Goal: Task Accomplishment & Management: Manage account settings

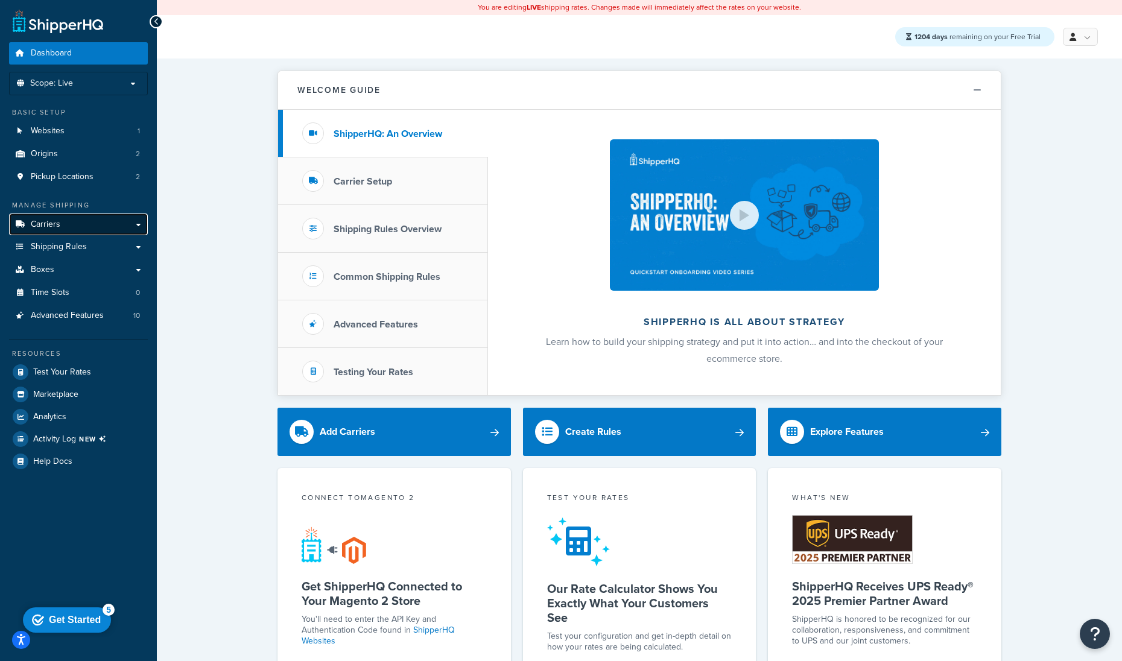
click at [104, 218] on link "Carriers" at bounding box center [78, 225] width 139 height 22
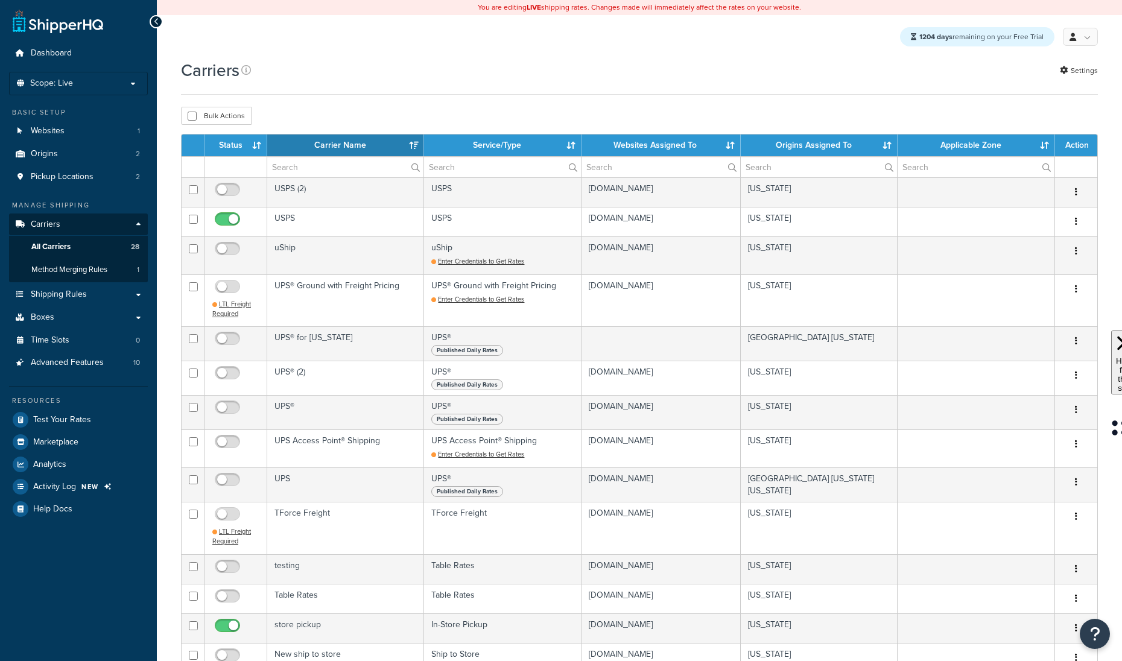
select select "15"
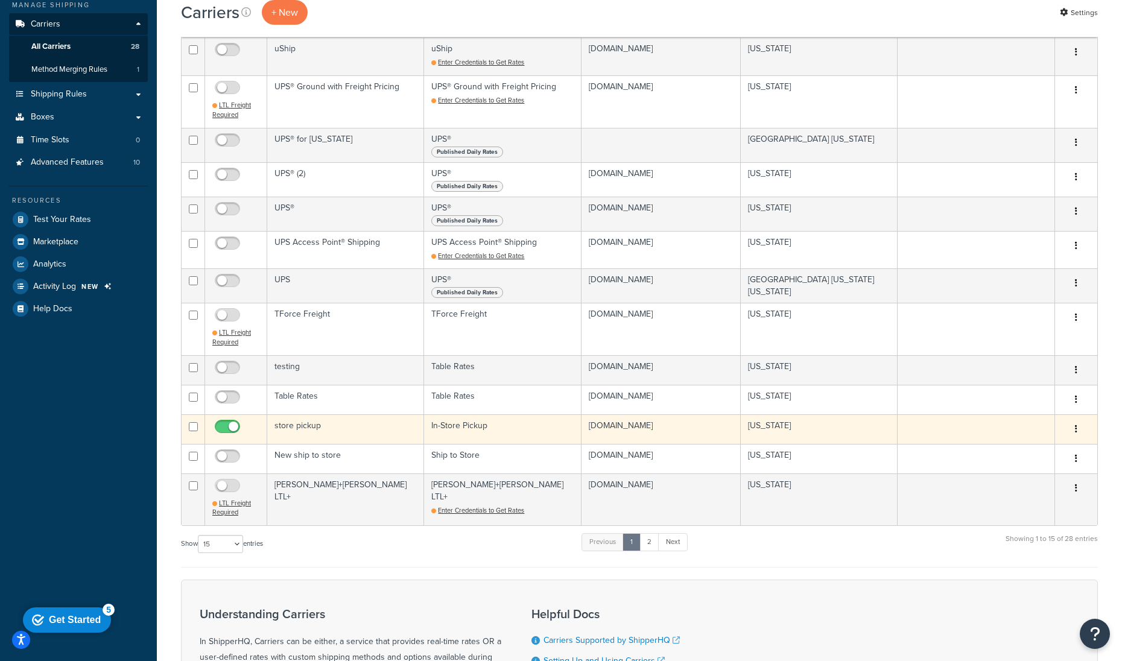
scroll to position [298, 0]
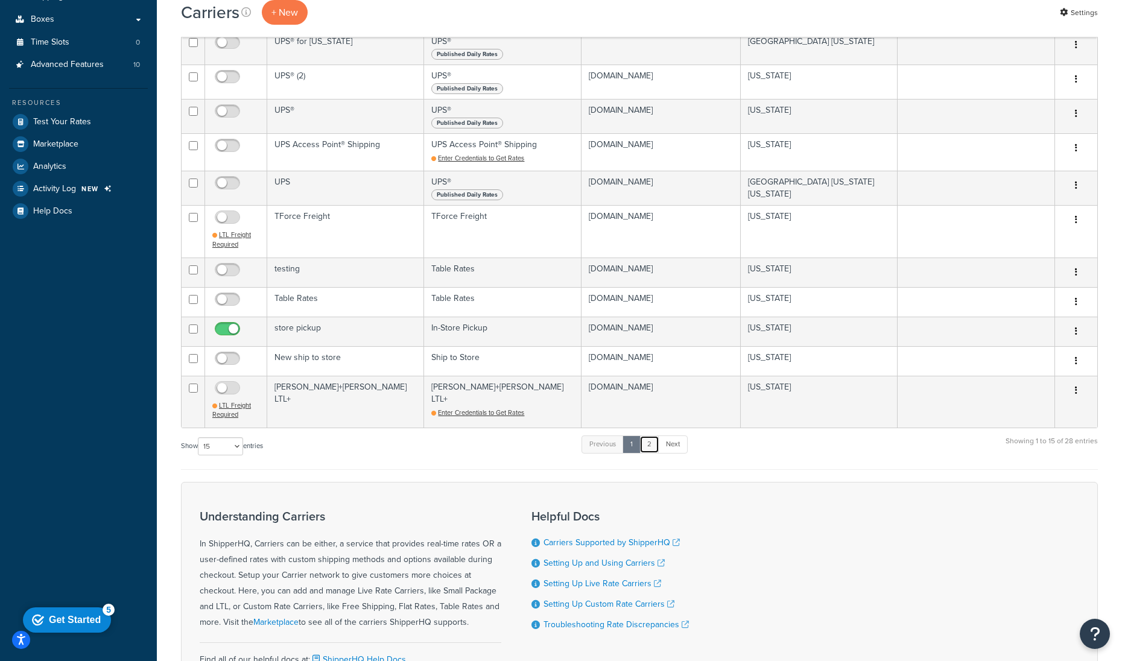
click at [655, 443] on link "2" at bounding box center [650, 445] width 20 height 18
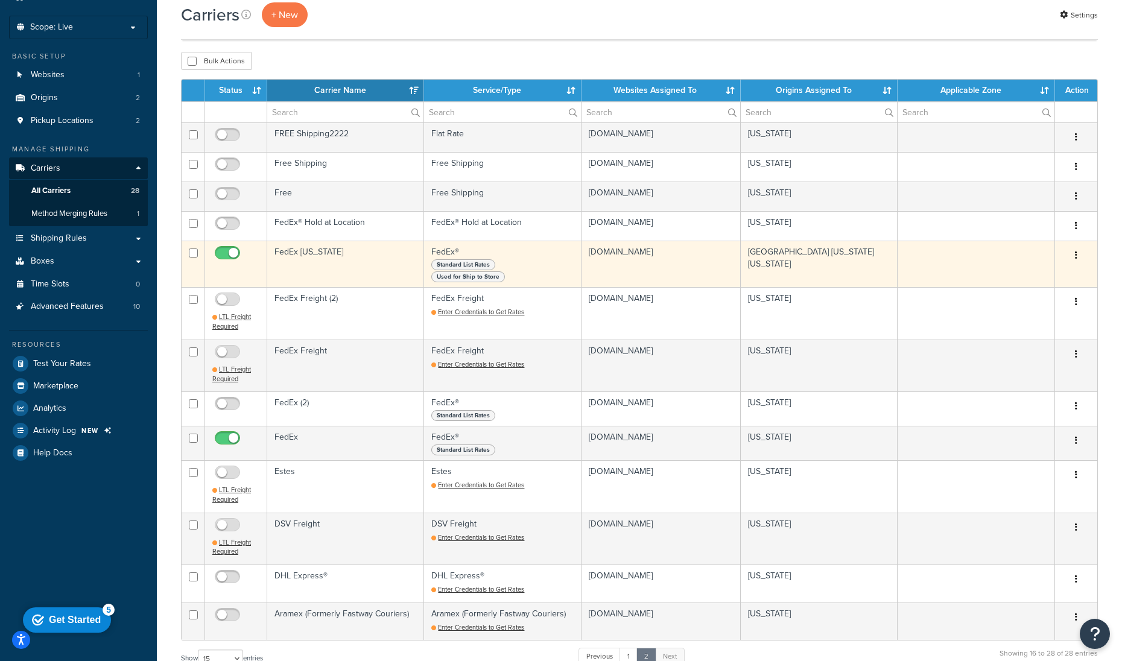
scroll to position [43, 0]
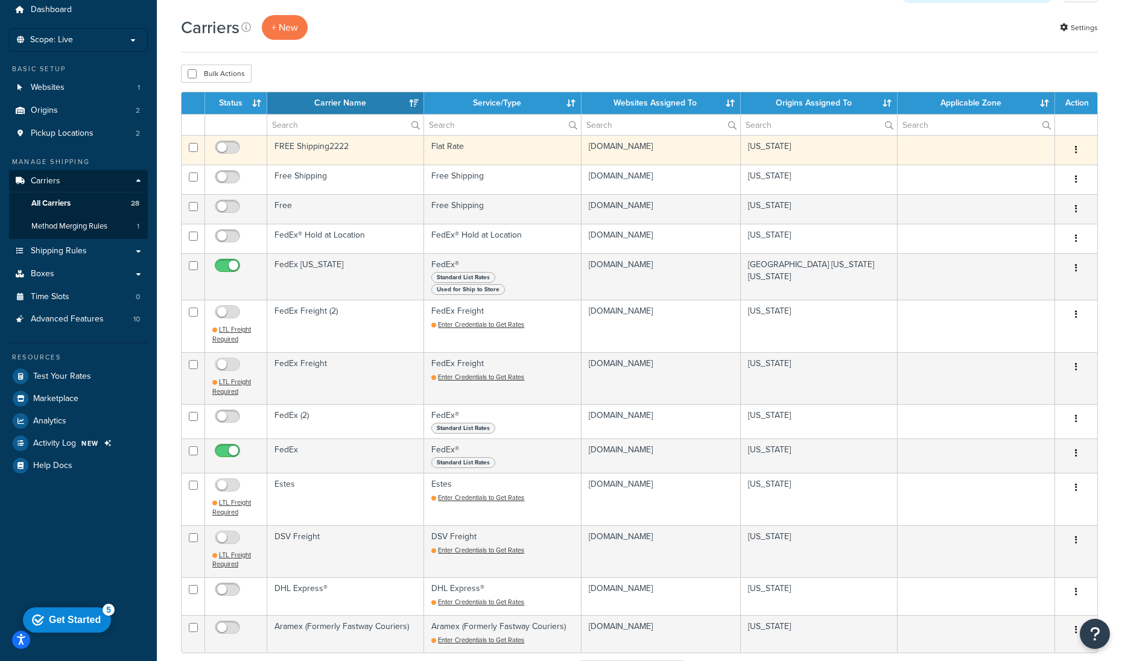
click at [380, 150] on td "FREE Shipping2222" at bounding box center [345, 150] width 157 height 30
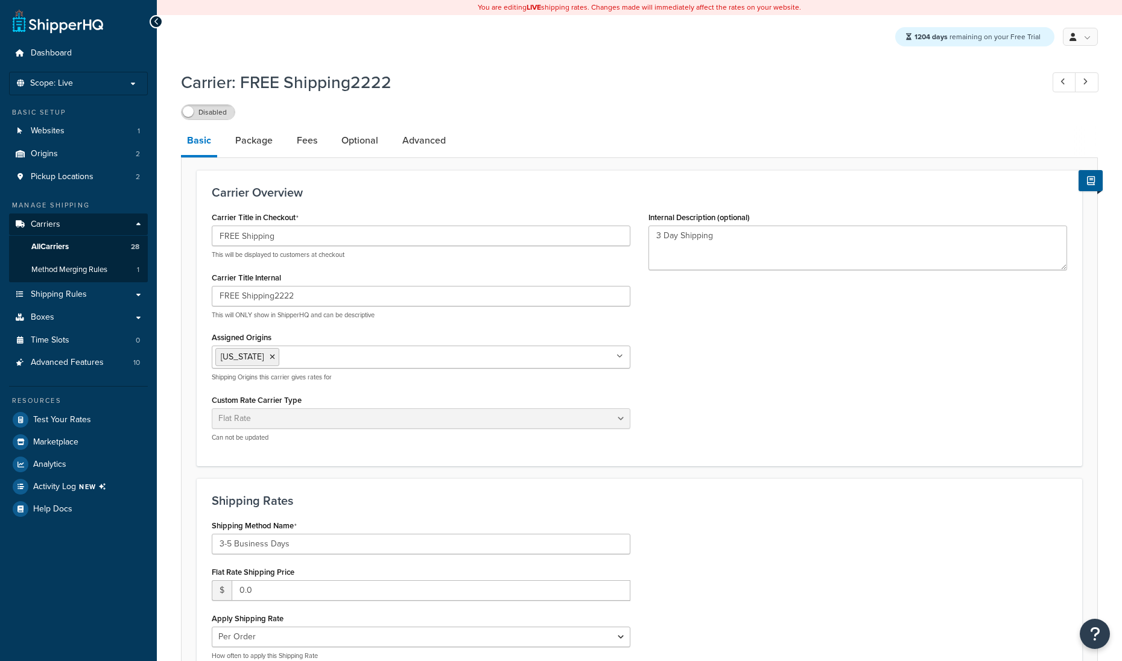
select select "flat"
click at [380, 140] on link "Optional" at bounding box center [359, 140] width 49 height 29
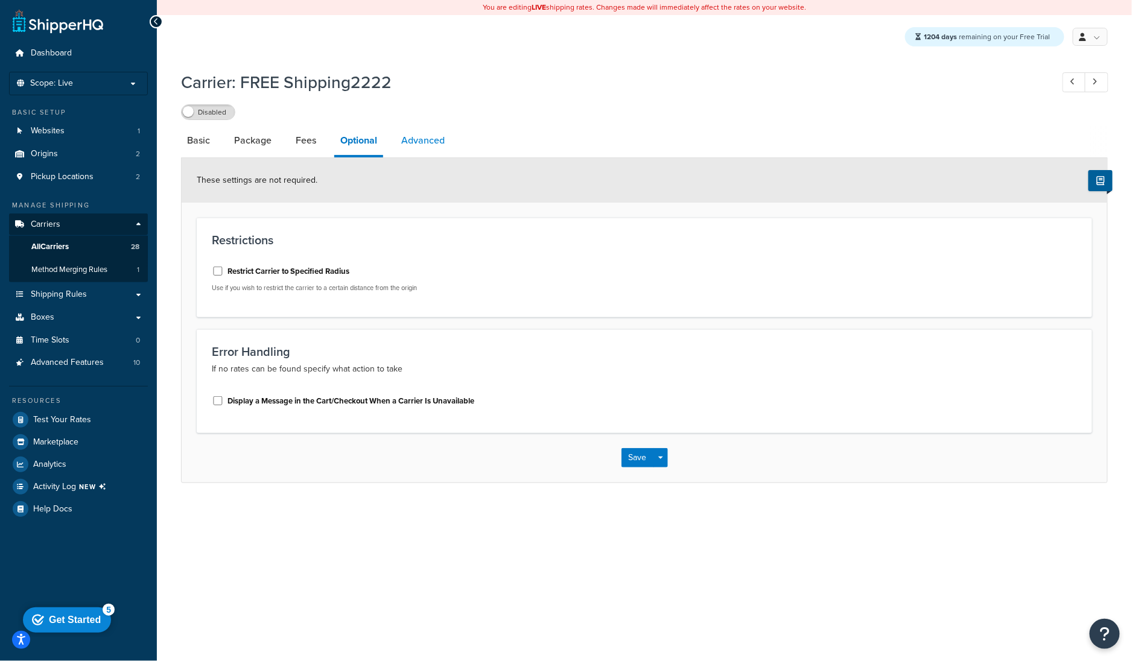
click at [428, 142] on link "Advanced" at bounding box center [423, 140] width 56 height 29
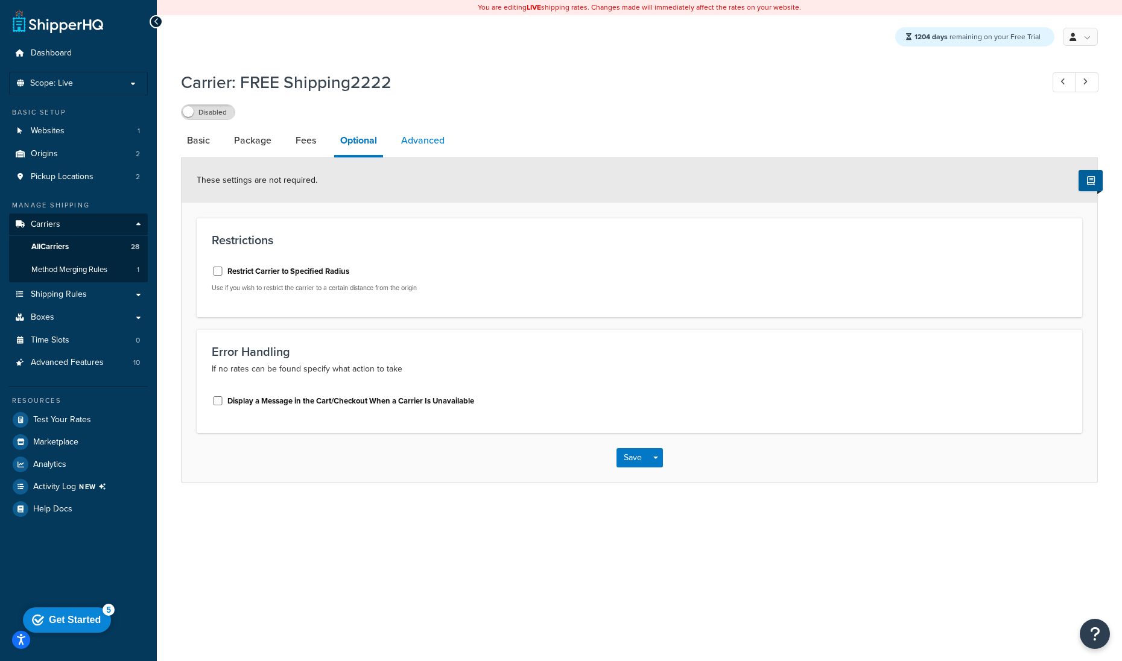
select select "false"
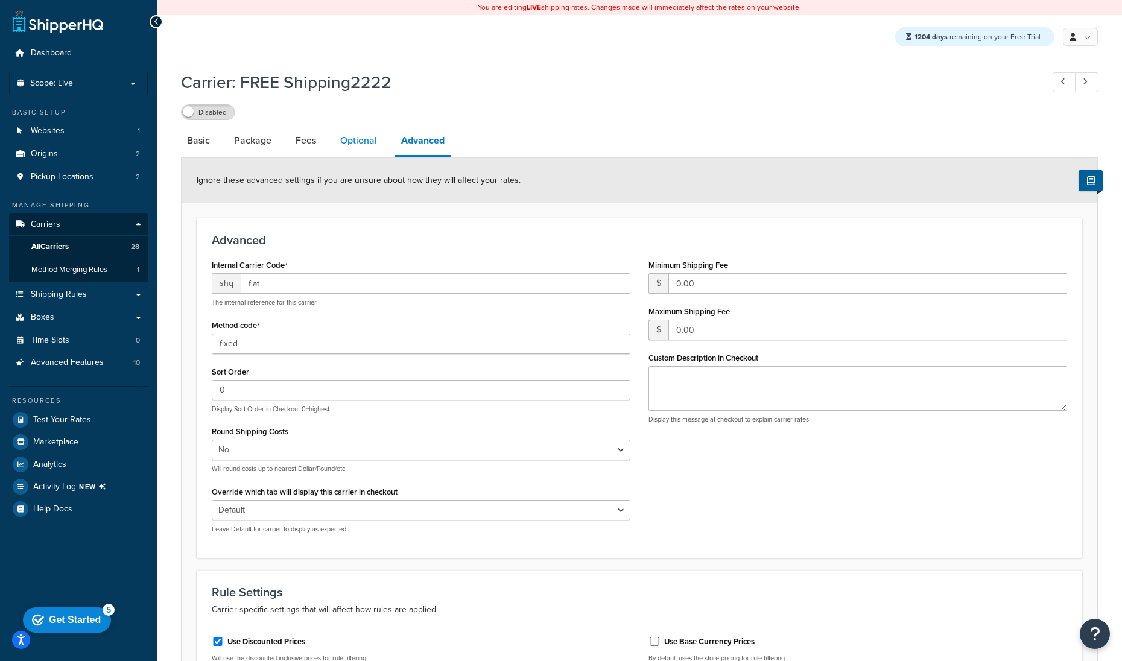
click at [361, 149] on link "Optional" at bounding box center [358, 140] width 49 height 29
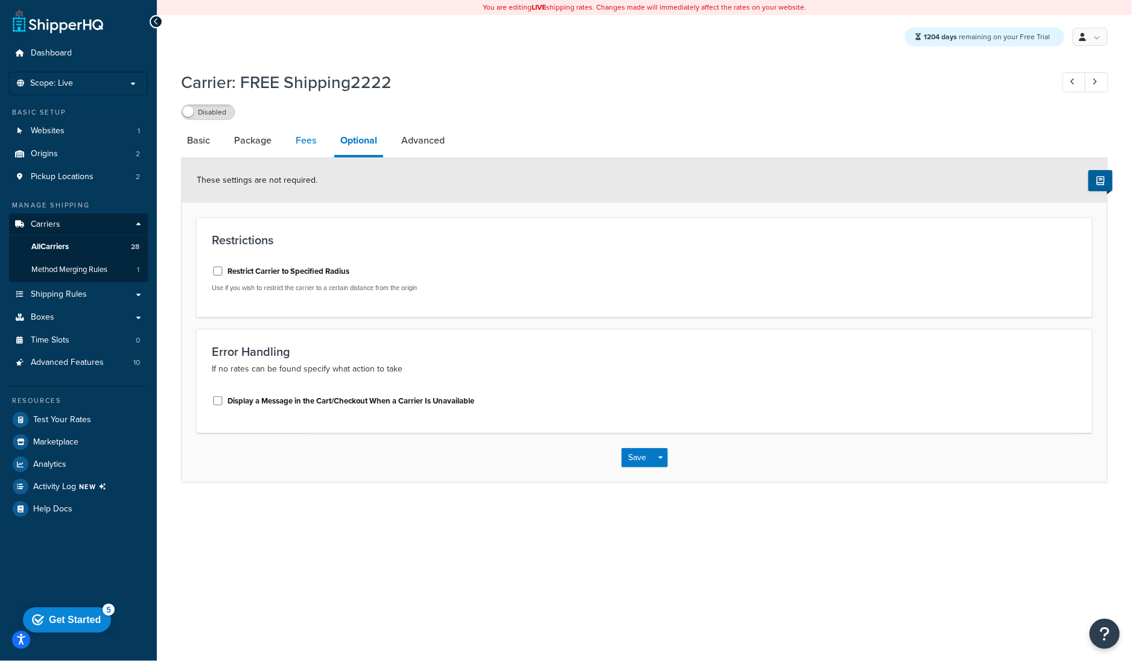
click at [309, 139] on link "Fees" at bounding box center [306, 140] width 33 height 29
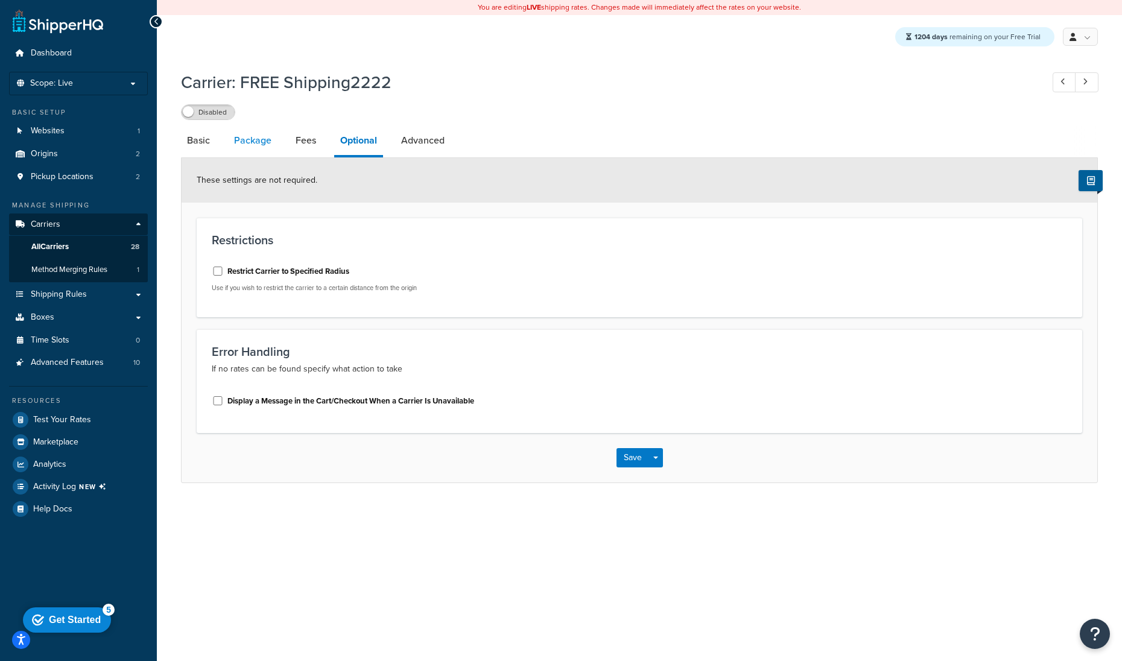
select select "AFTER"
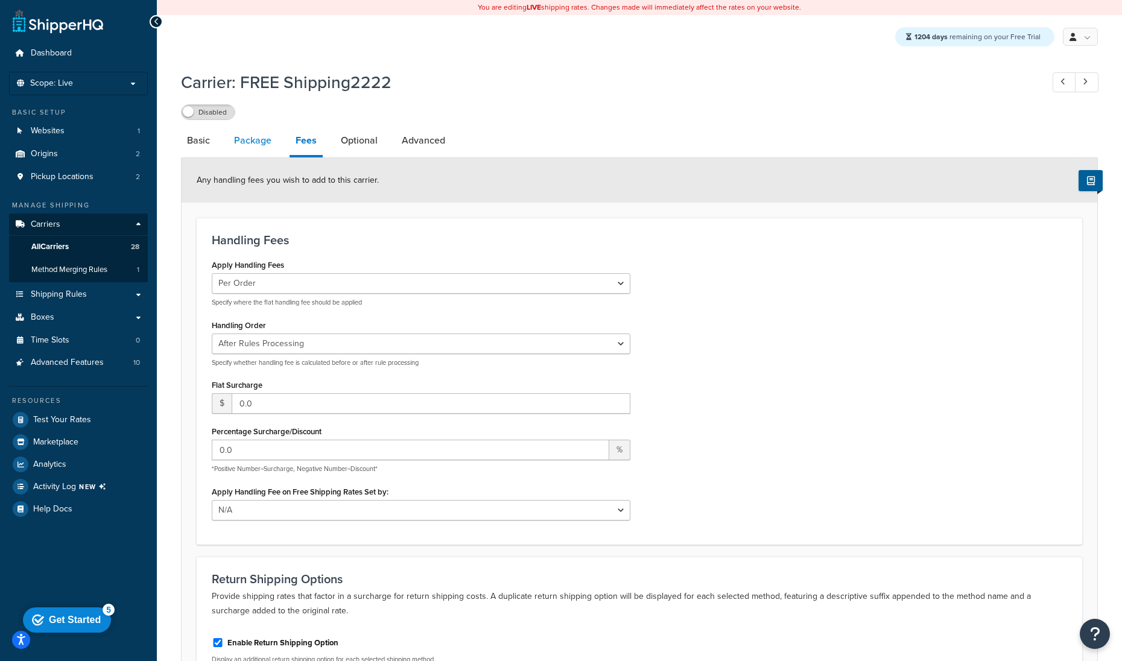
click at [263, 143] on link "Package" at bounding box center [252, 140] width 49 height 29
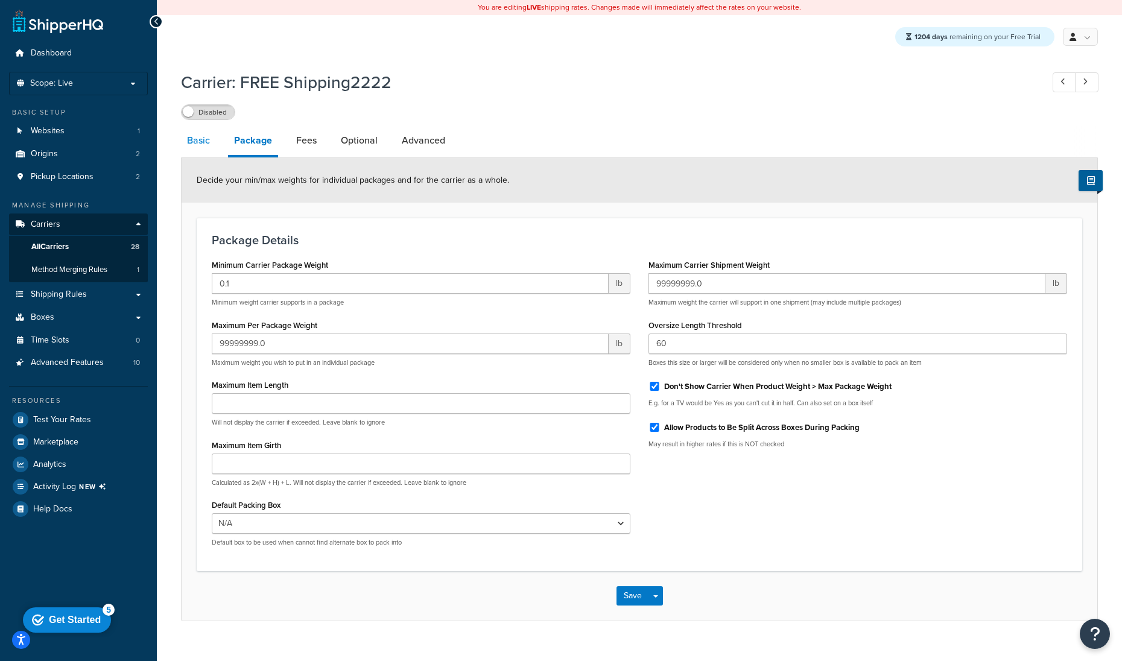
click at [205, 141] on link "Basic" at bounding box center [198, 140] width 35 height 29
select select "flat"
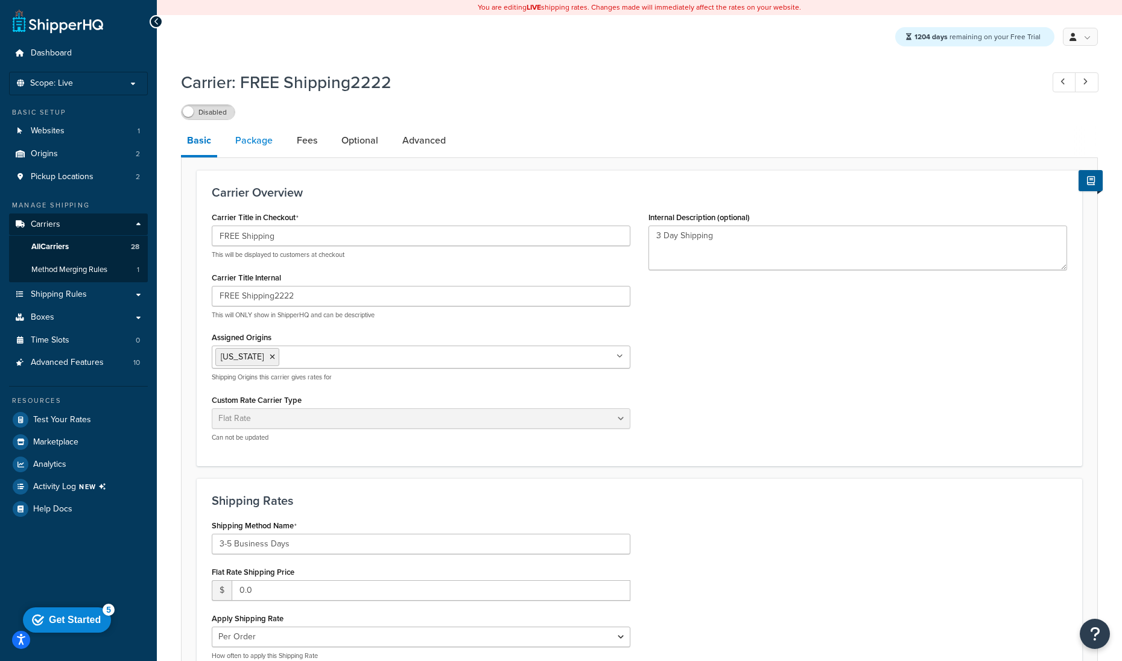
click at [270, 140] on link "Package" at bounding box center [253, 140] width 49 height 29
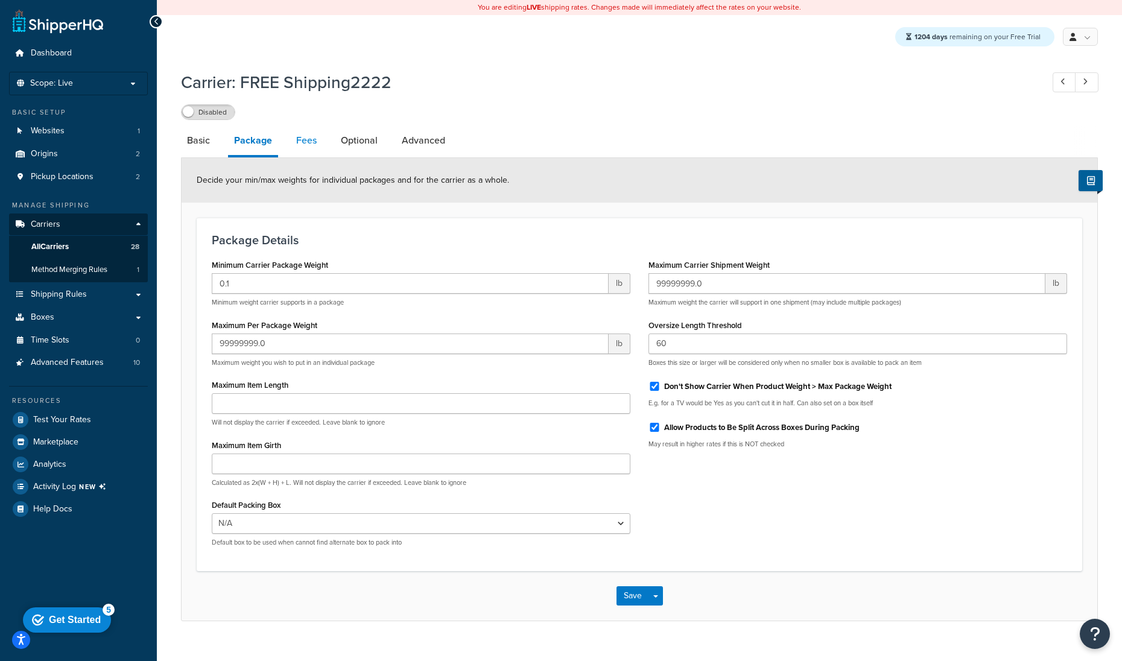
click at [305, 141] on link "Fees" at bounding box center [306, 140] width 33 height 29
select select "AFTER"
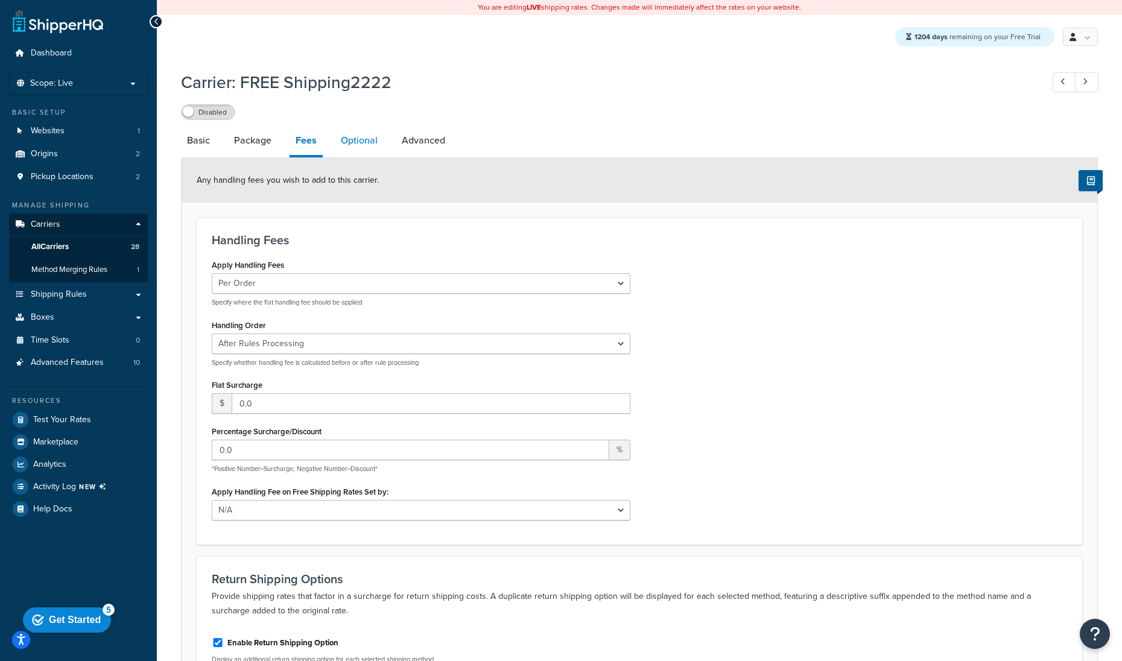
click at [357, 146] on link "Optional" at bounding box center [359, 140] width 49 height 29
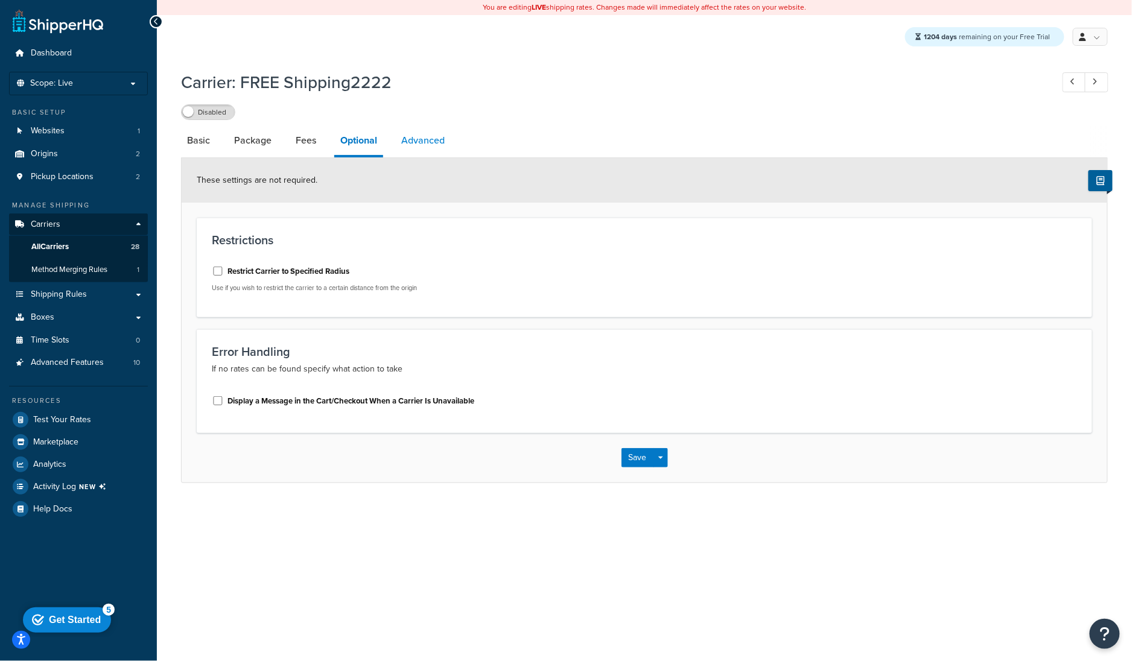
click at [402, 145] on link "Advanced" at bounding box center [423, 140] width 56 height 29
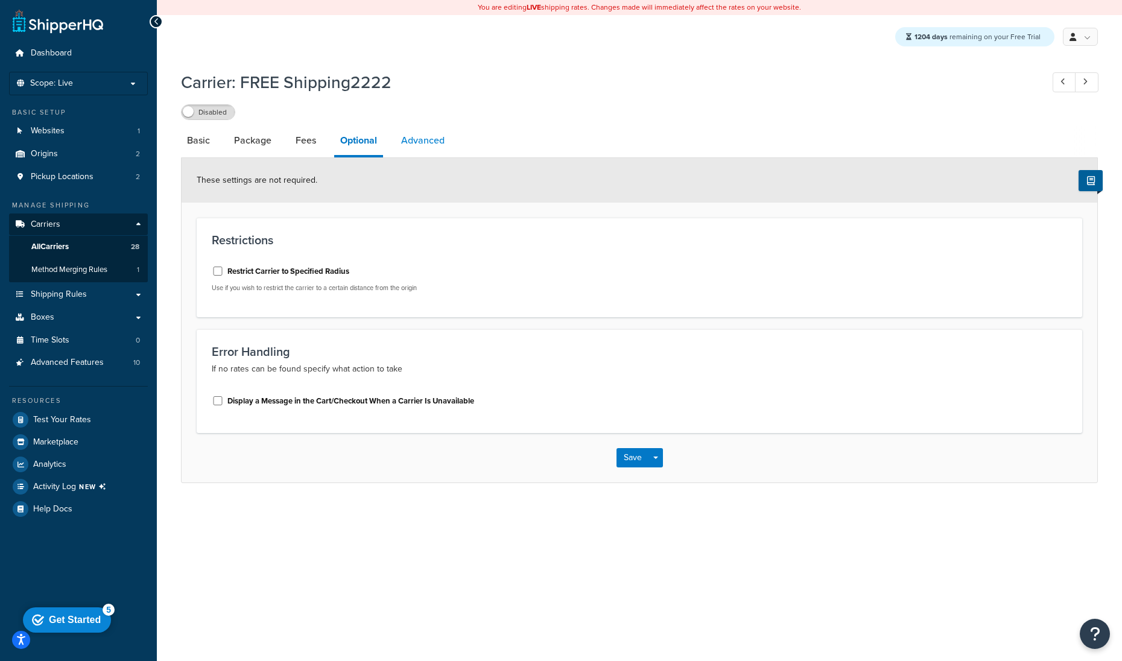
select select "false"
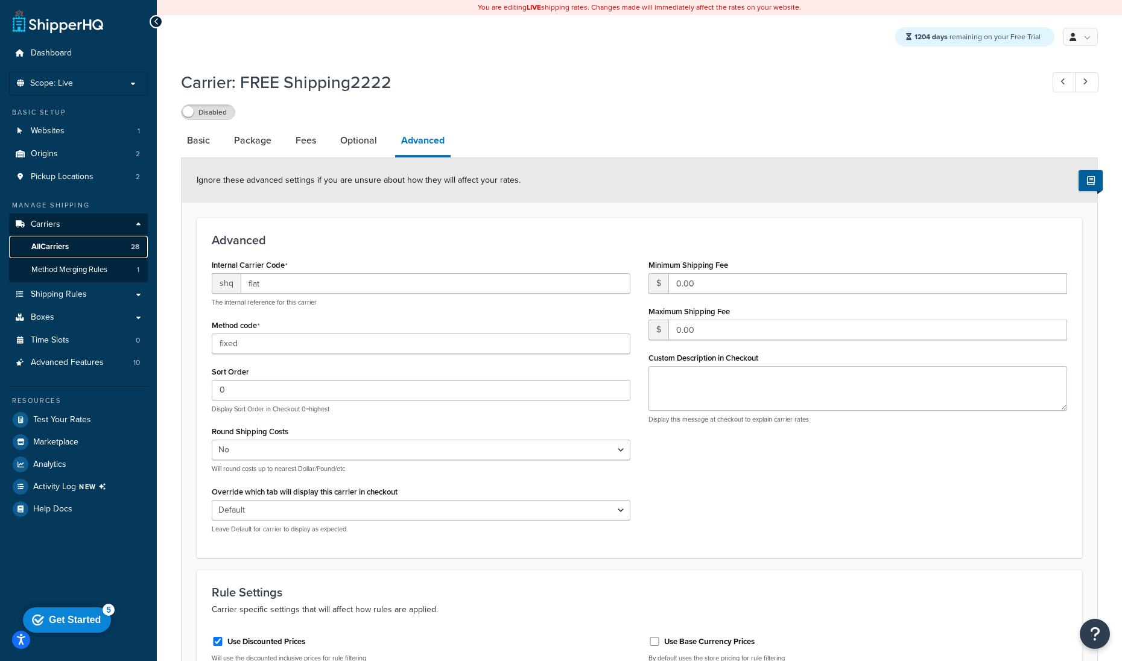
click at [59, 250] on span "All Carriers" at bounding box center [49, 247] width 37 height 10
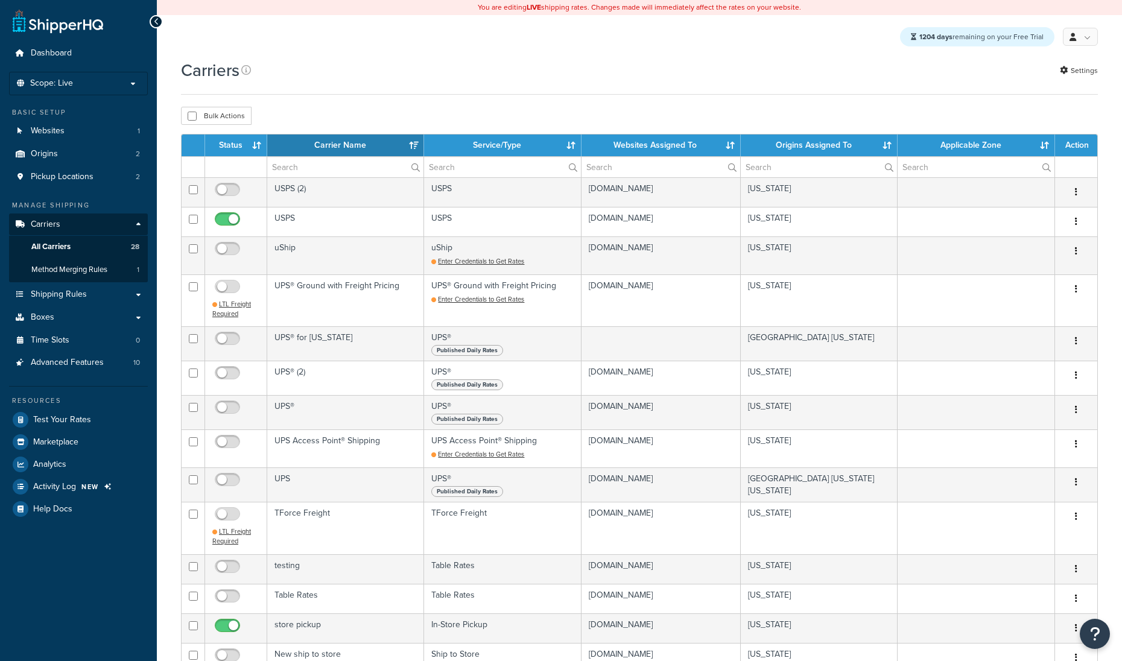
select select "15"
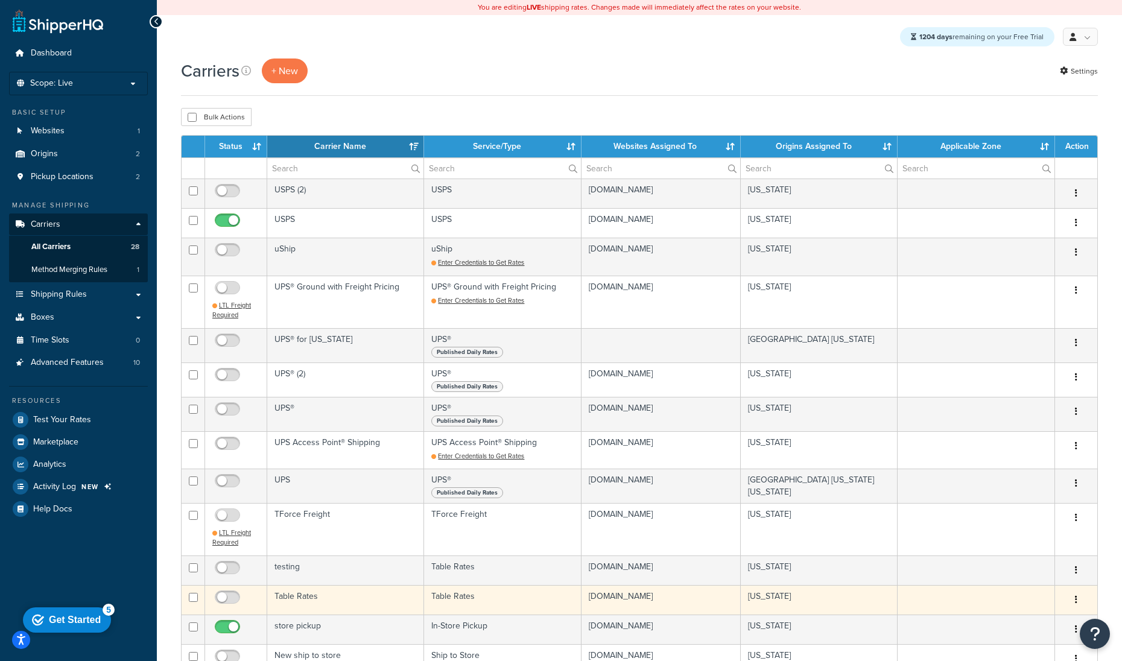
click at [318, 589] on td "Table Rates" at bounding box center [345, 600] width 157 height 30
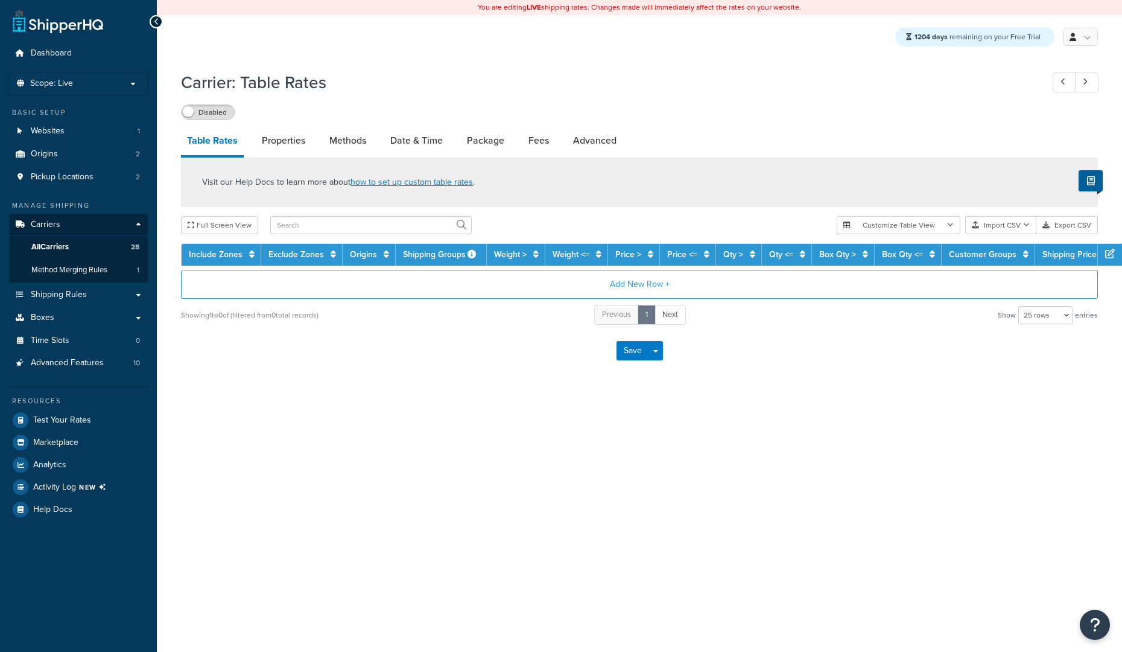
select select "25"
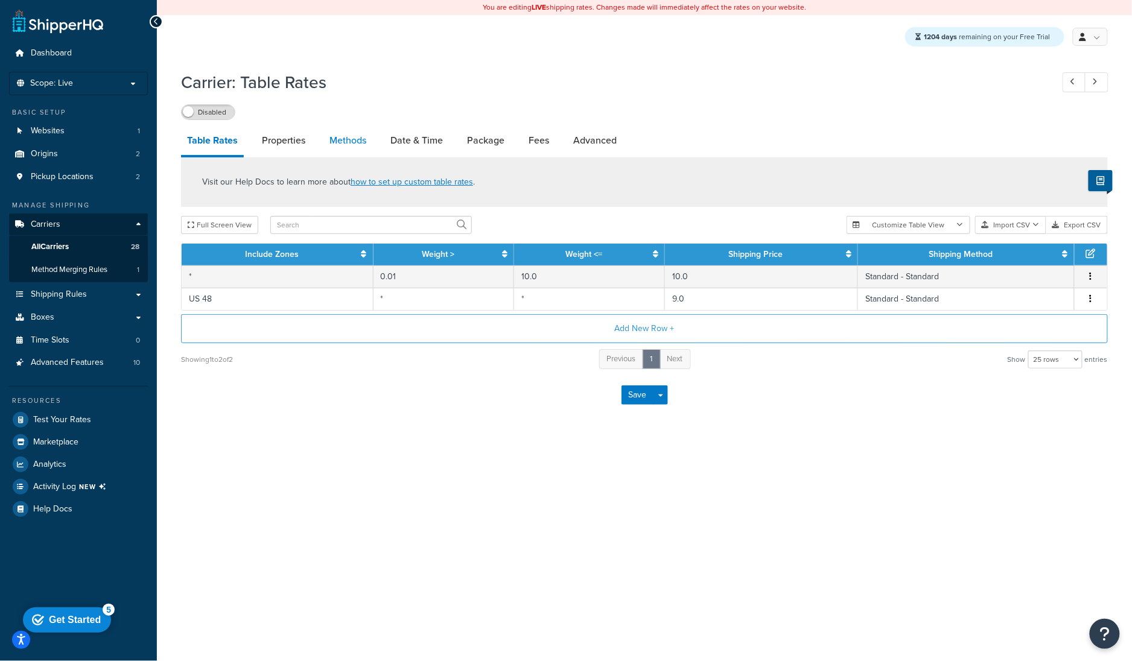
click at [346, 139] on link "Methods" at bounding box center [347, 140] width 49 height 29
select select "25"
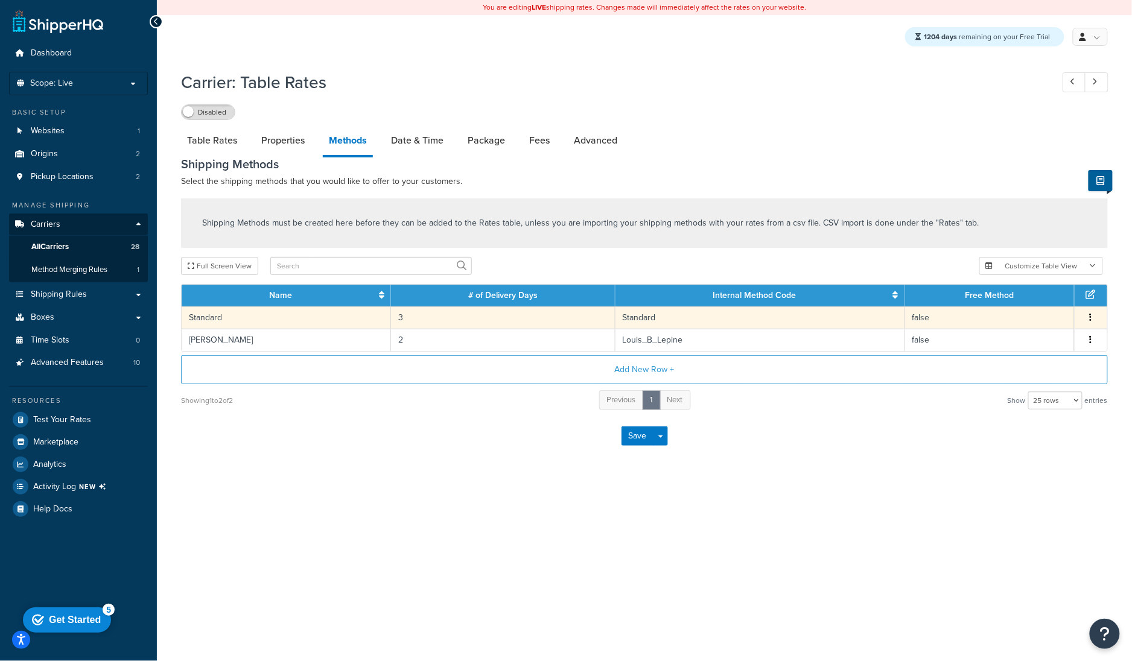
click at [660, 323] on td "Standard" at bounding box center [760, 318] width 290 height 22
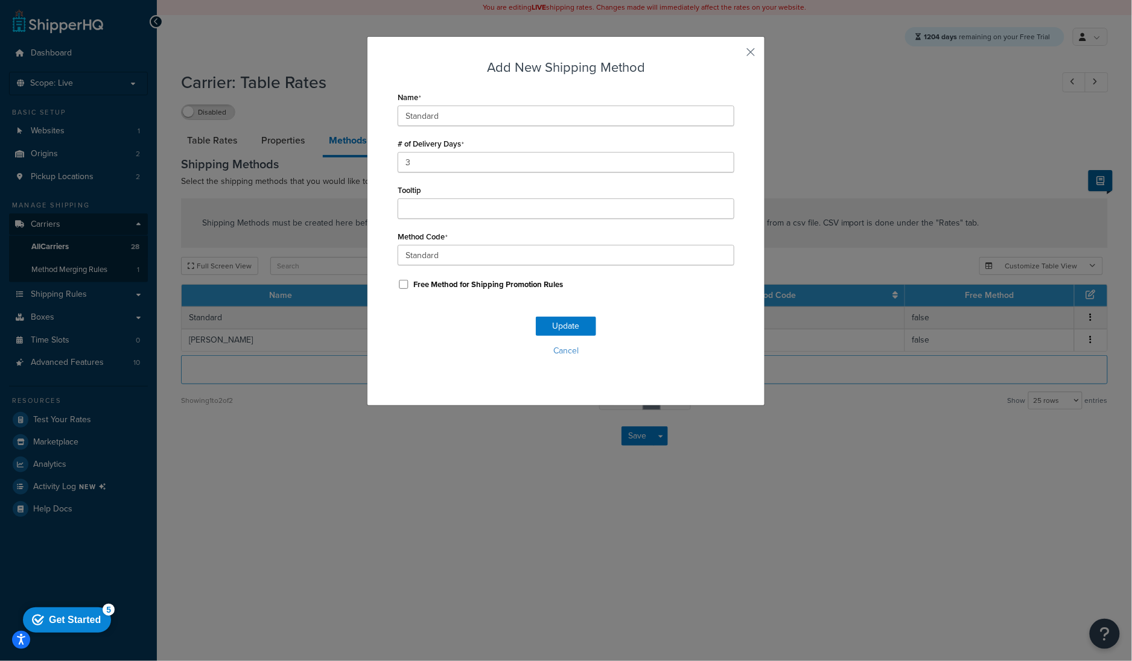
click at [404, 486] on div "Add New Shipping Method Name Standard # of Delivery Days 3 Tooltip Method Code …" at bounding box center [566, 330] width 1132 height 661
click at [745, 43] on div "Add New Shipping Method Name Standard # of Delivery Days 3 Tooltip Method Code …" at bounding box center [566, 221] width 398 height 370
click at [743, 59] on div "Add New Shipping Method Name Standard # of Delivery Days 3 Tooltip Method Code …" at bounding box center [566, 221] width 398 height 370
drag, startPoint x: 745, startPoint y: 46, endPoint x: 599, endPoint y: 112, distance: 159.6
click at [734, 55] on button "button" at bounding box center [732, 56] width 3 height 3
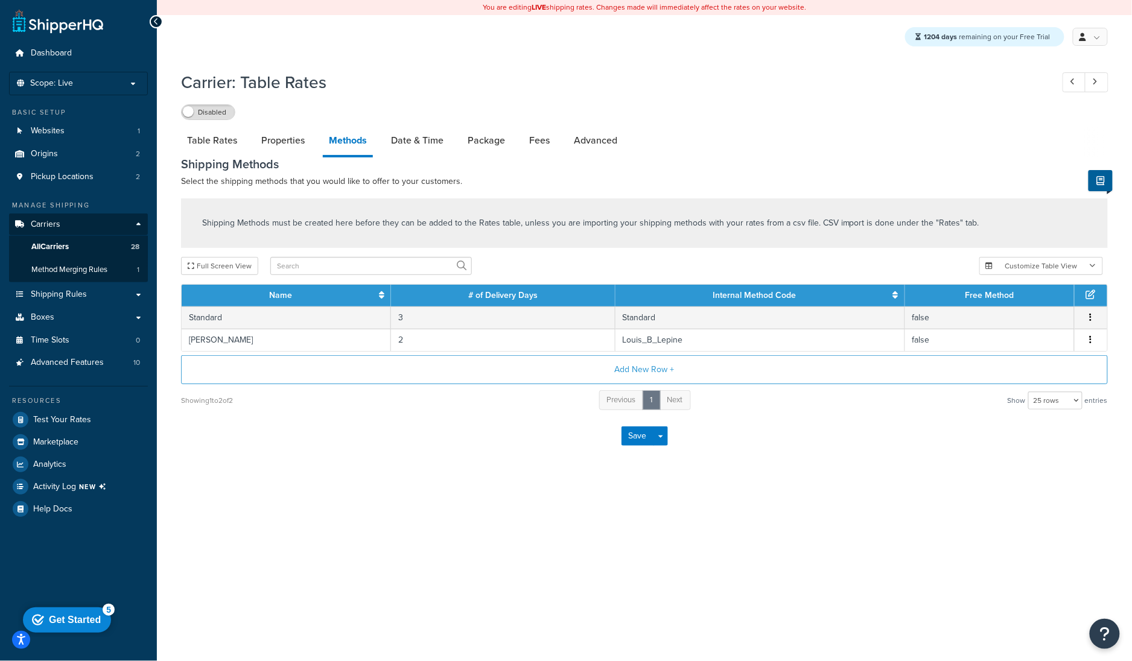
click at [2, 300] on div "Dashboard Scope: Live Basic Setup Websites 1 Origins 2 Pickup Locations 2 Manag…" at bounding box center [78, 330] width 157 height 661
click at [96, 270] on span "Method Merging Rules" at bounding box center [69, 270] width 76 height 10
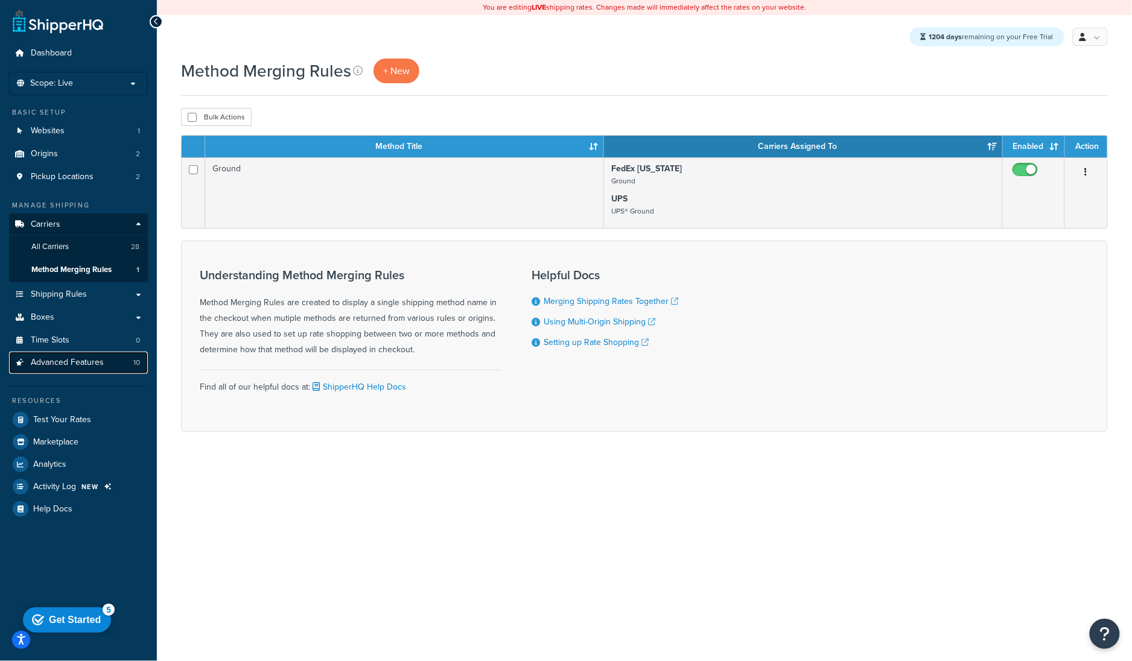
click at [76, 367] on span "Advanced Features" at bounding box center [67, 363] width 73 height 10
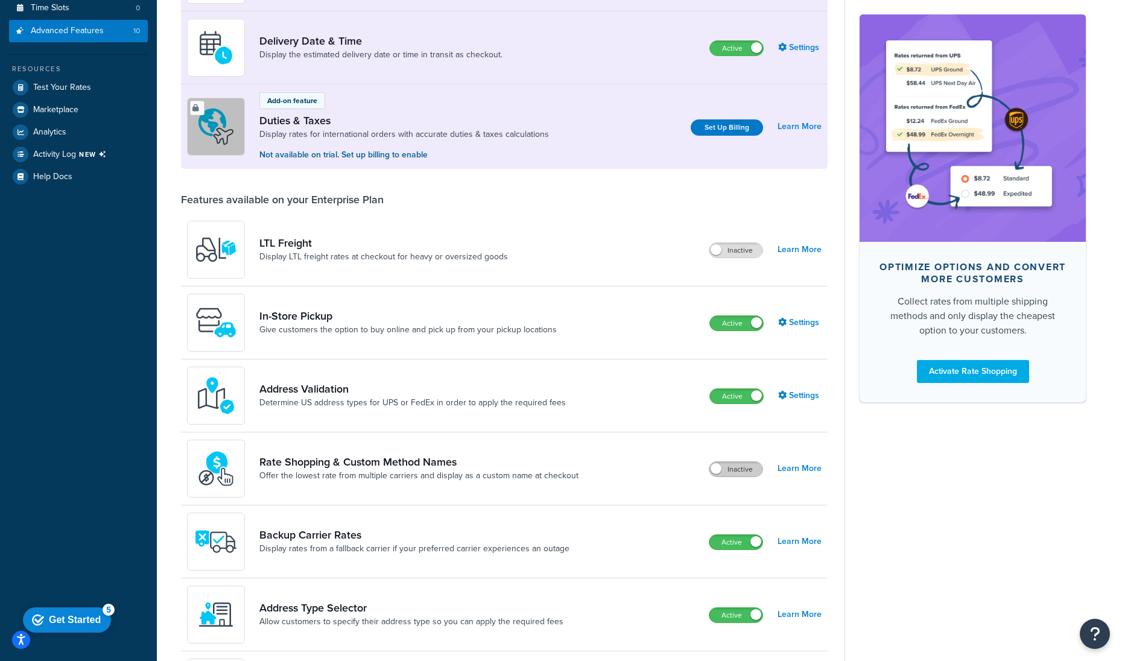
click at [750, 474] on label "Inactive" at bounding box center [736, 469] width 53 height 14
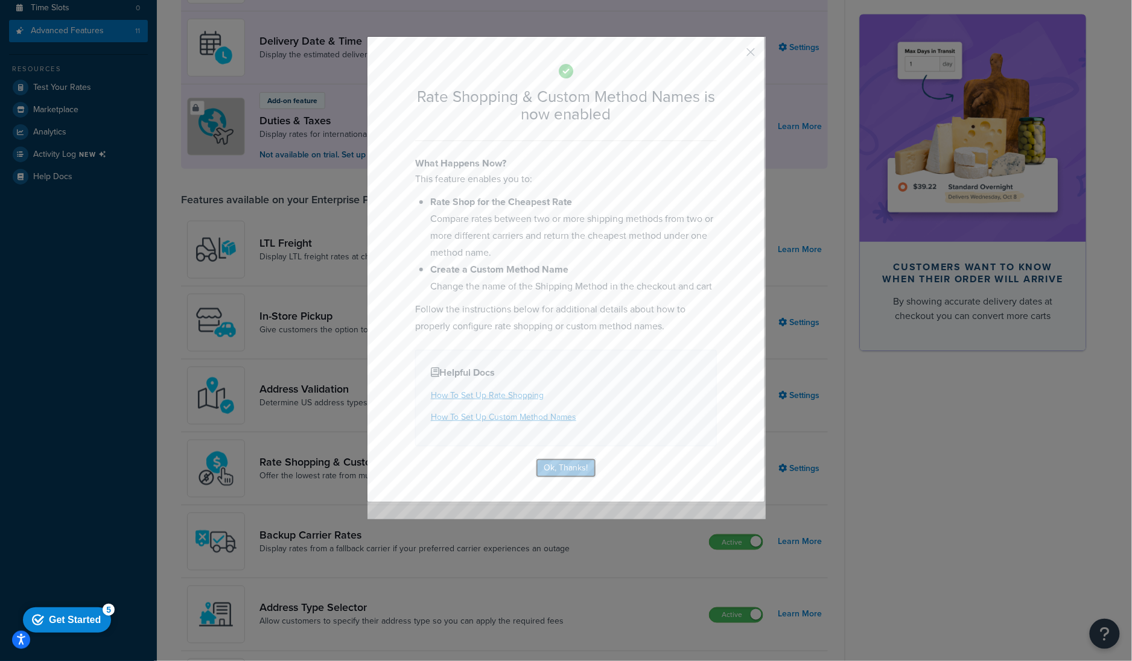
click at [561, 475] on button "Ok, Thanks!" at bounding box center [566, 468] width 60 height 19
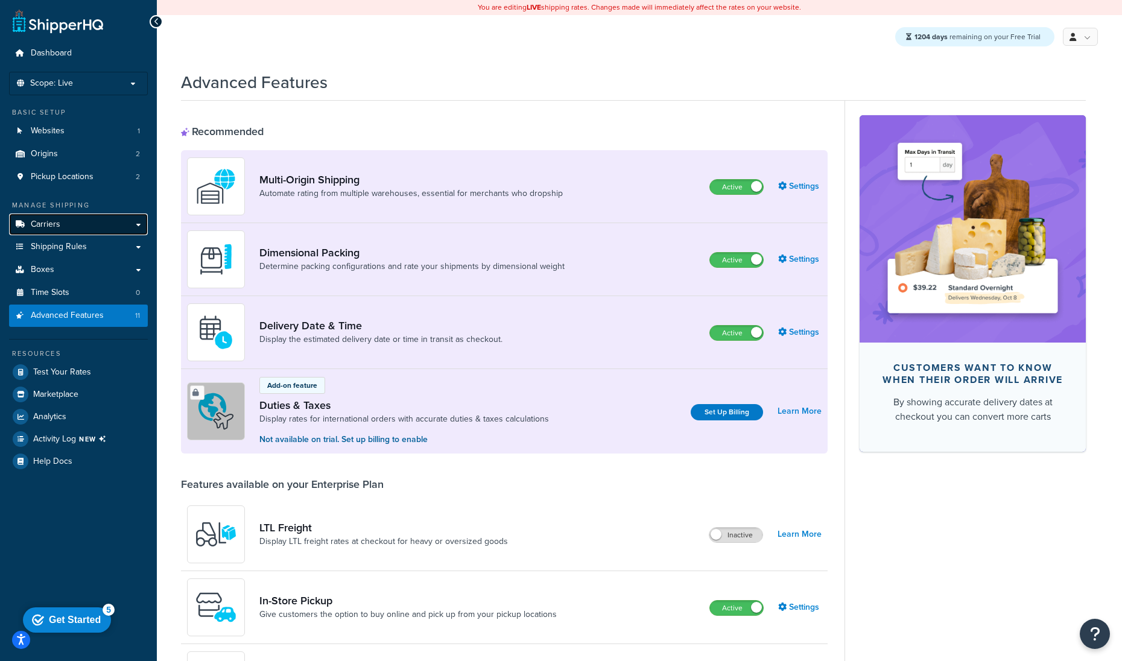
click at [97, 232] on link "Carriers" at bounding box center [78, 225] width 139 height 22
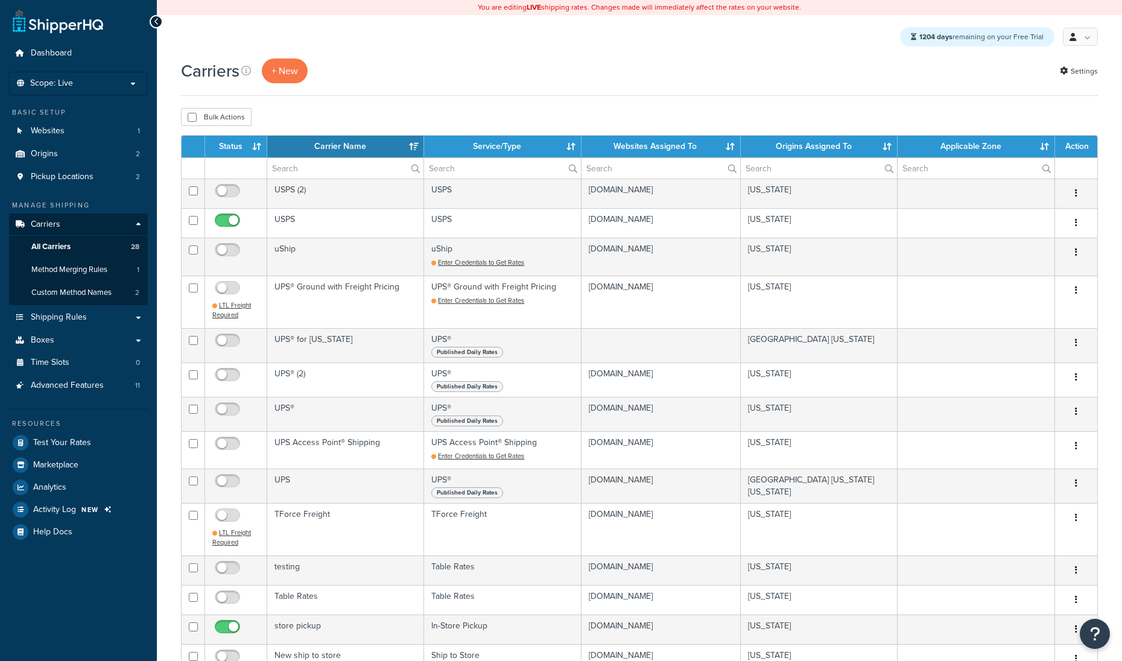
select select "15"
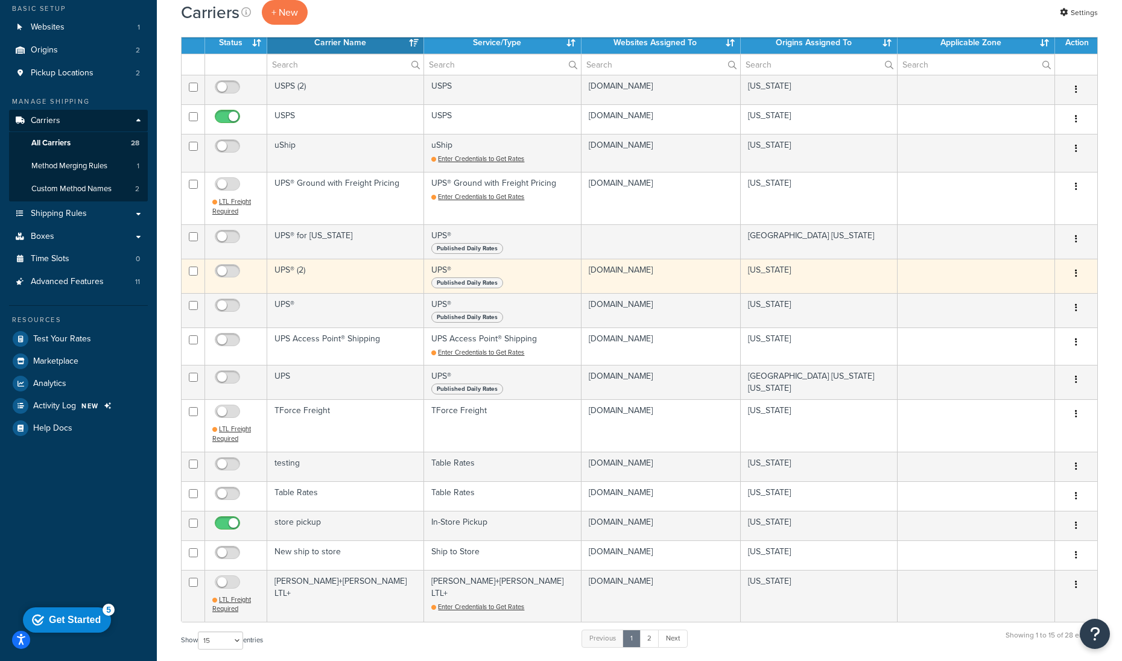
scroll to position [95, 0]
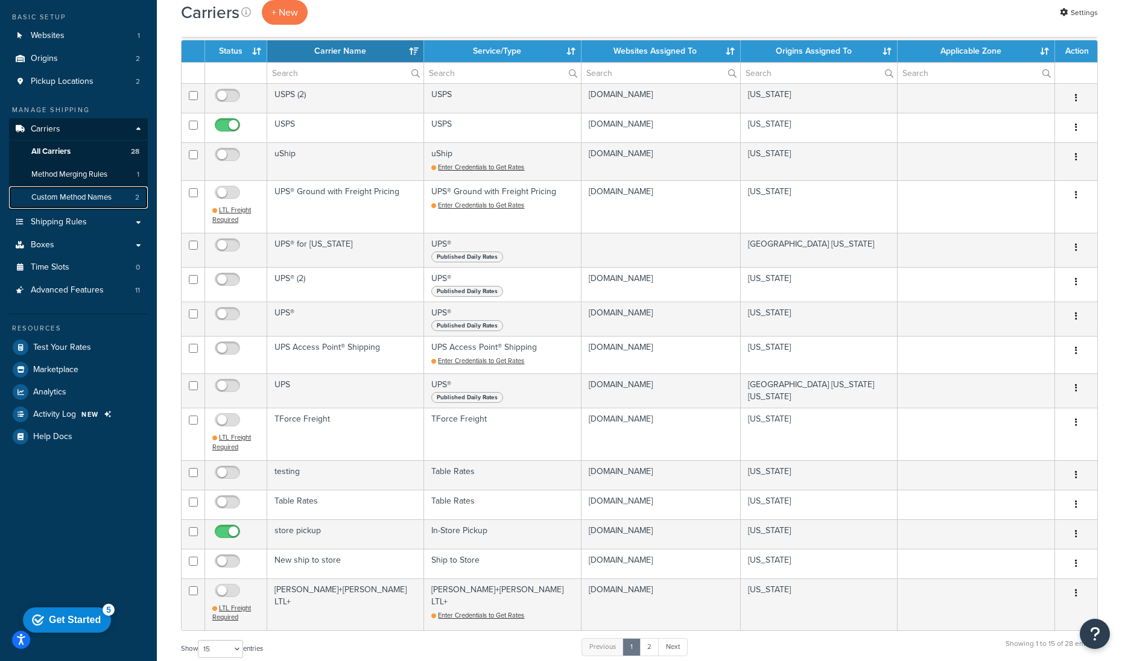
click at [69, 197] on span "Custom Method Names" at bounding box center [71, 197] width 80 height 10
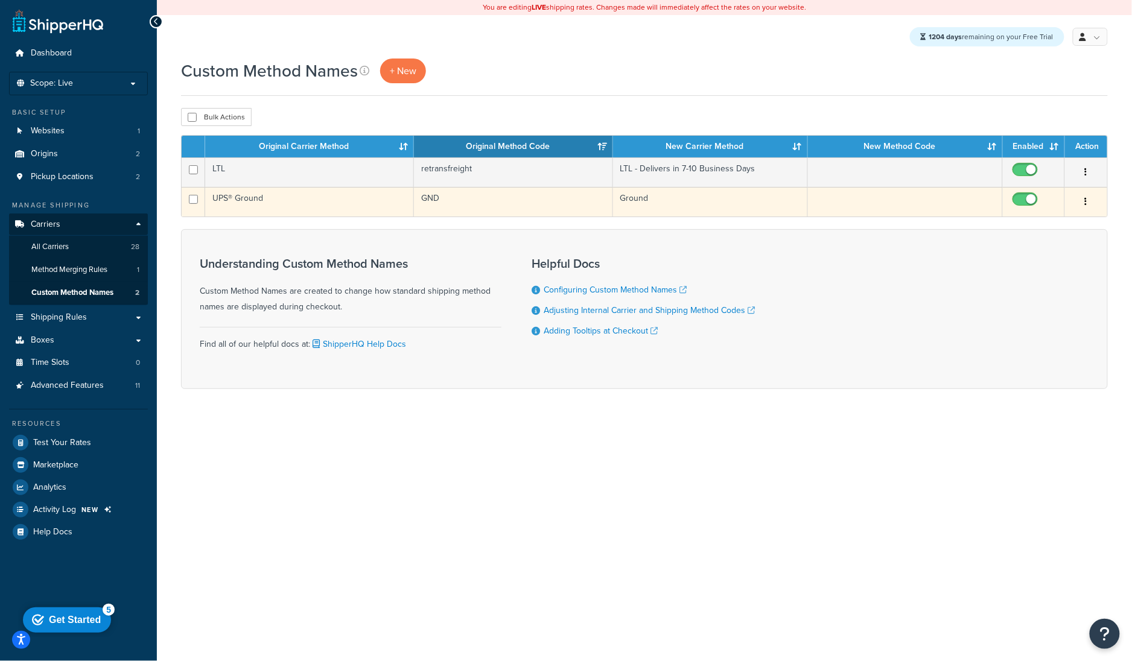
click at [352, 197] on td "UPS® Ground" at bounding box center [309, 202] width 209 height 30
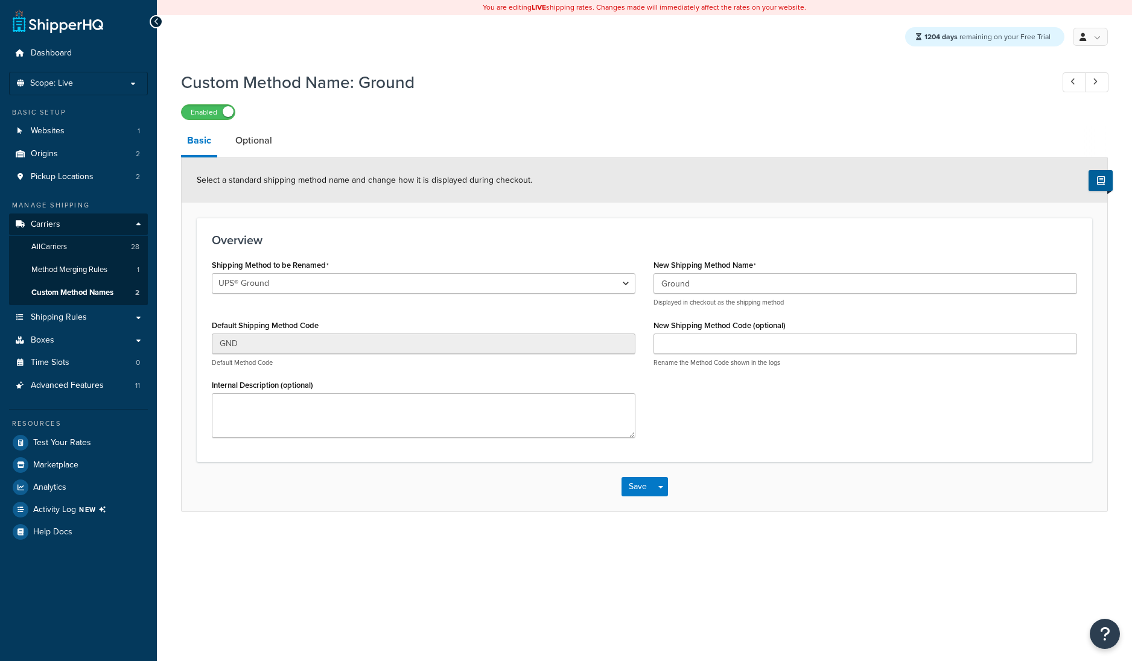
select select "576581"
drag, startPoint x: 303, startPoint y: 157, endPoint x: 265, endPoint y: 142, distance: 40.7
click at [256, 141] on link "Optional" at bounding box center [253, 140] width 49 height 29
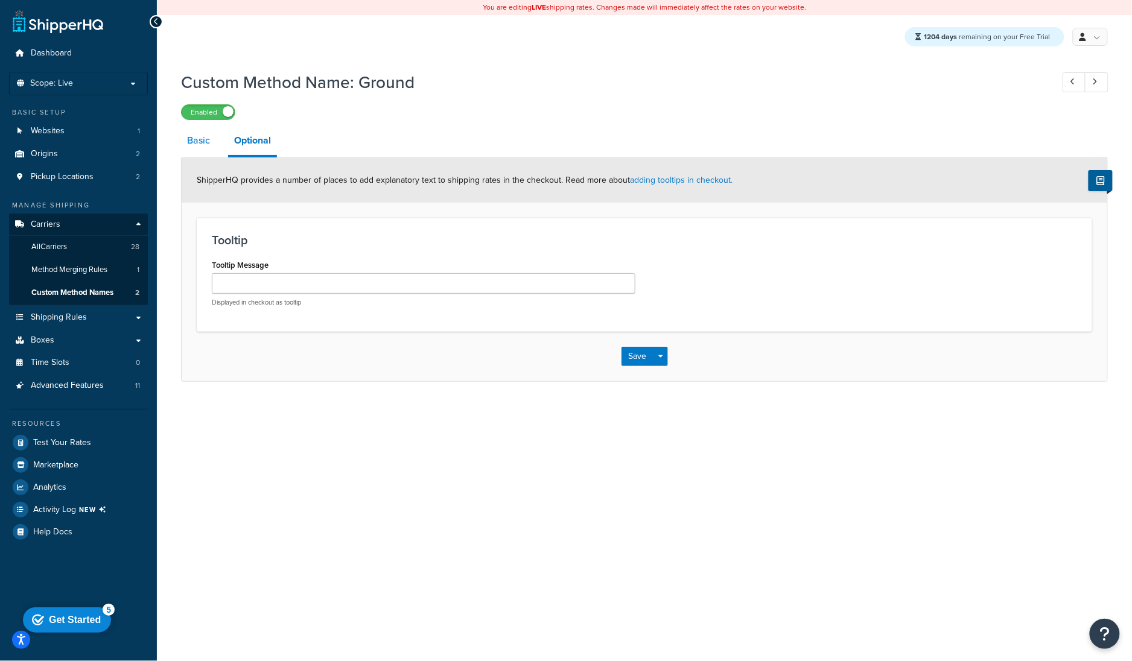
click at [200, 147] on link "Basic" at bounding box center [198, 140] width 35 height 29
select select "576581"
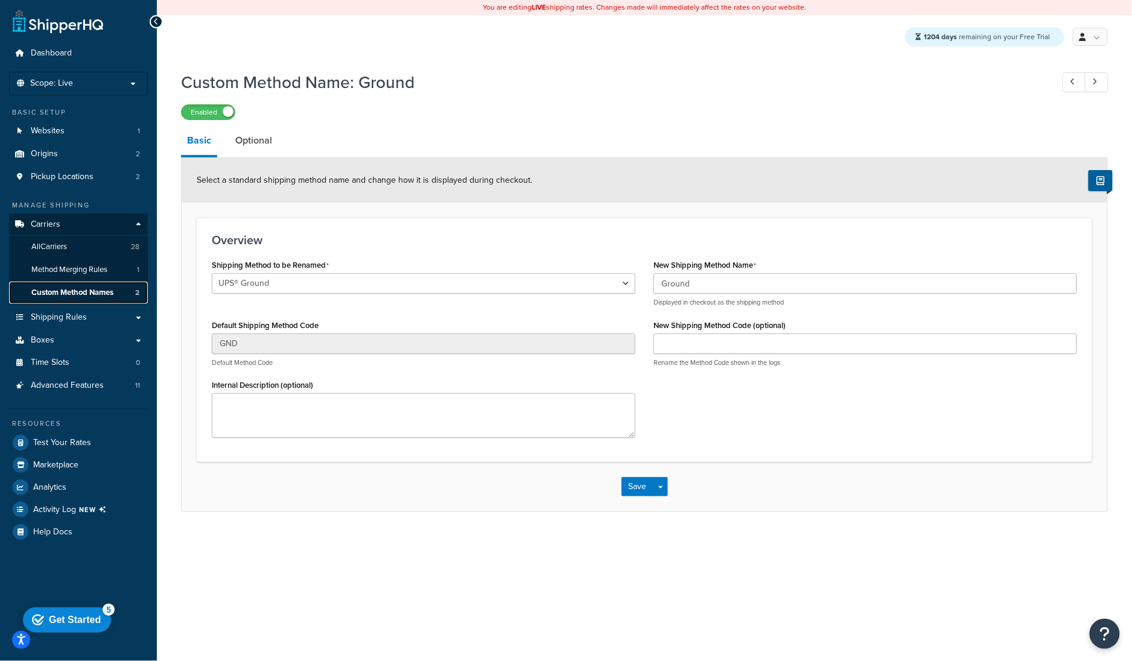
click at [69, 291] on span "Custom Method Names" at bounding box center [72, 293] width 82 height 10
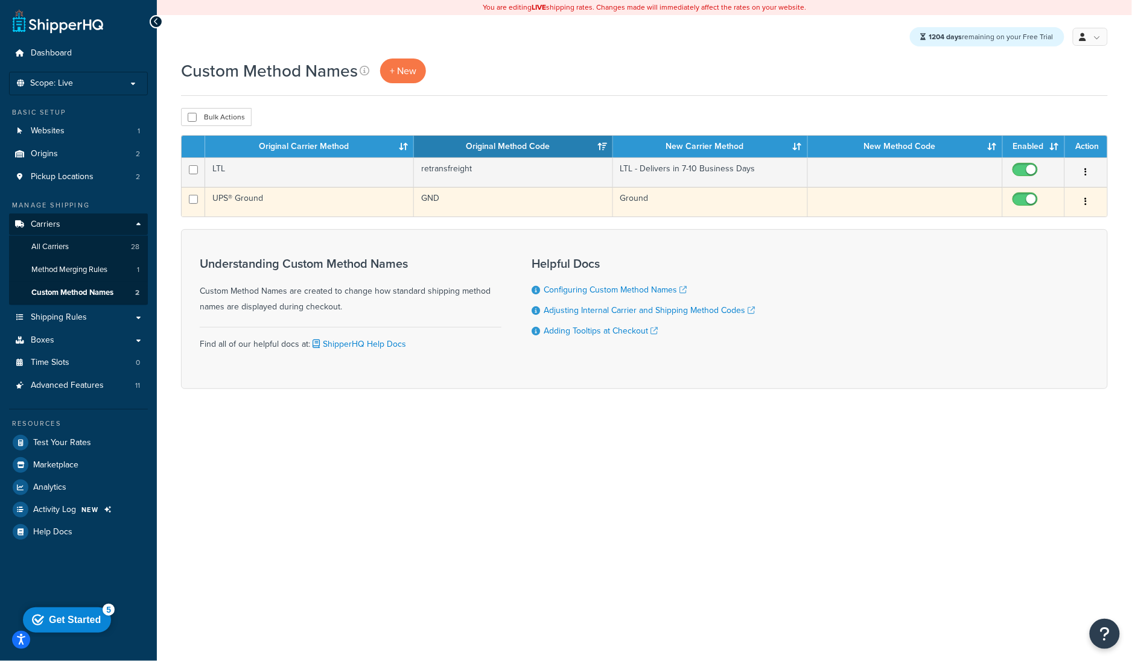
click at [478, 192] on td "GND" at bounding box center [513, 202] width 199 height 30
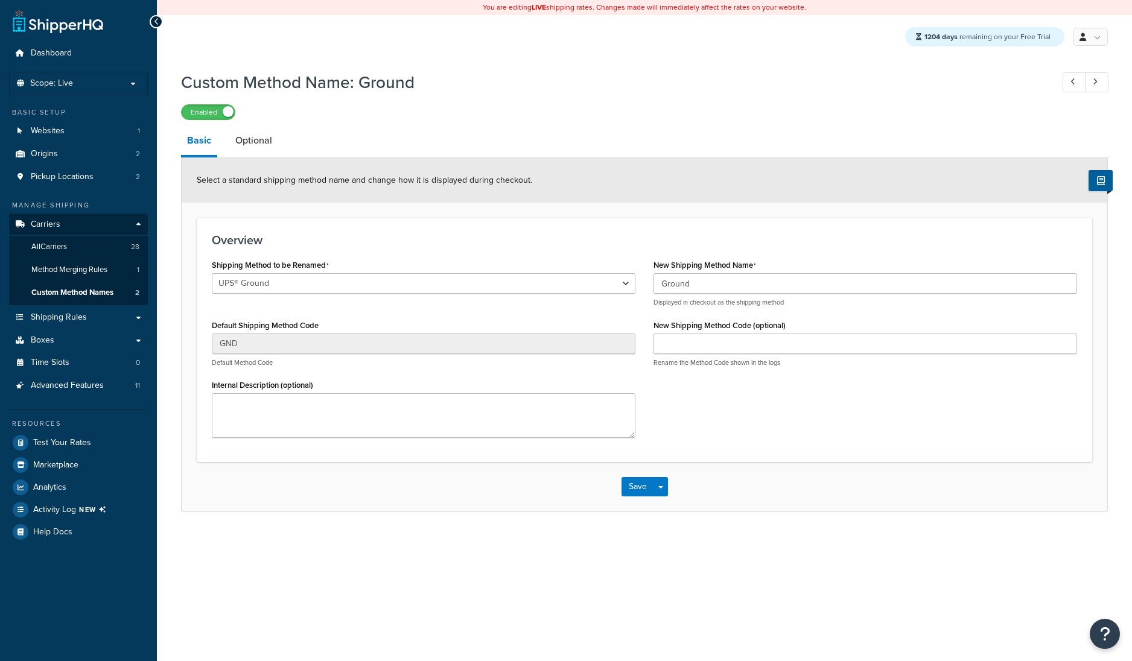
select select "576581"
click at [232, 141] on link "Optional" at bounding box center [253, 140] width 49 height 29
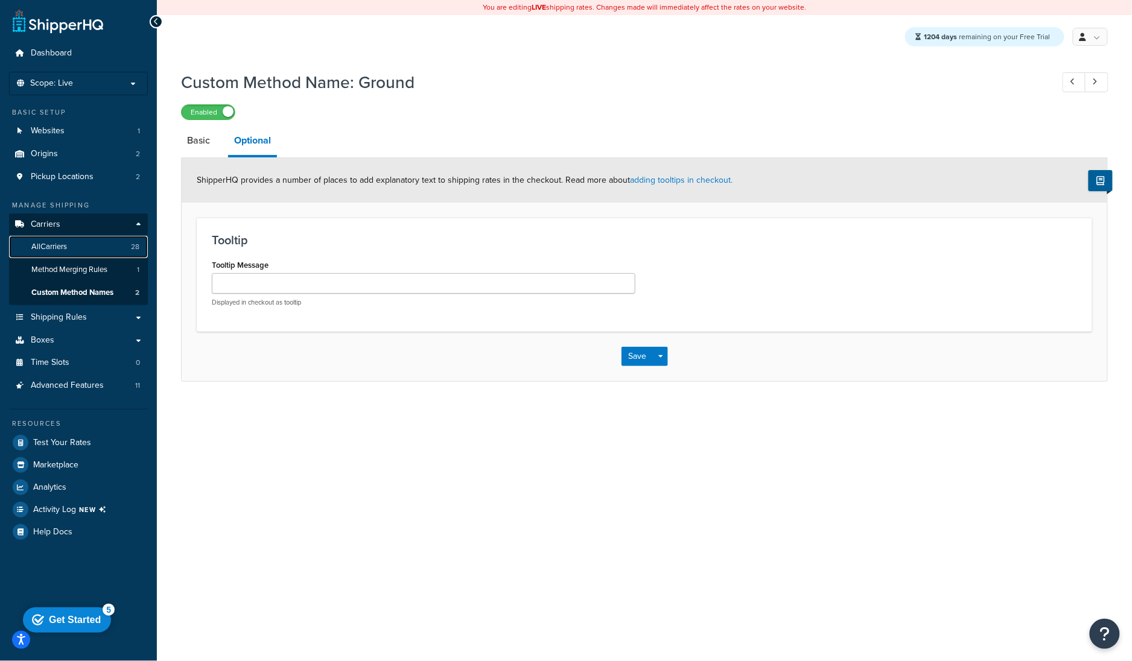
click at [89, 249] on link "All Carriers 28" at bounding box center [78, 247] width 139 height 22
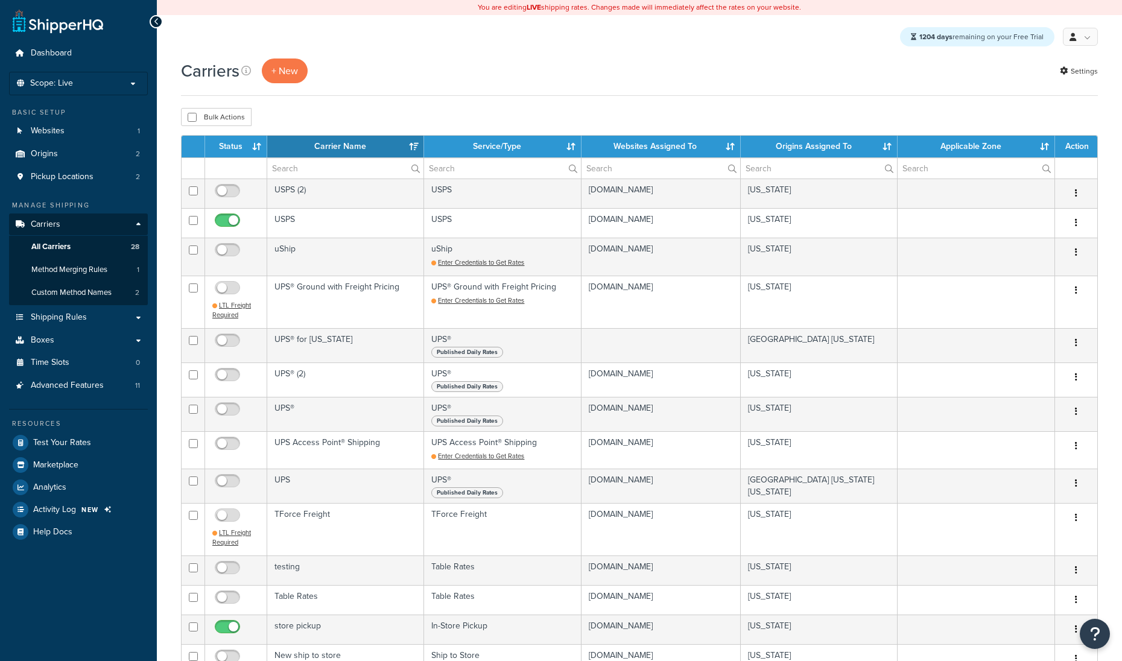
select select "15"
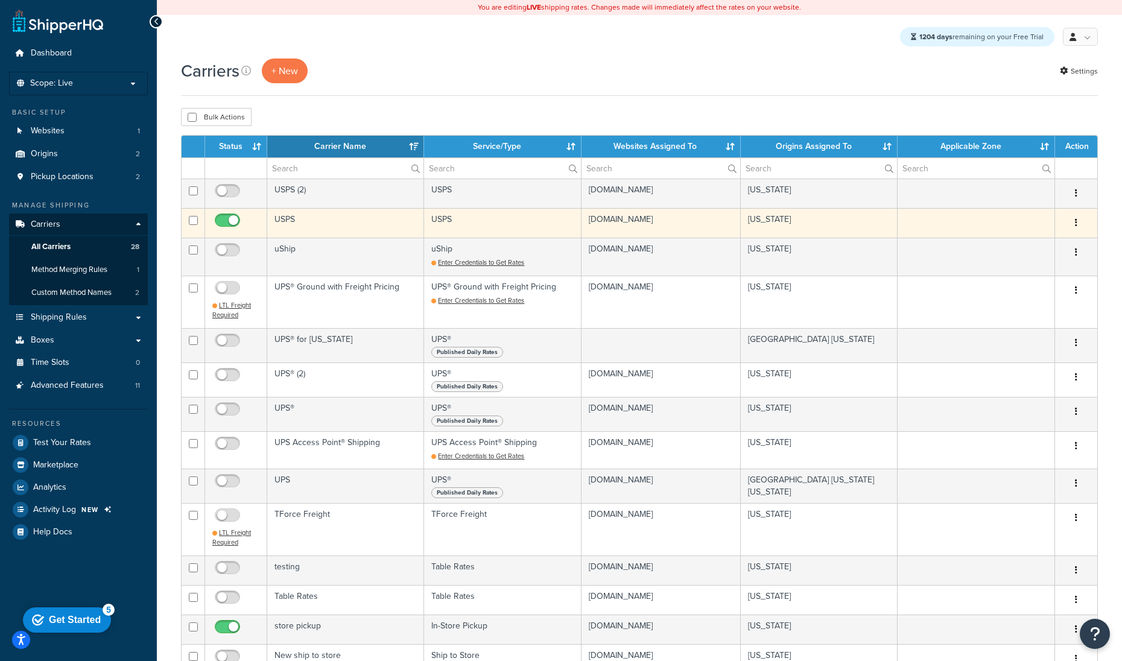
click at [316, 224] on td "USPS" at bounding box center [345, 223] width 157 height 30
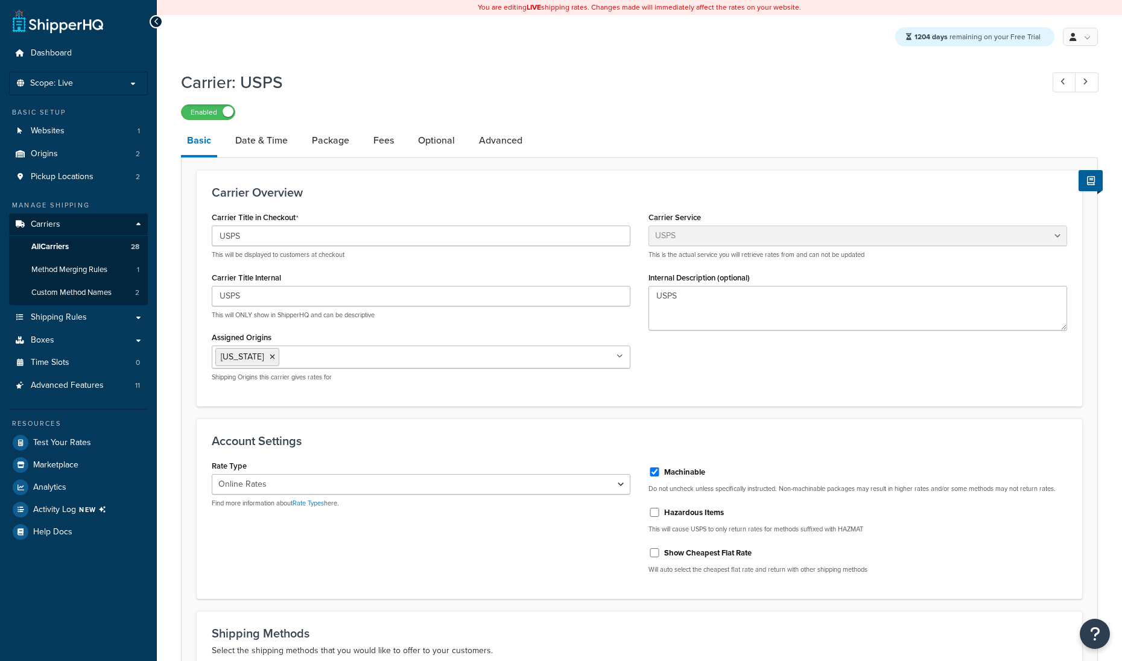
select select "usps"
select select "ONLINE"
click at [272, 143] on link "Date & Time" at bounding box center [261, 140] width 65 height 29
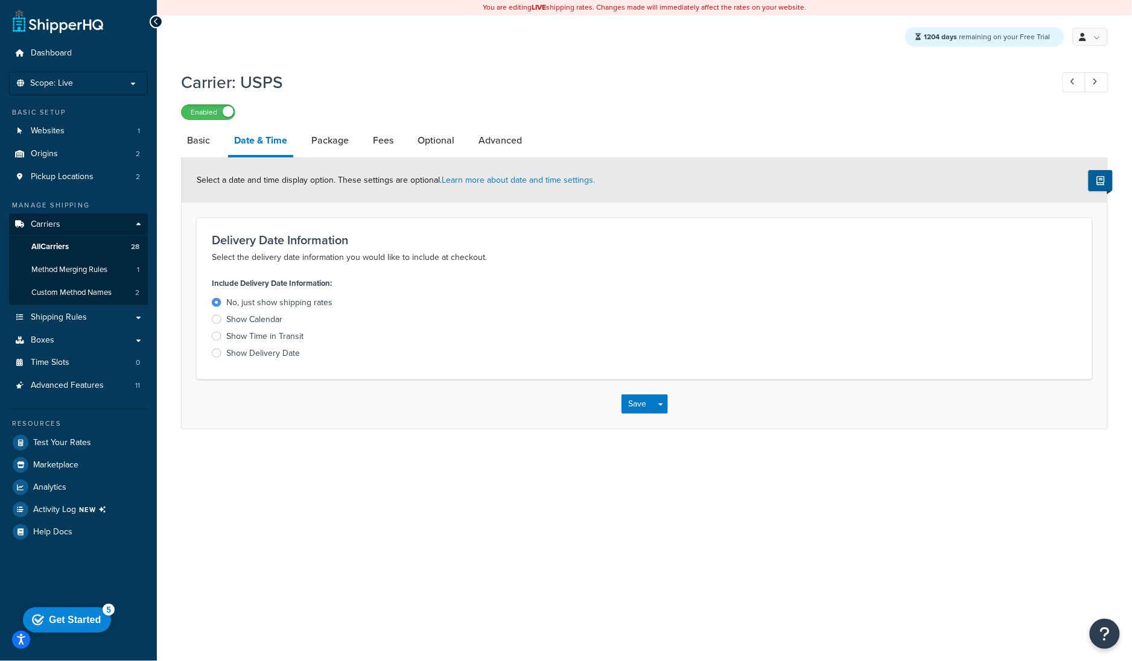
click at [261, 320] on div "Show Calendar" at bounding box center [254, 320] width 56 height 12
click at [0, 0] on input "Show Calendar" at bounding box center [0, 0] width 0 height 0
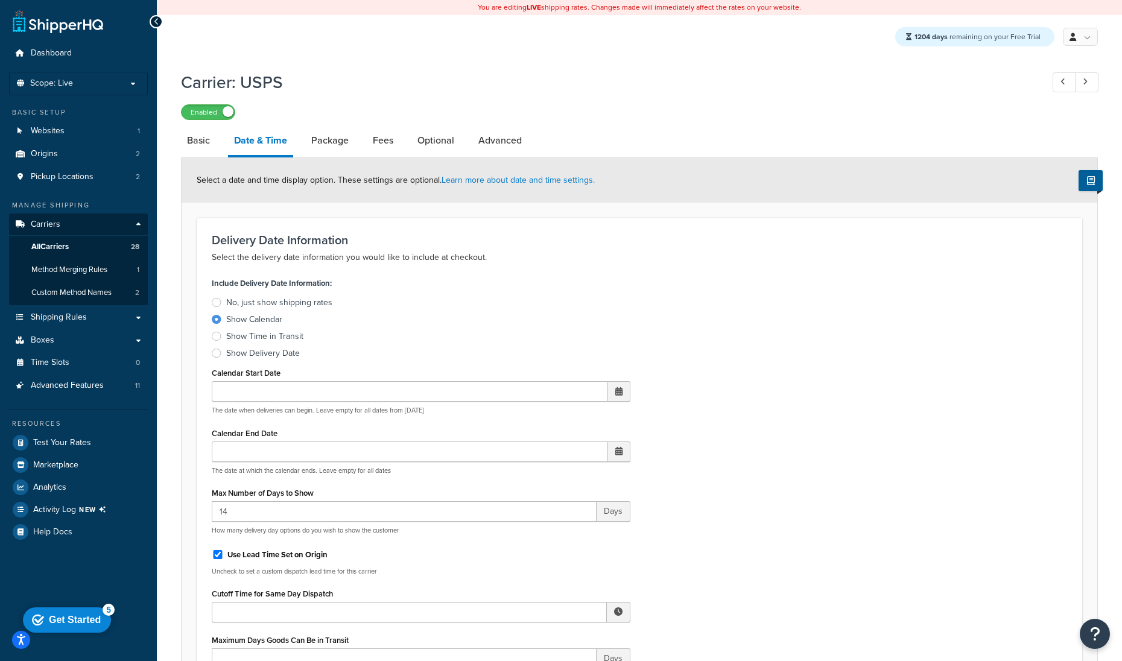
click at [259, 354] on div "Show Delivery Date" at bounding box center [263, 354] width 74 height 12
click at [0, 0] on input "Show Delivery Date" at bounding box center [0, 0] width 0 height 0
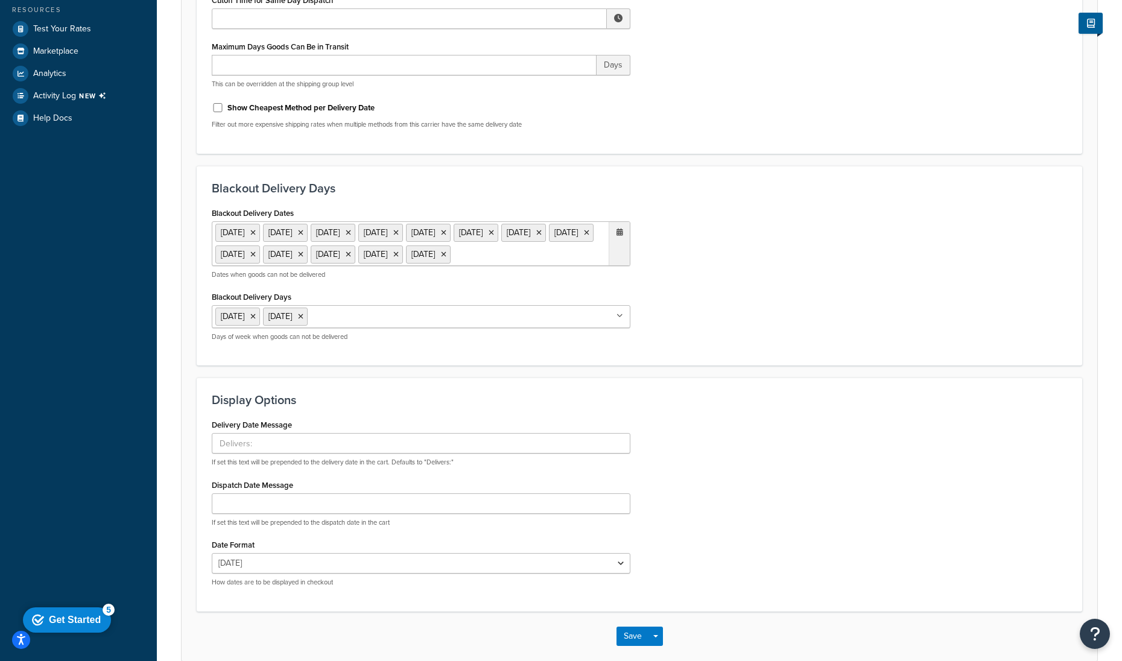
scroll to position [491, 0]
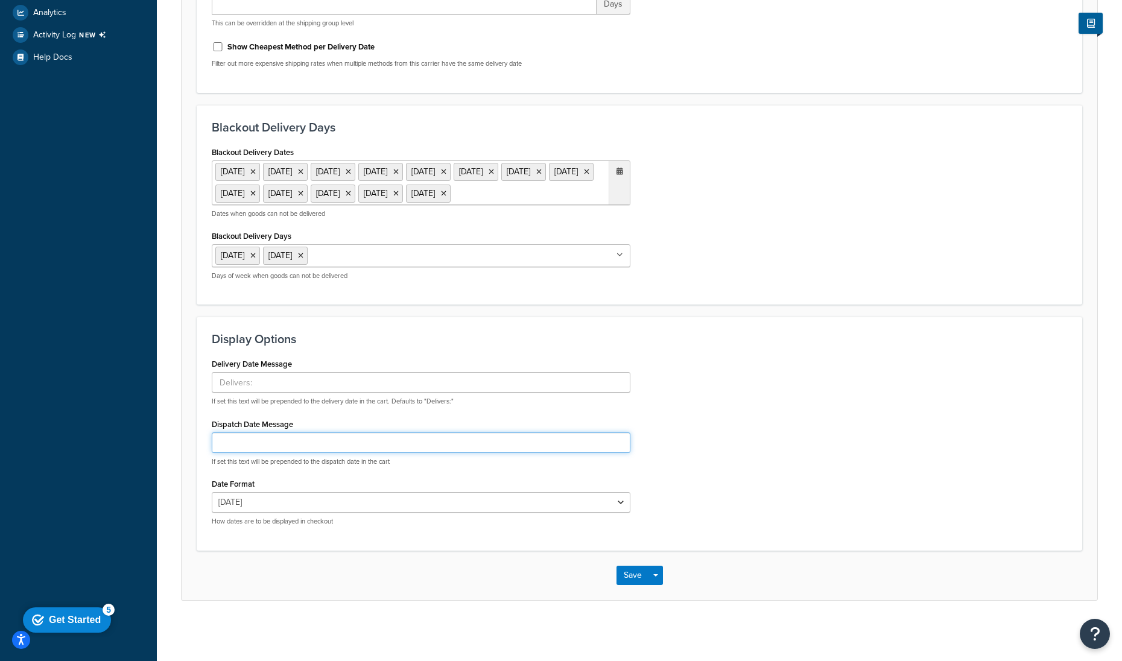
click at [268, 434] on input "Dispatch Date Message" at bounding box center [421, 443] width 419 height 21
click at [460, 415] on div "Delivery Date Message If set this text will be prepended to the delivery date i…" at bounding box center [421, 445] width 437 height 180
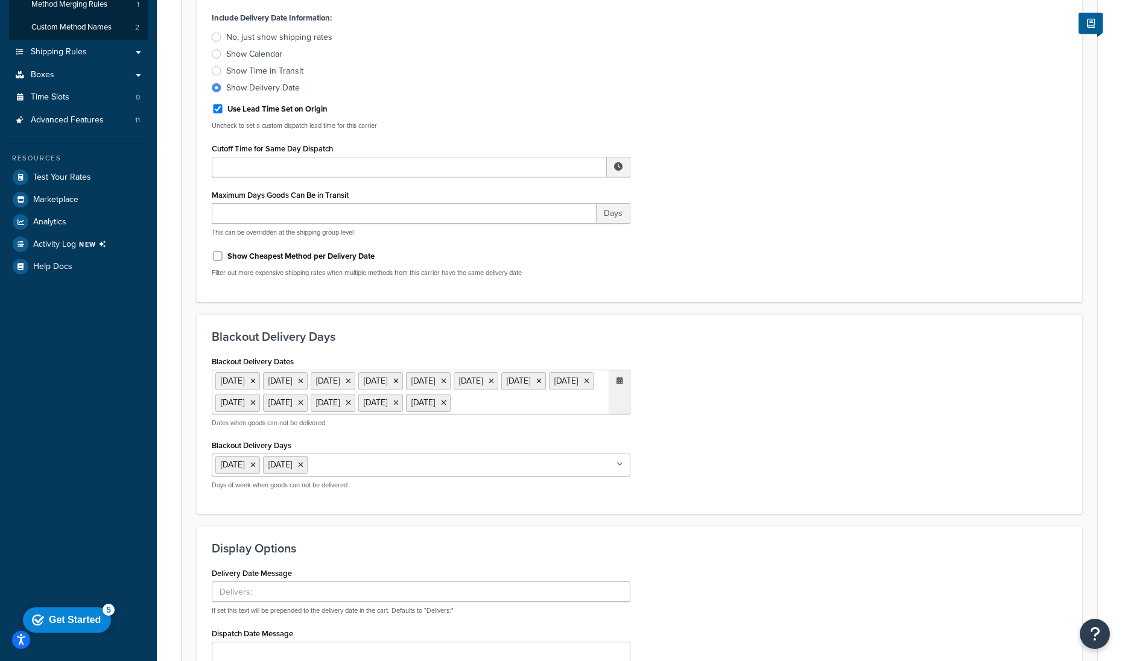
scroll to position [0, 0]
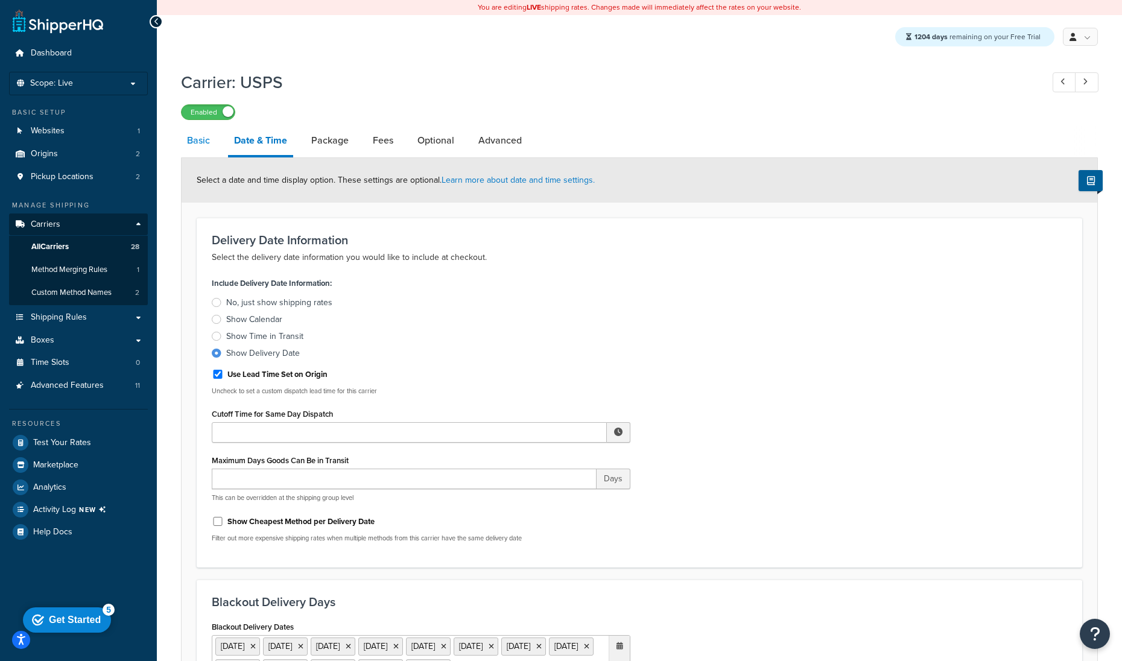
click at [193, 144] on link "Basic" at bounding box center [198, 140] width 35 height 29
select select "usps"
select select "ONLINE"
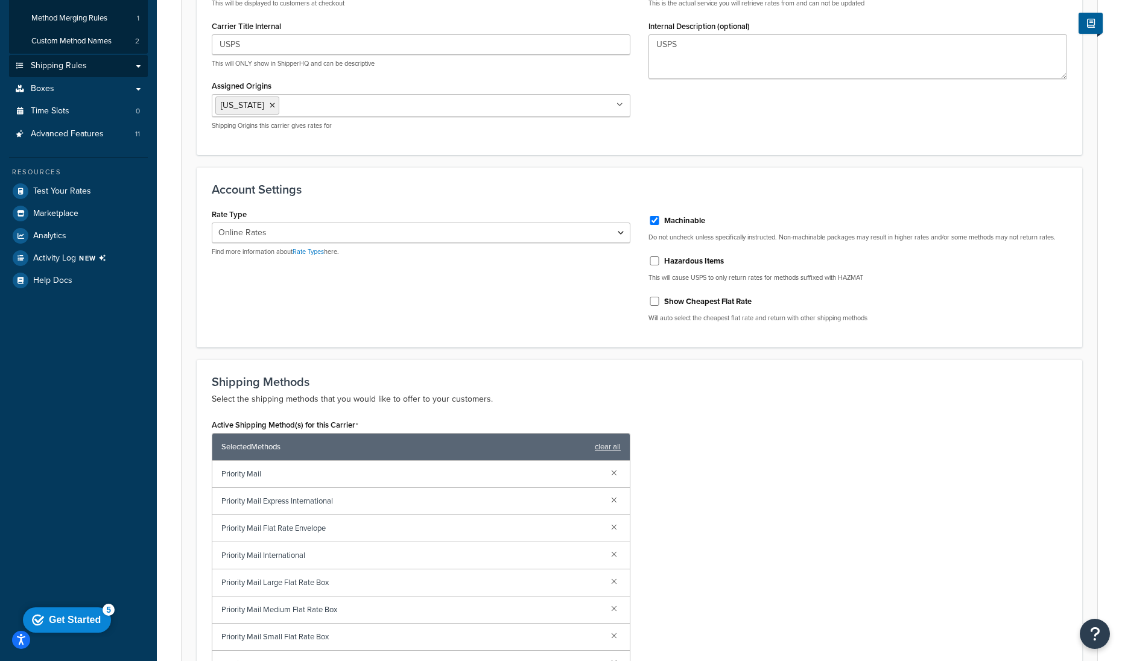
scroll to position [48, 0]
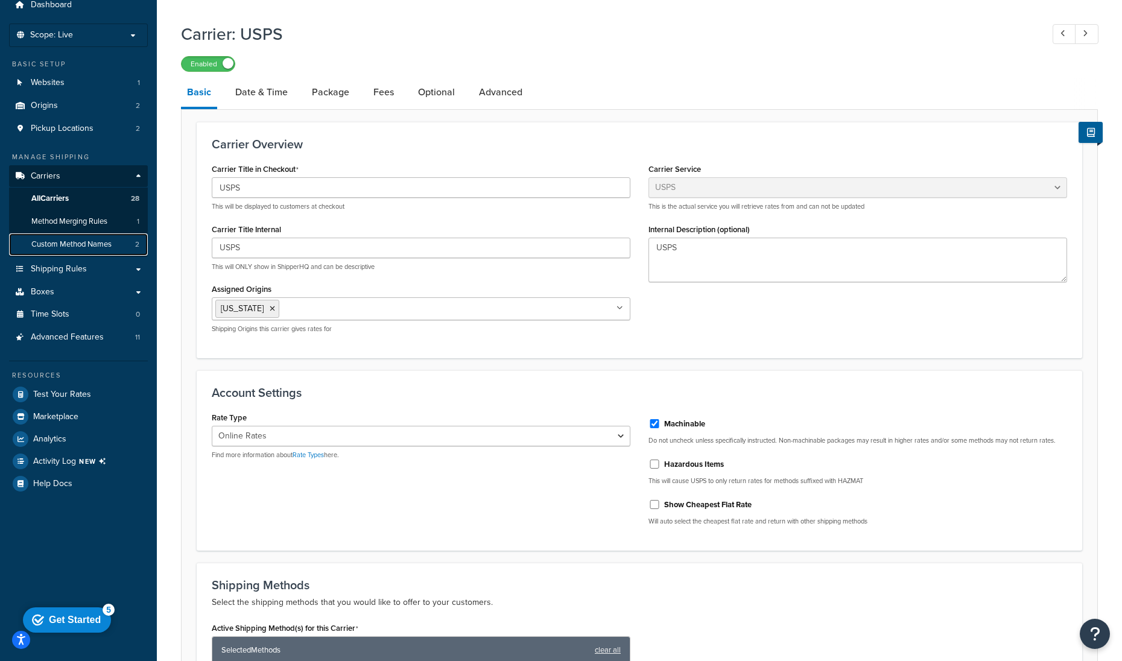
click at [65, 243] on span "Custom Method Names" at bounding box center [71, 245] width 80 height 10
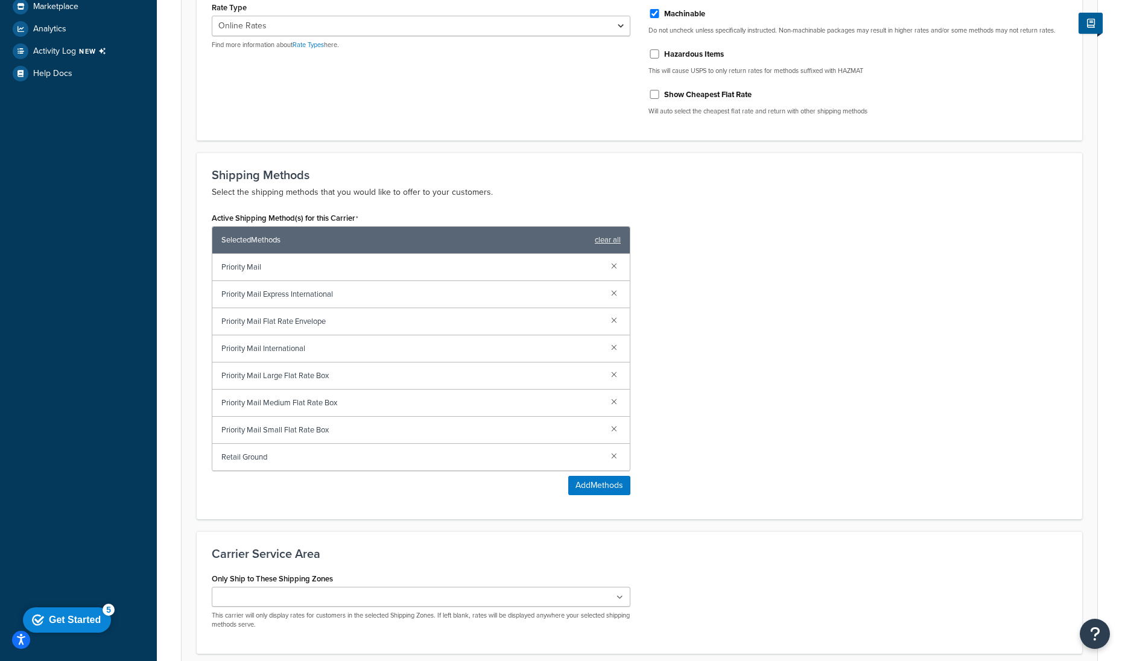
scroll to position [555, 0]
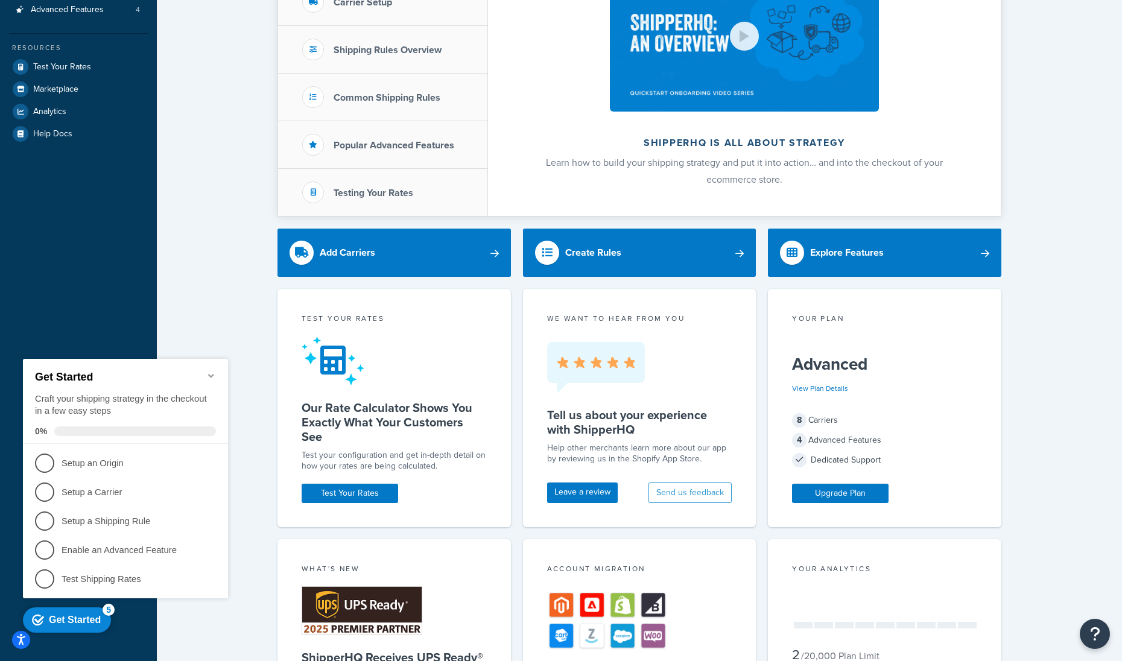
scroll to position [331, 0]
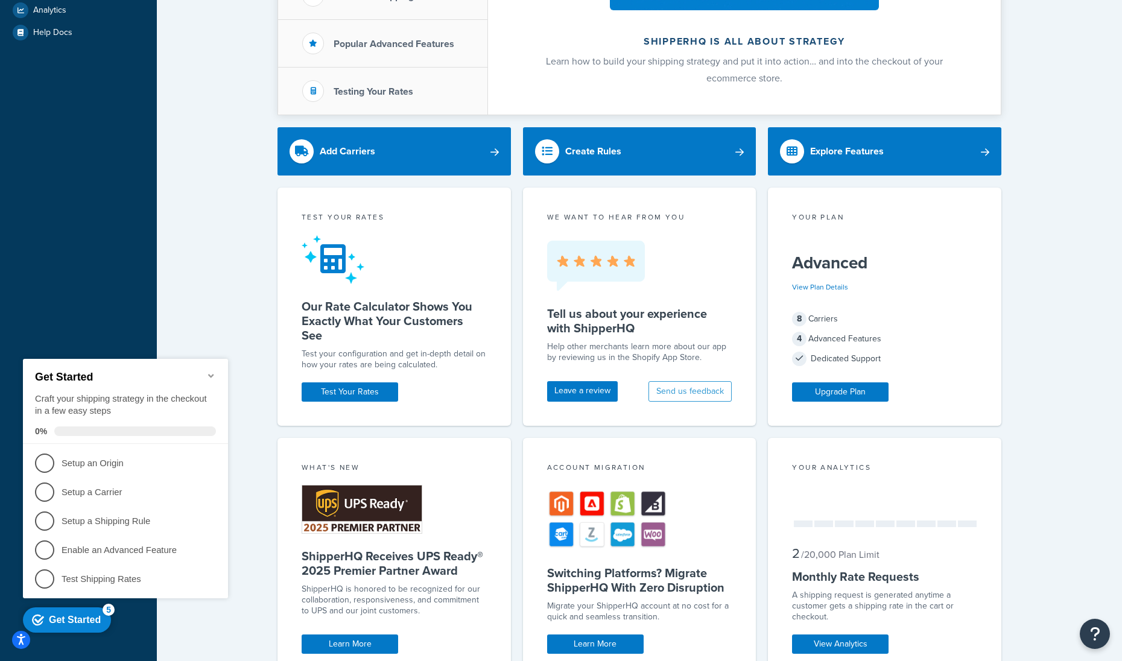
click at [211, 372] on icon "Minimize checklist" at bounding box center [211, 376] width 10 height 10
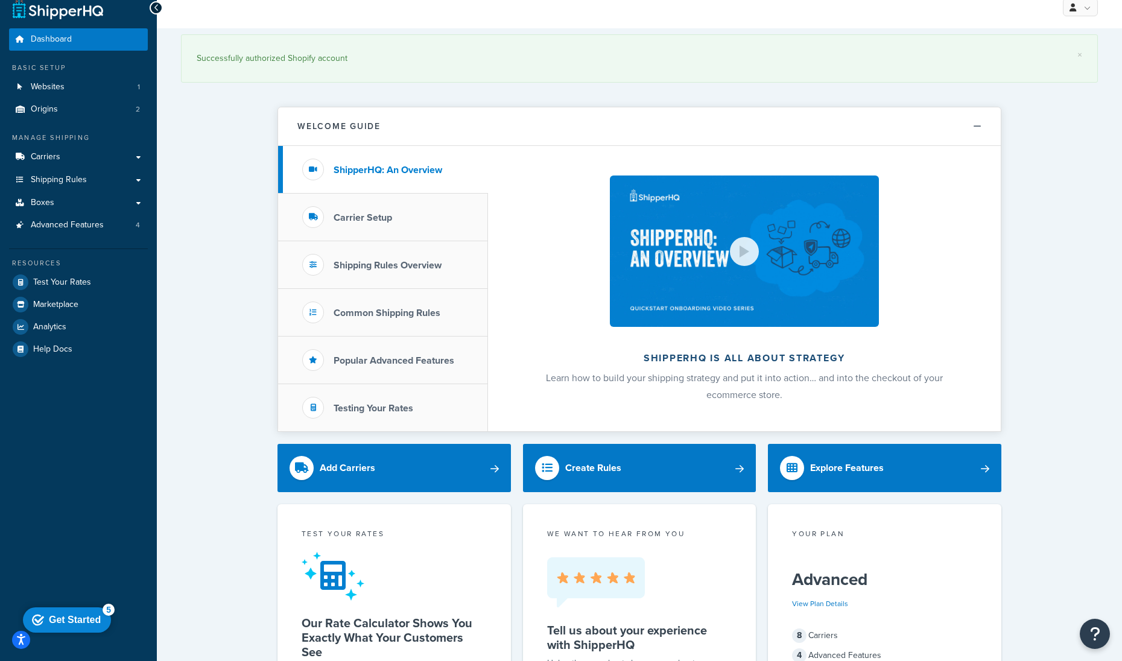
scroll to position [0, 0]
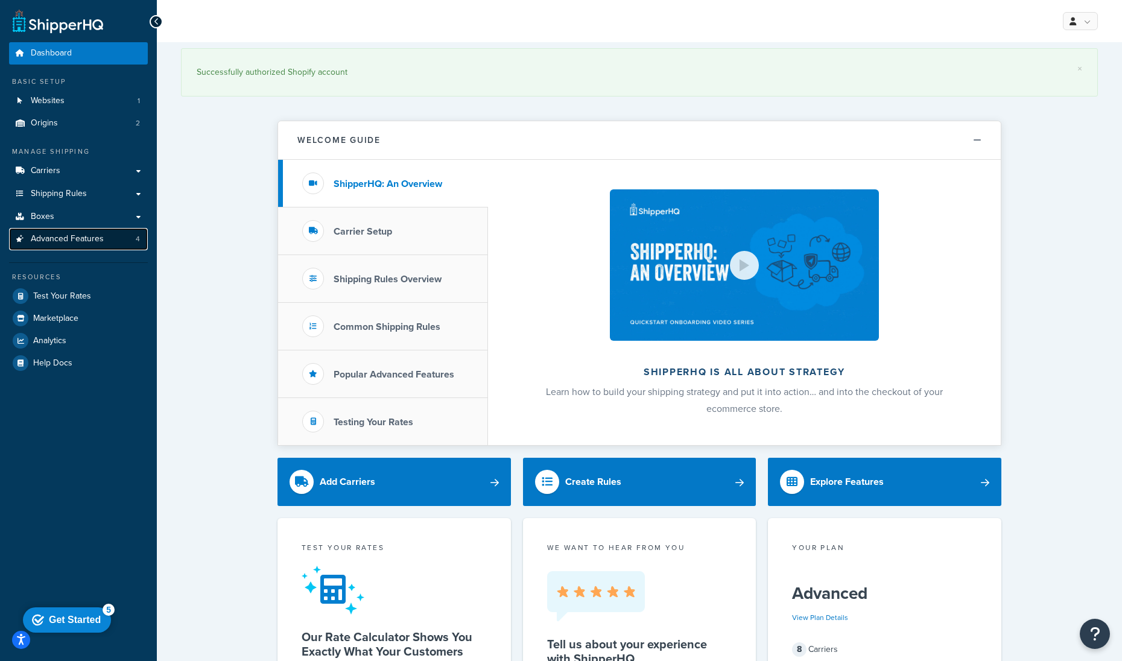
click at [72, 237] on span "Advanced Features" at bounding box center [67, 239] width 73 height 10
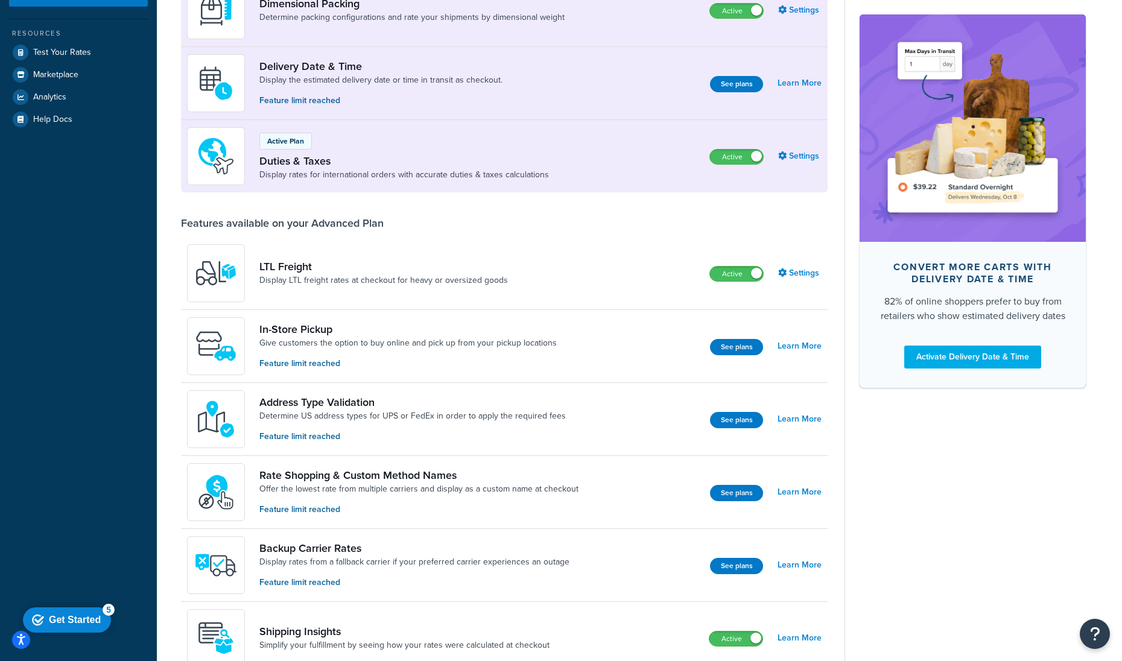
scroll to position [292, 0]
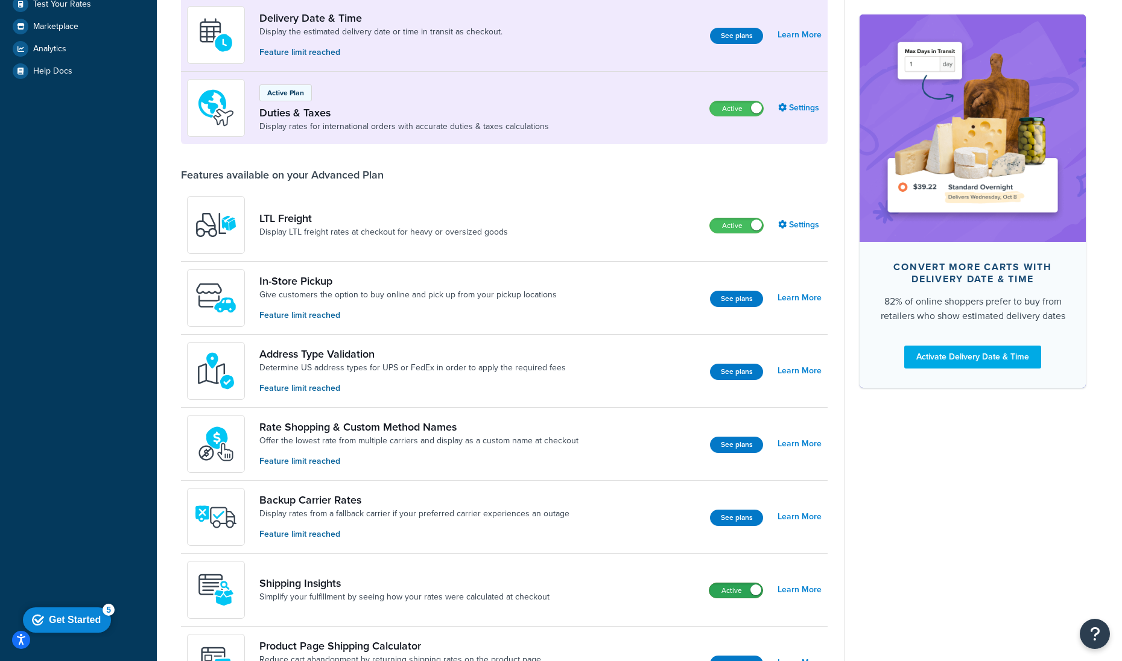
click at [732, 586] on label "Active" at bounding box center [736, 590] width 53 height 14
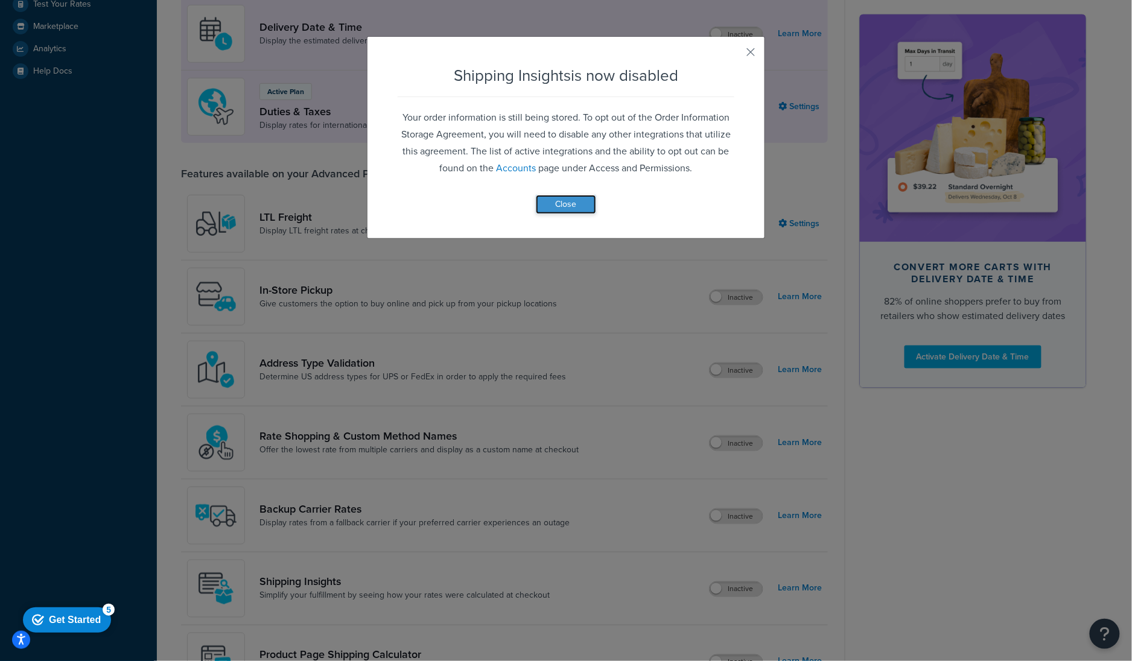
click at [541, 203] on button "Close" at bounding box center [566, 204] width 60 height 19
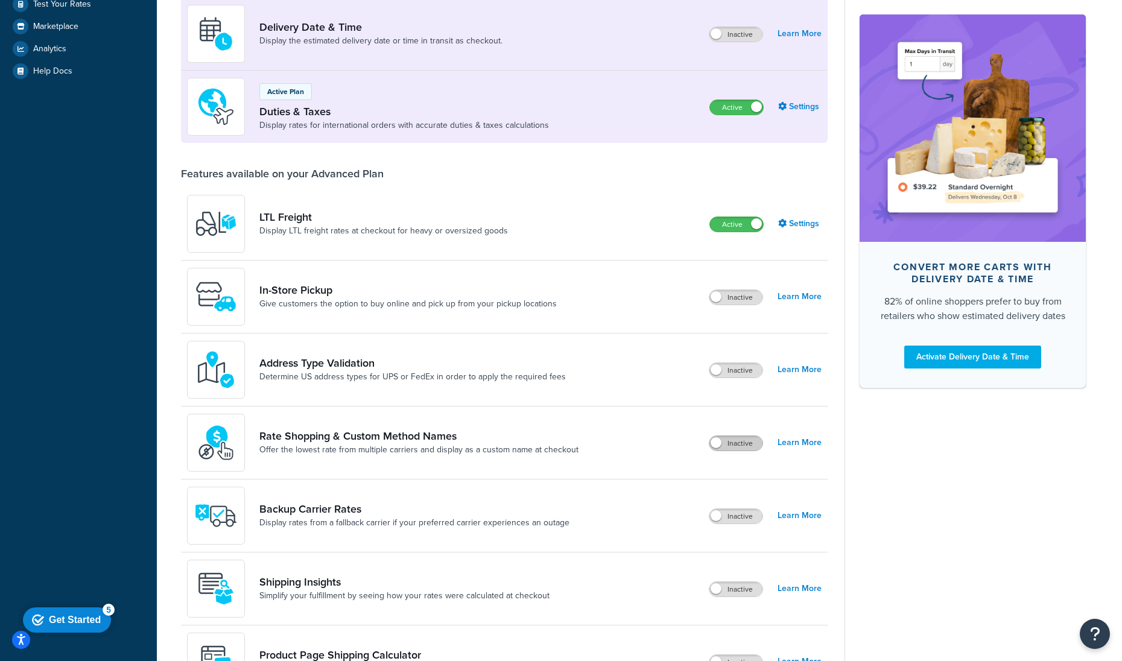
click at [740, 440] on label "Inactive" at bounding box center [736, 443] width 53 height 14
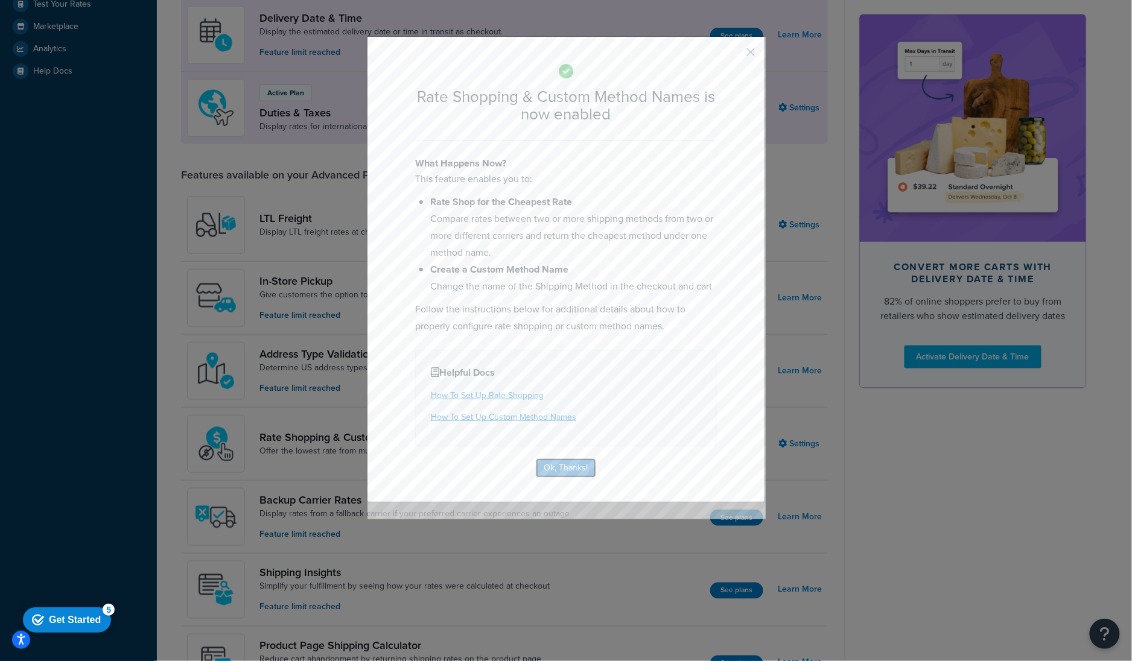
click at [553, 464] on button "Ok, Thanks!" at bounding box center [566, 468] width 60 height 19
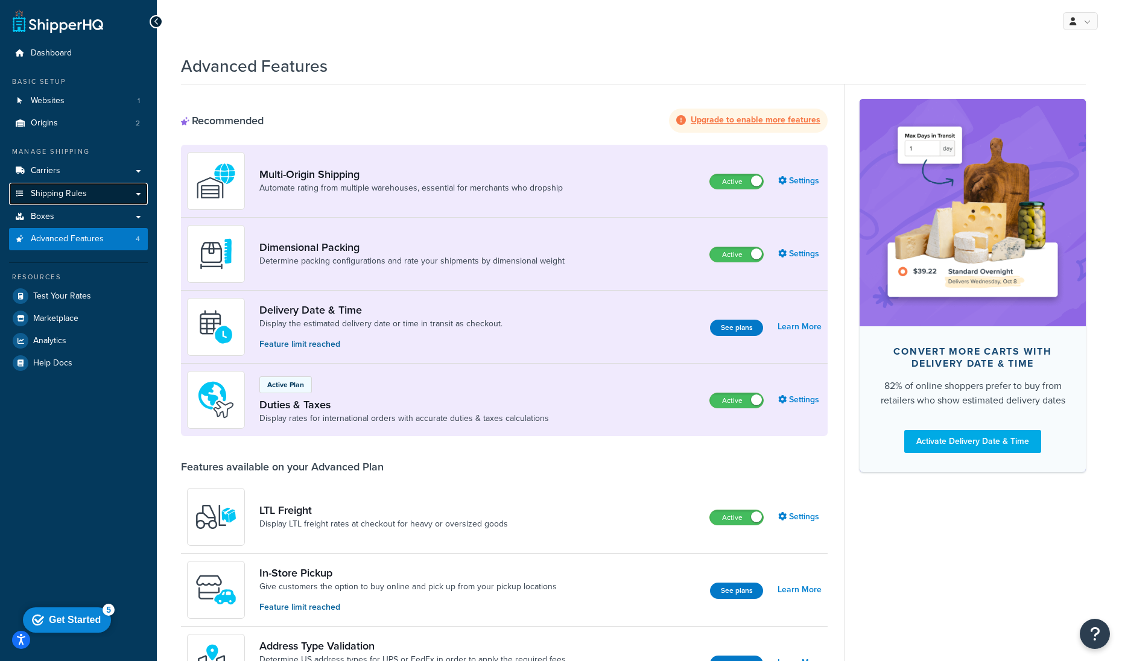
click at [68, 192] on span "Shipping Rules" at bounding box center [59, 194] width 56 height 10
click at [78, 179] on link "Carriers" at bounding box center [78, 171] width 139 height 22
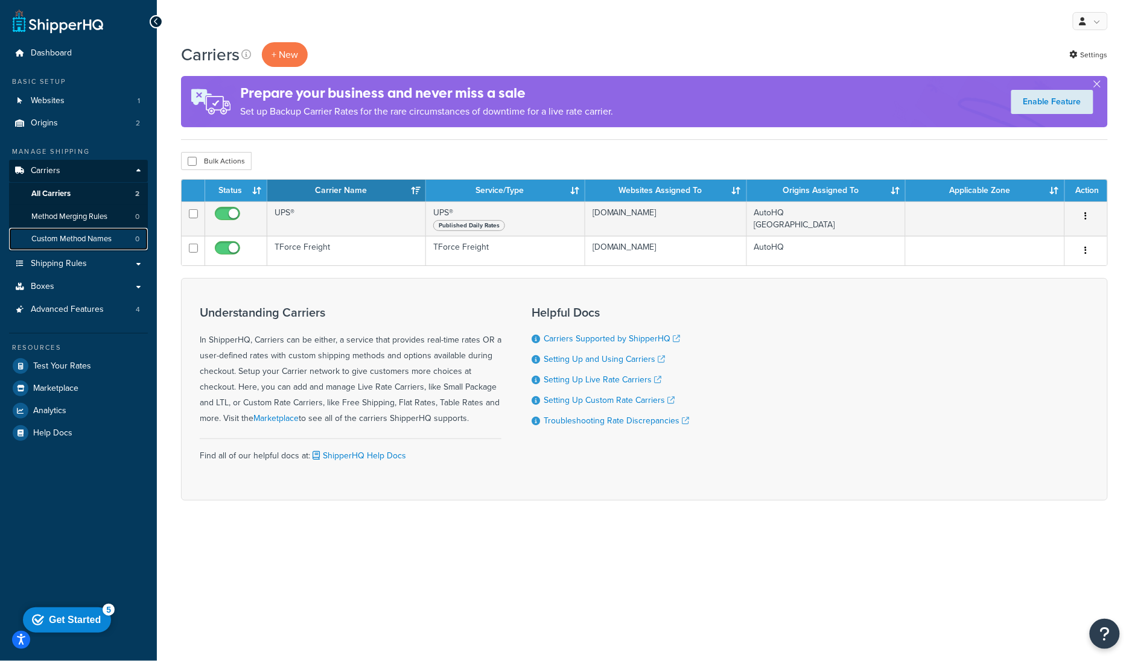
click at [77, 234] on span "Custom Method Names" at bounding box center [71, 239] width 80 height 10
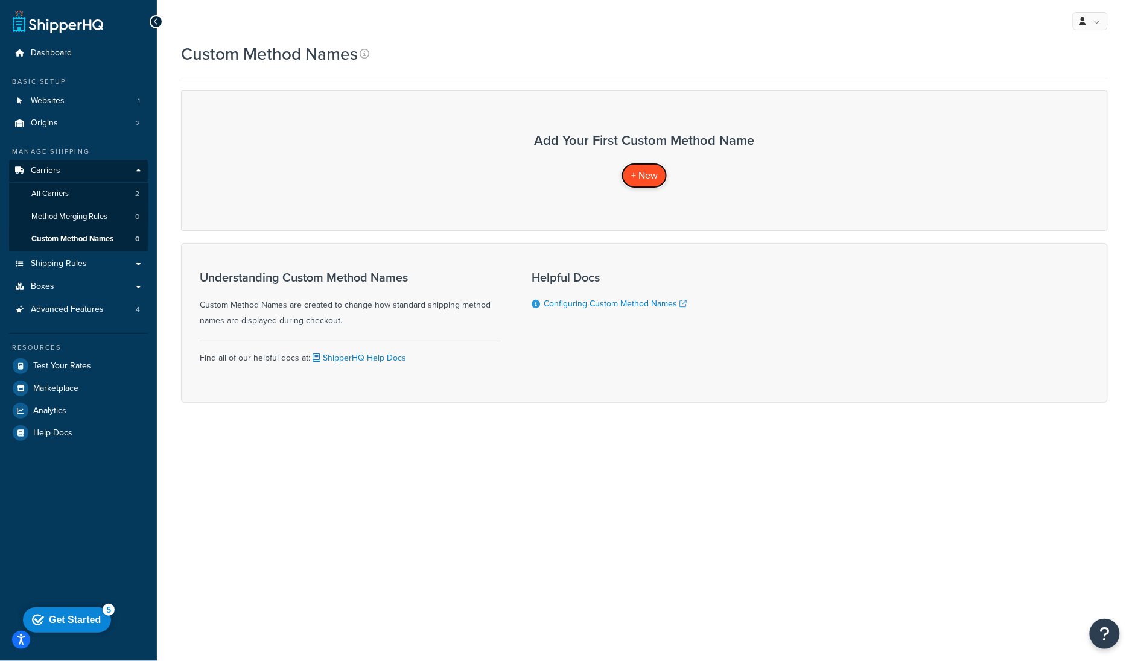
click at [635, 173] on span "+ New" at bounding box center [644, 175] width 27 height 14
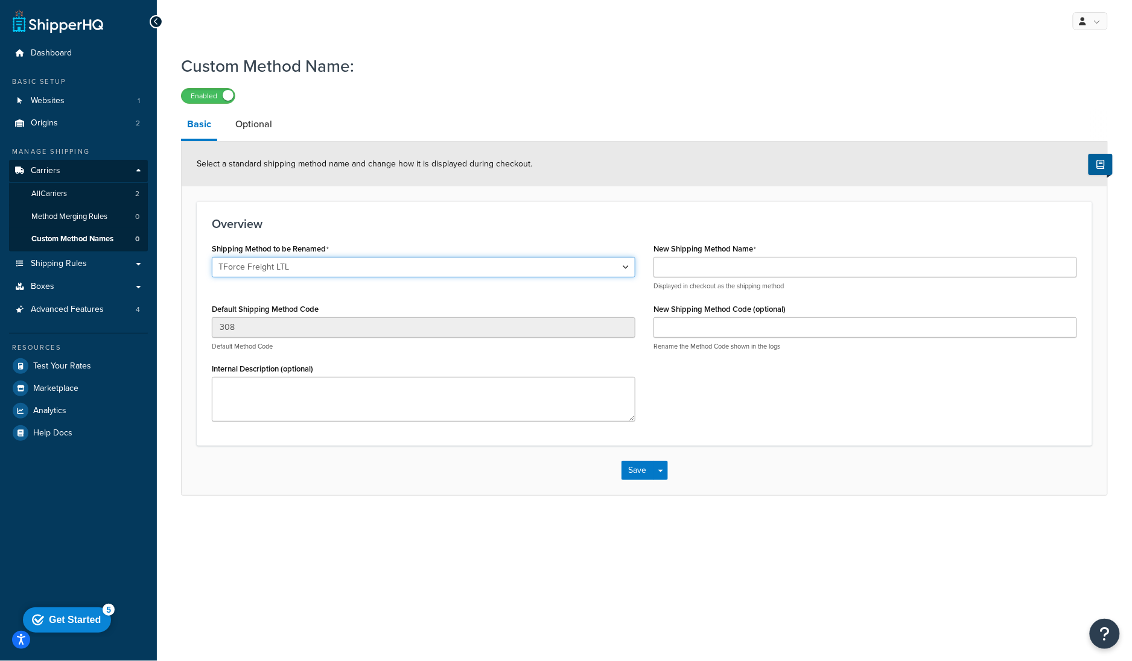
click at [313, 264] on select "TForce Freight LTL UPS® Ground UPS Next Day Air® UPS 2nd Day Air® UPS® Standard…" at bounding box center [424, 267] width 424 height 21
select select "675920"
click at [212, 257] on select "TForce Freight LTL UPS® Ground UPS Next Day Air® UPS 2nd Day Air® UPS® Standard…" at bounding box center [424, 267] width 424 height 21
type input "GND"
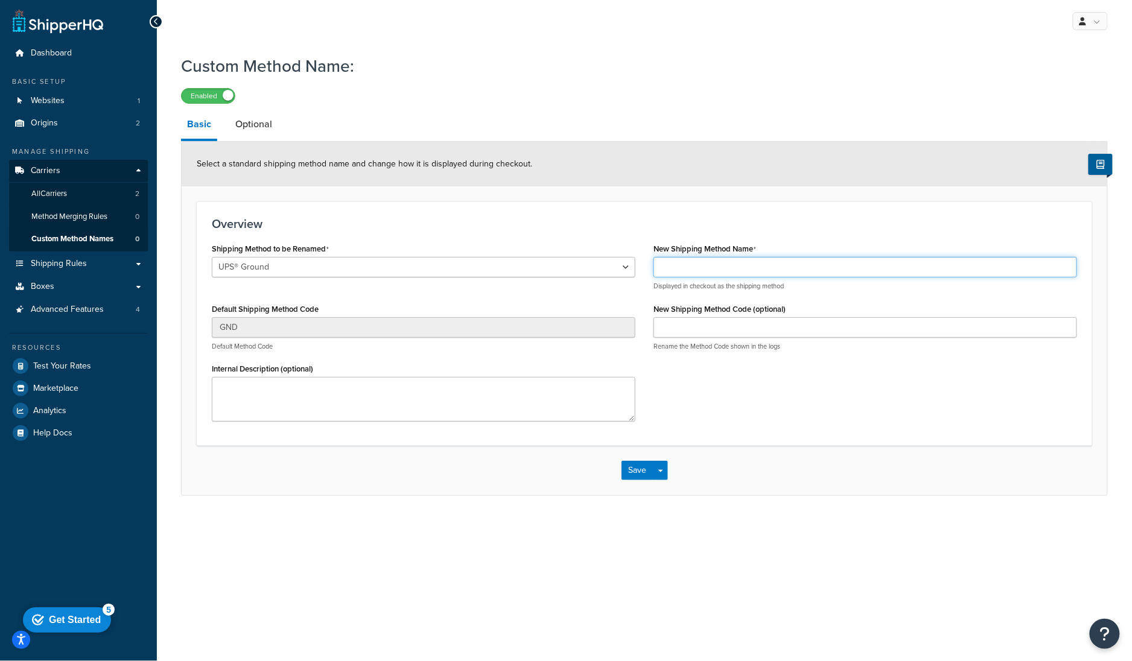
click at [683, 261] on input "New Shipping Method Name" at bounding box center [865, 267] width 424 height 21
type input "test"
type input "Ground"
click at [249, 125] on link "Optional" at bounding box center [253, 124] width 49 height 29
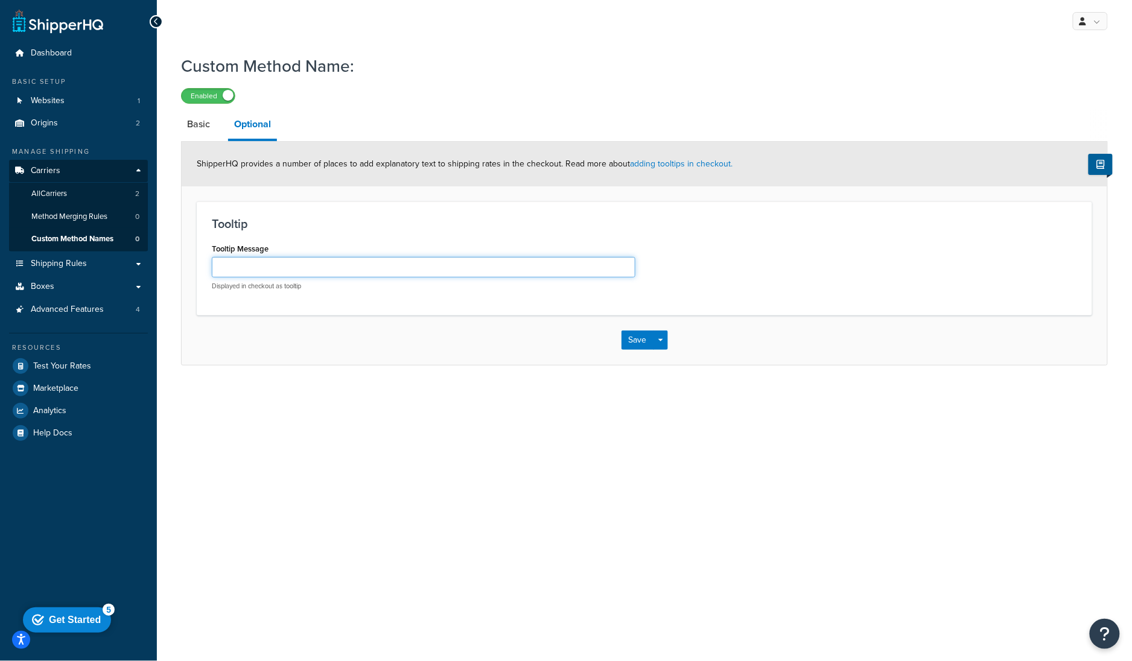
click at [357, 261] on input "Tooltip Message" at bounding box center [424, 267] width 424 height 21
type input "t"
type input "this is a test"
click button "Save" at bounding box center [637, 340] width 33 height 19
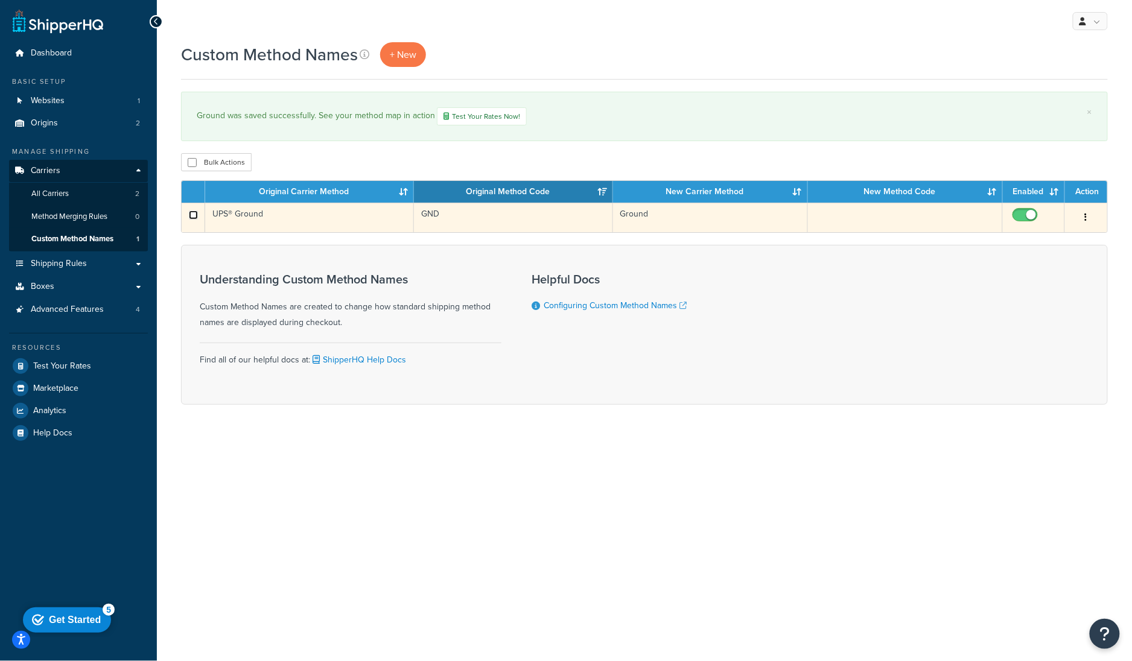
click at [191, 211] on input "checkbox" at bounding box center [193, 215] width 9 height 9
checkbox input "true"
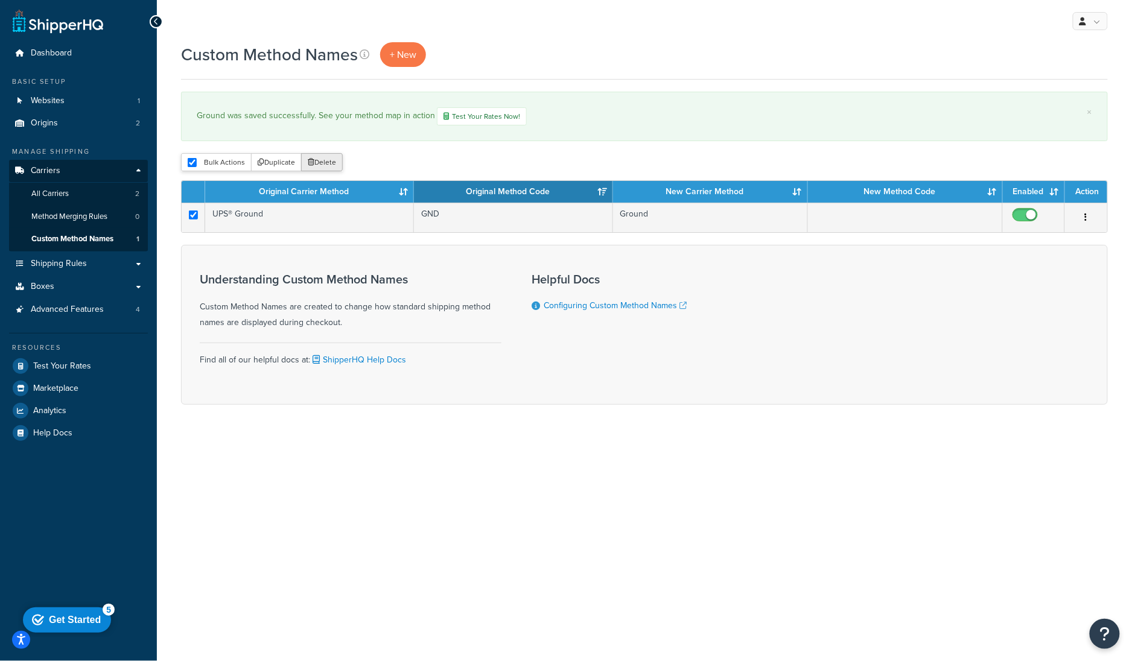
click at [323, 165] on button "Delete" at bounding box center [322, 162] width 42 height 18
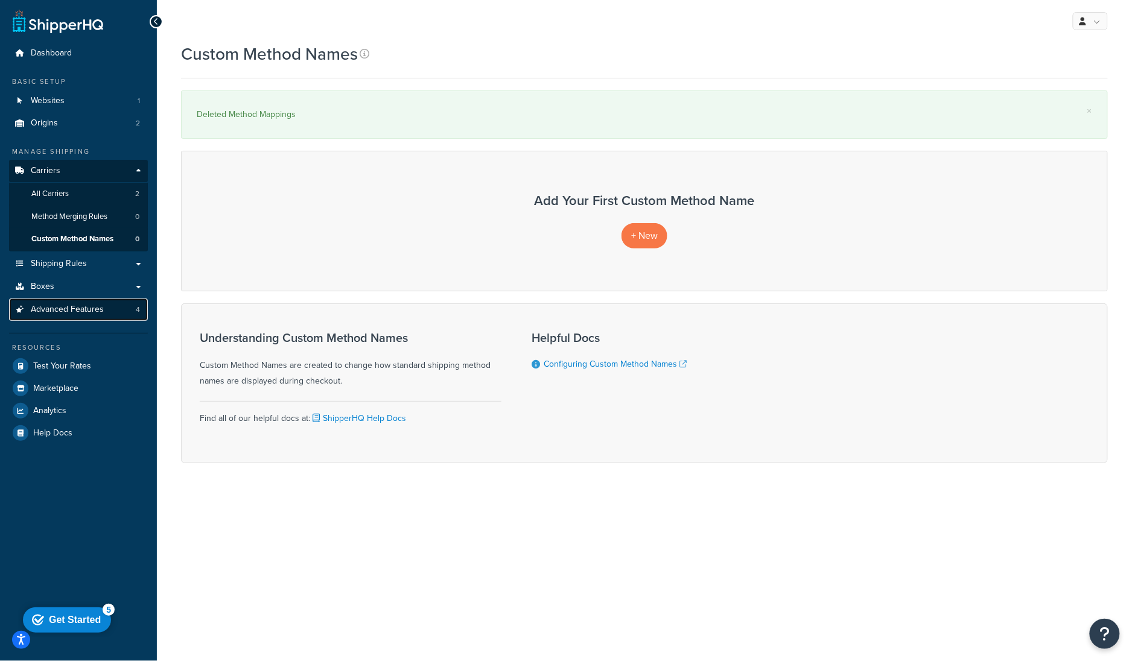
click at [92, 307] on span "Advanced Features" at bounding box center [67, 310] width 73 height 10
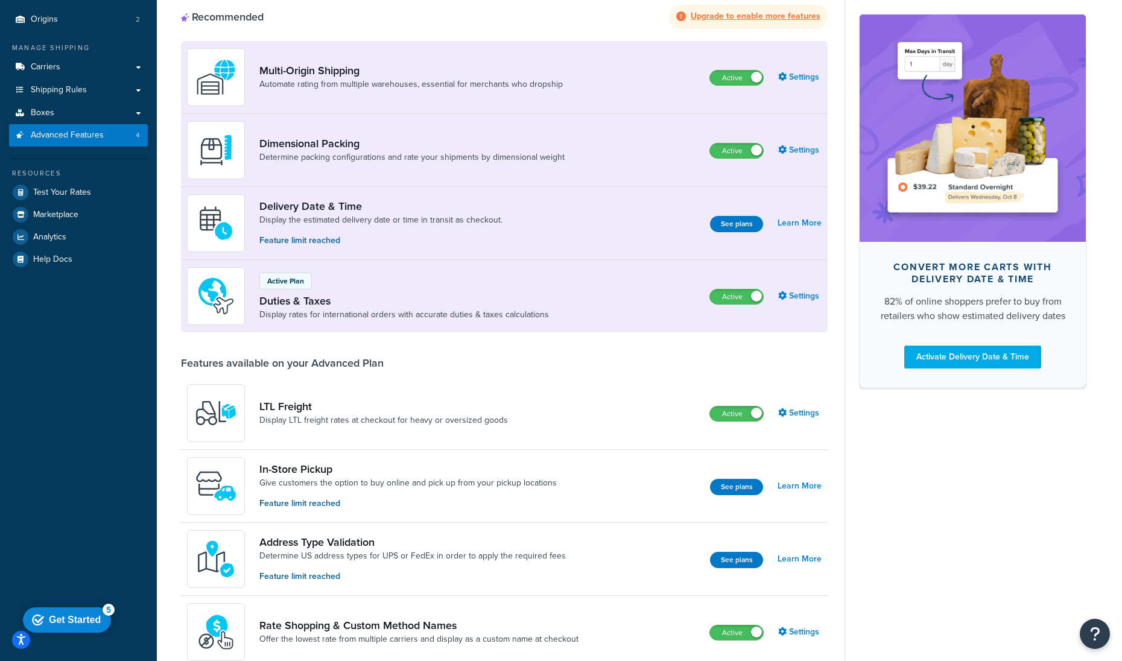
scroll to position [310, 0]
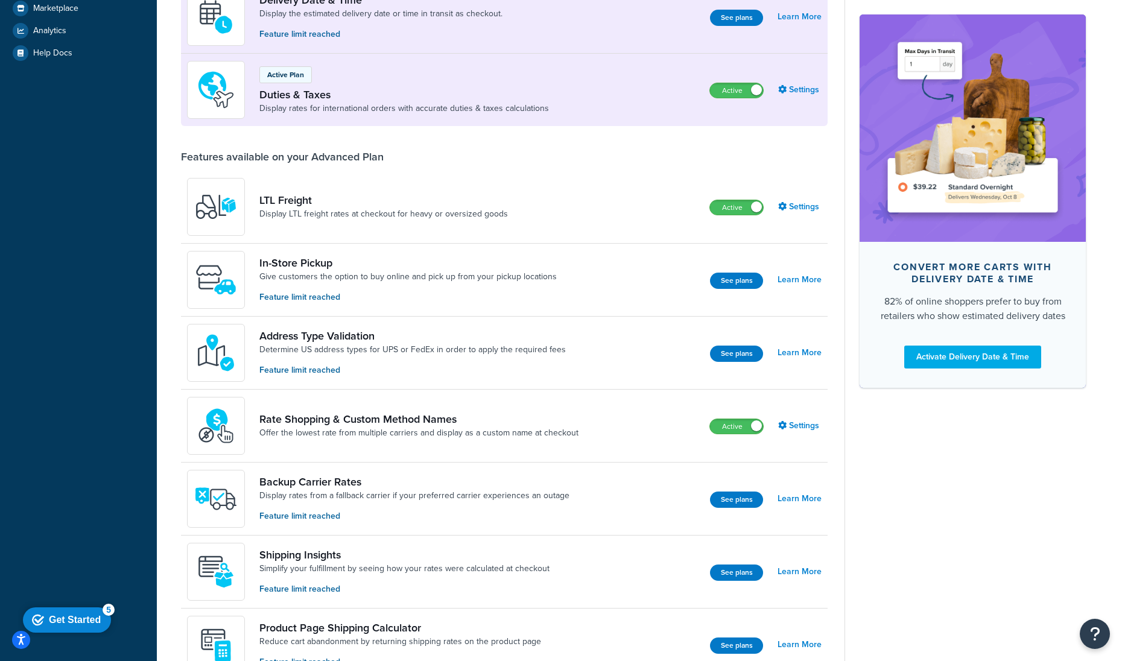
click at [738, 412] on div "Rate Shopping & Custom Method Names Offer the lowest rate from multiple carrier…" at bounding box center [504, 426] width 647 height 73
click at [724, 426] on label "Active" at bounding box center [736, 426] width 53 height 14
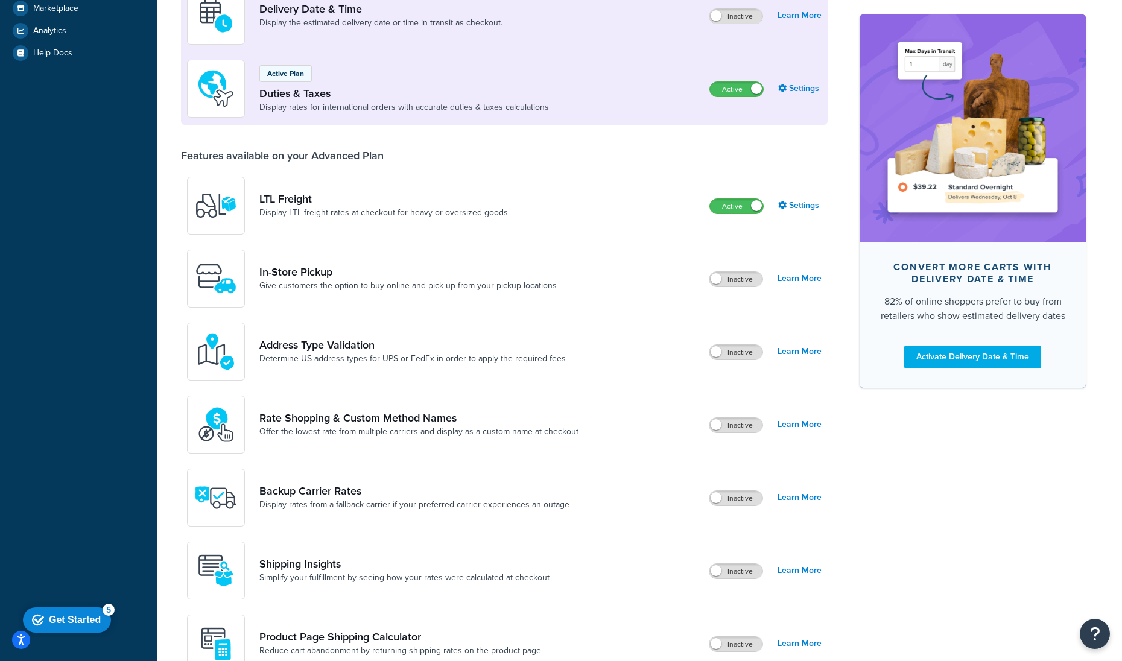
scroll to position [368, 0]
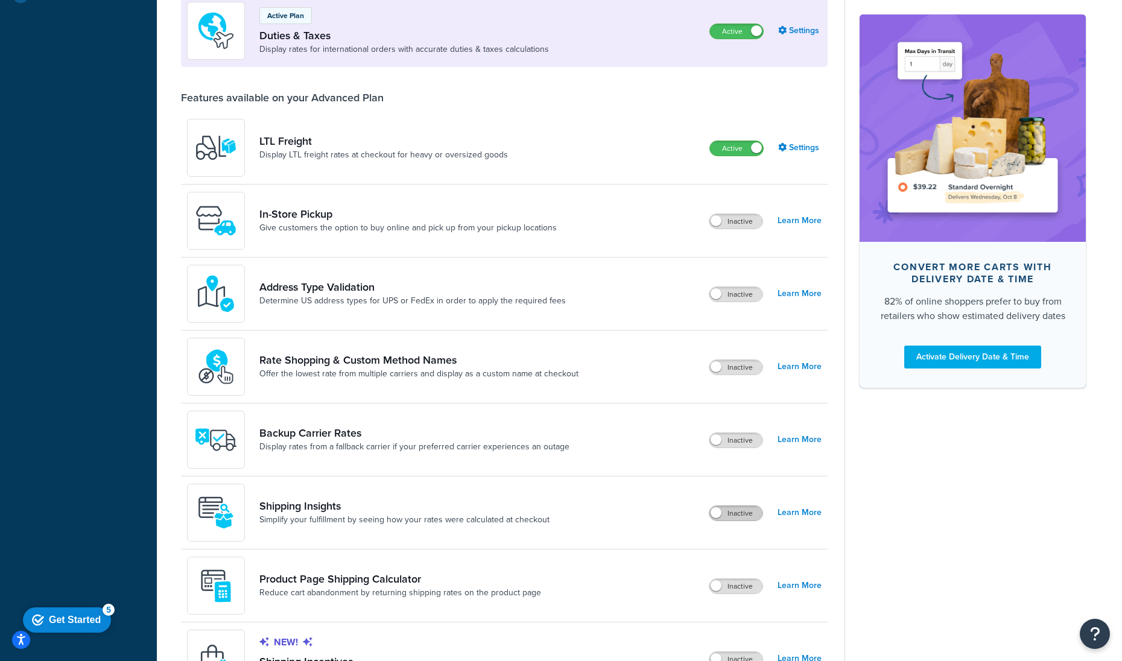
click at [726, 516] on label "Inactive" at bounding box center [736, 513] width 53 height 14
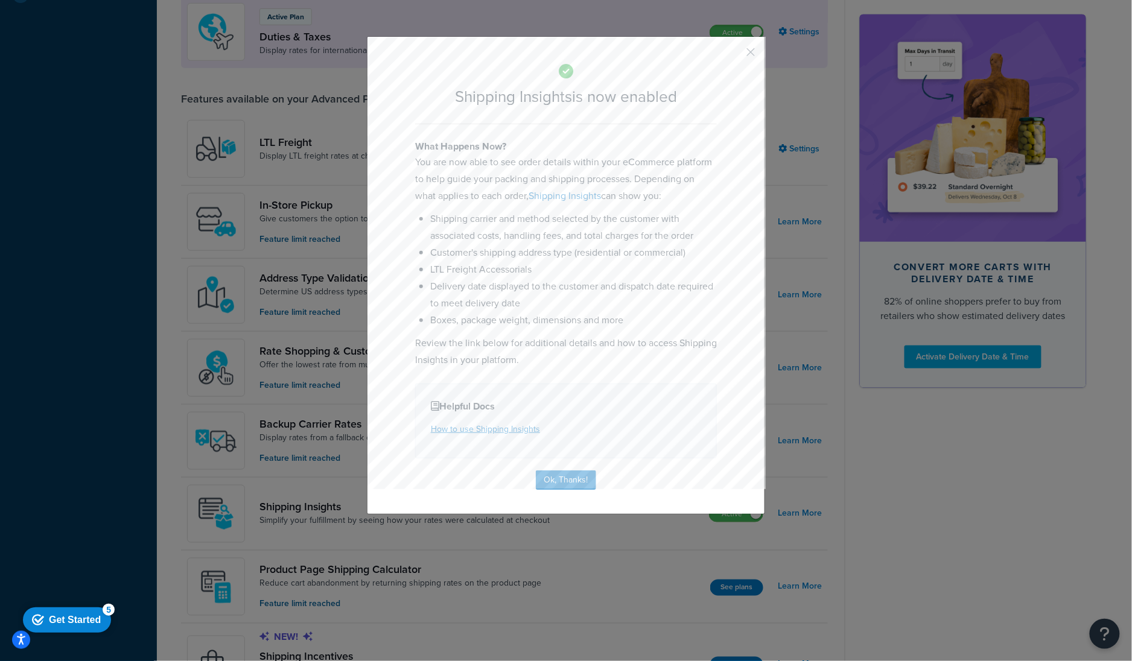
click at [551, 450] on div "Helpful Docs How to use Shipping Insights" at bounding box center [566, 421] width 302 height 75
click at [576, 481] on button "Ok, Thanks!" at bounding box center [566, 480] width 60 height 19
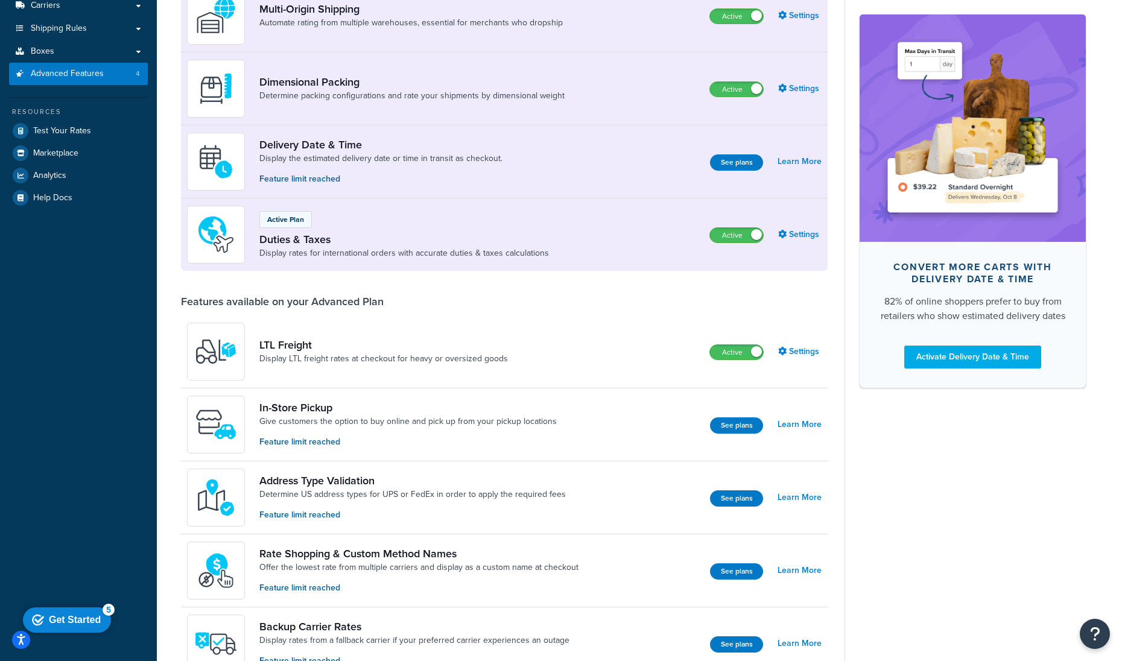
scroll to position [0, 0]
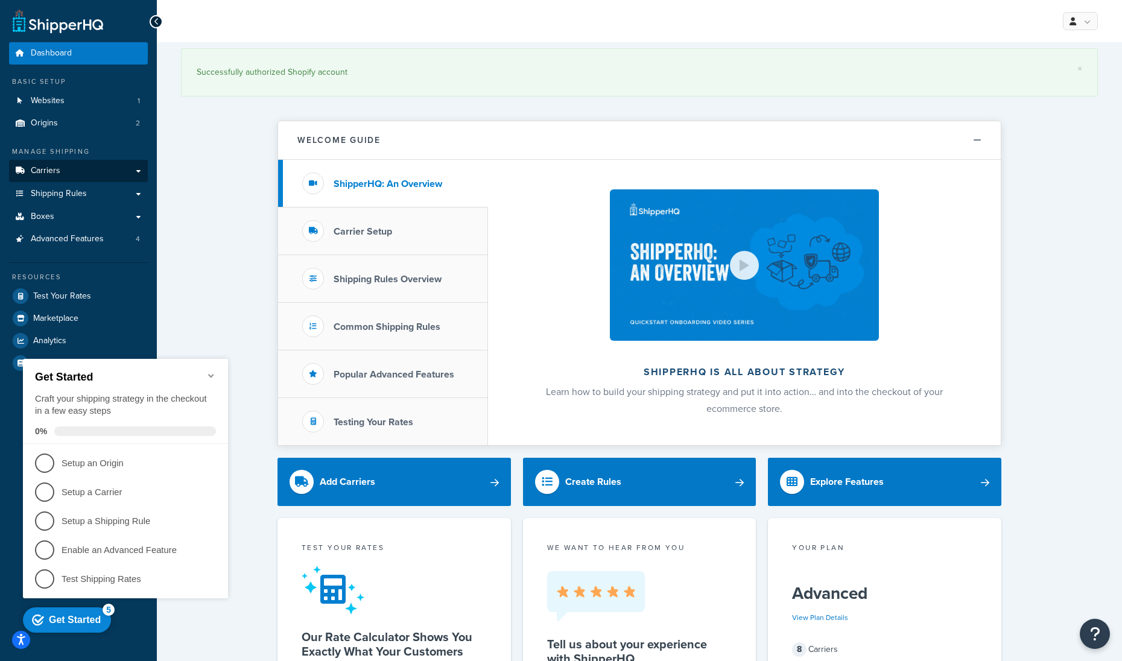
click at [66, 169] on link "Carriers" at bounding box center [78, 171] width 139 height 22
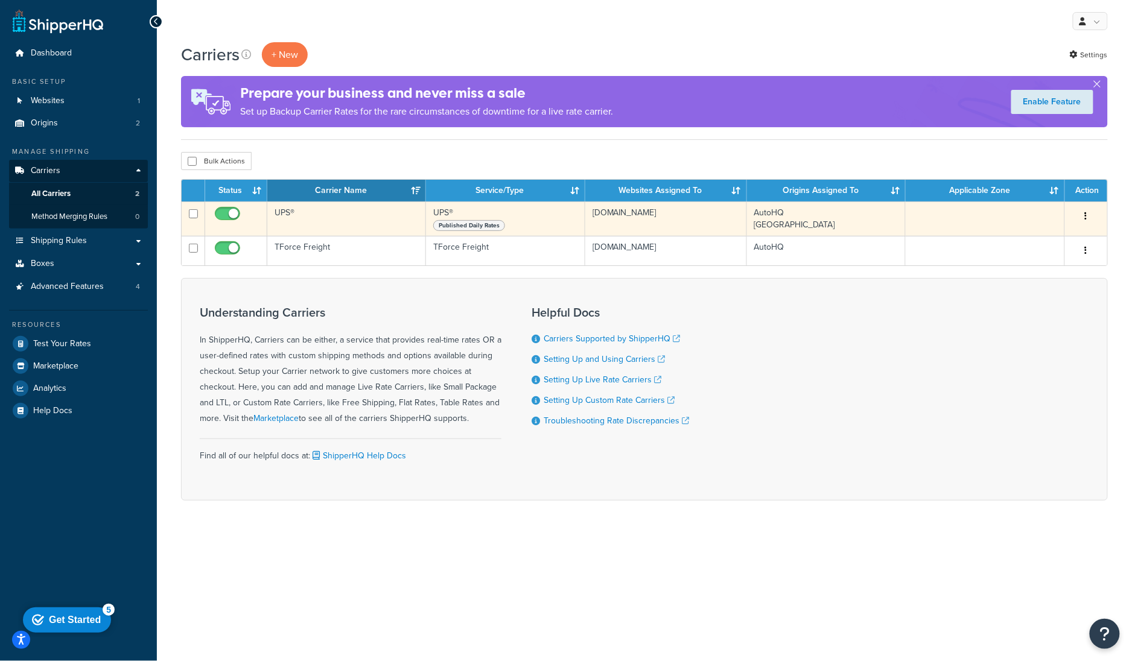
click at [338, 223] on td "UPS®" at bounding box center [346, 219] width 159 height 34
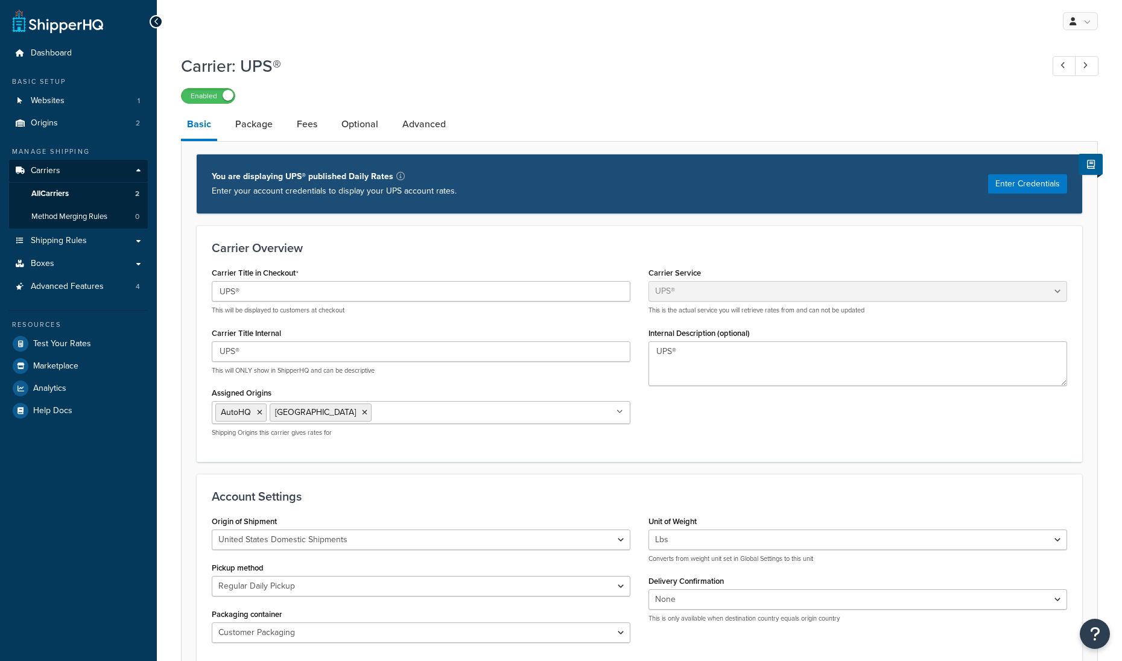
select select "ups"
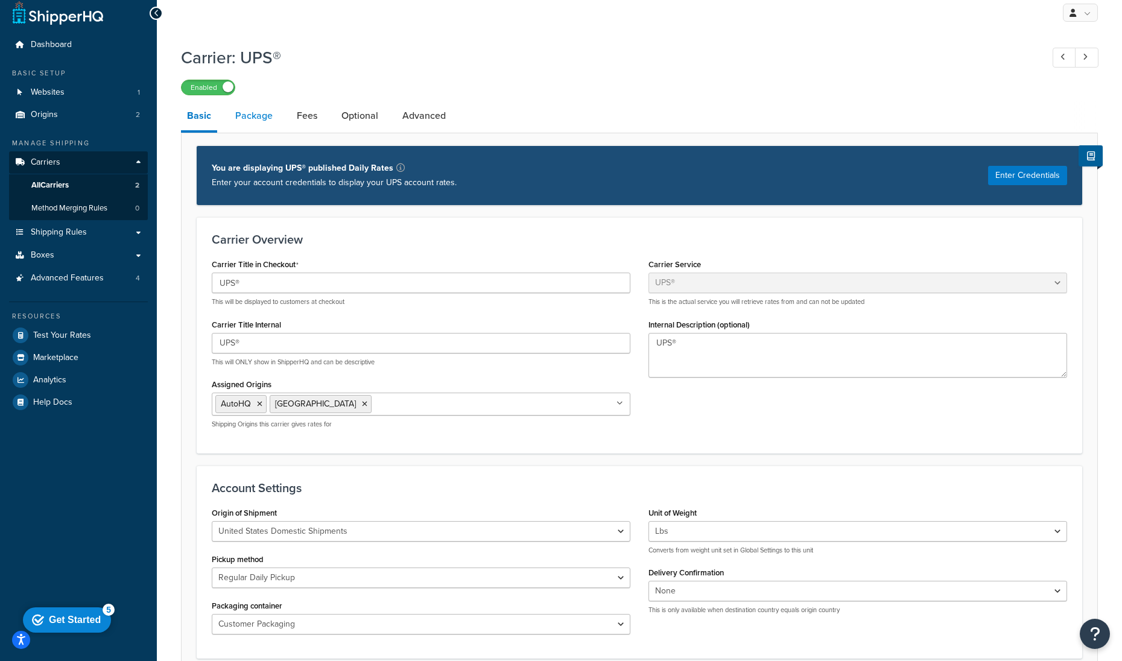
click at [259, 117] on link "Package" at bounding box center [253, 115] width 49 height 29
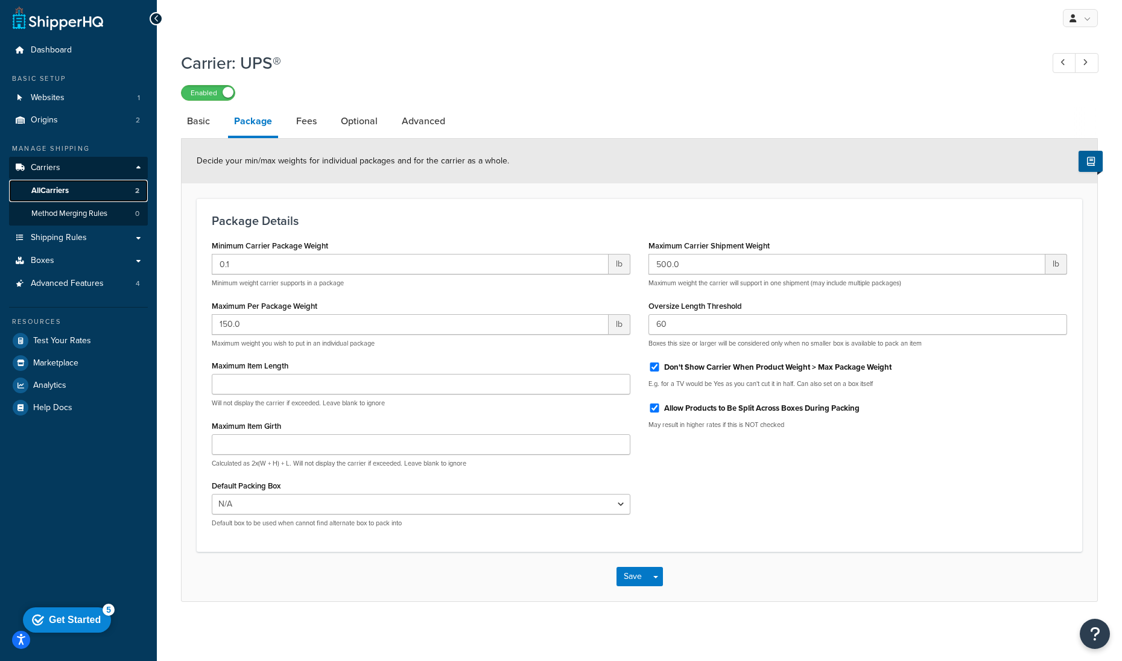
click at [77, 188] on link "All Carriers 2" at bounding box center [78, 191] width 139 height 22
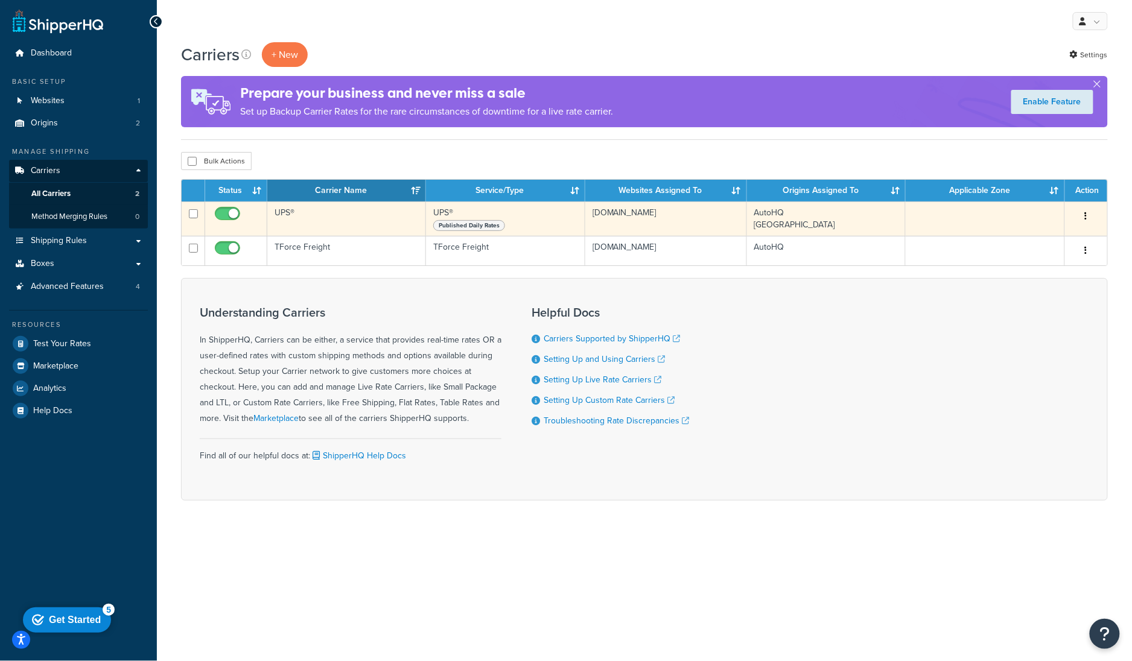
click at [384, 223] on td "UPS®" at bounding box center [346, 219] width 159 height 34
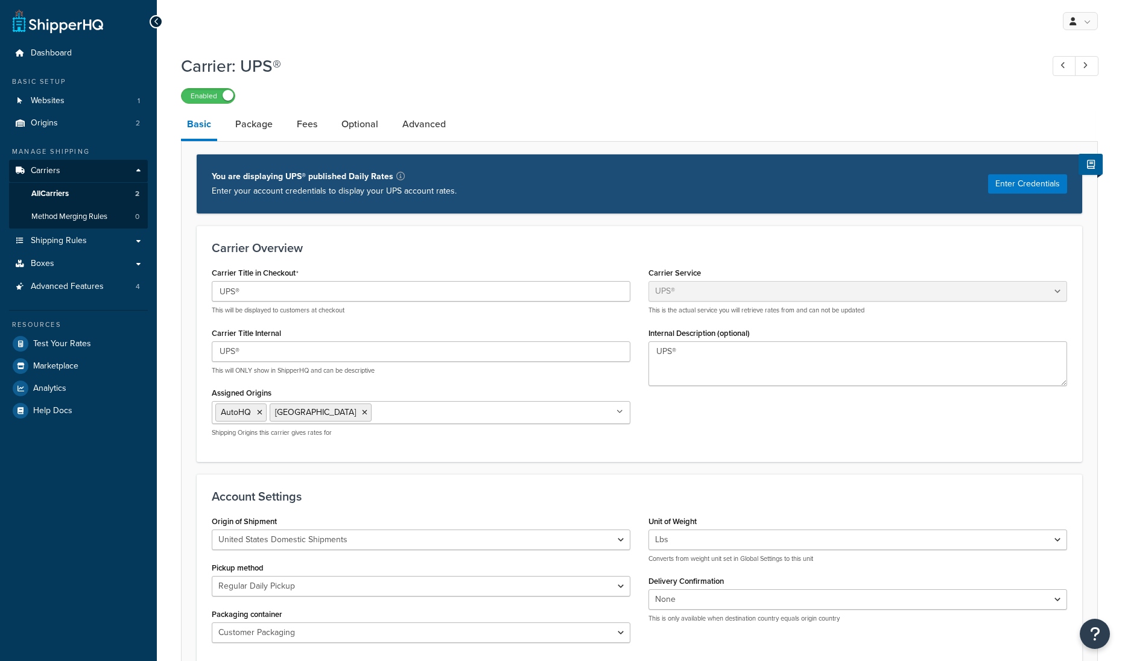
select select "ups"
click at [63, 282] on span "Advanced Features" at bounding box center [67, 287] width 73 height 10
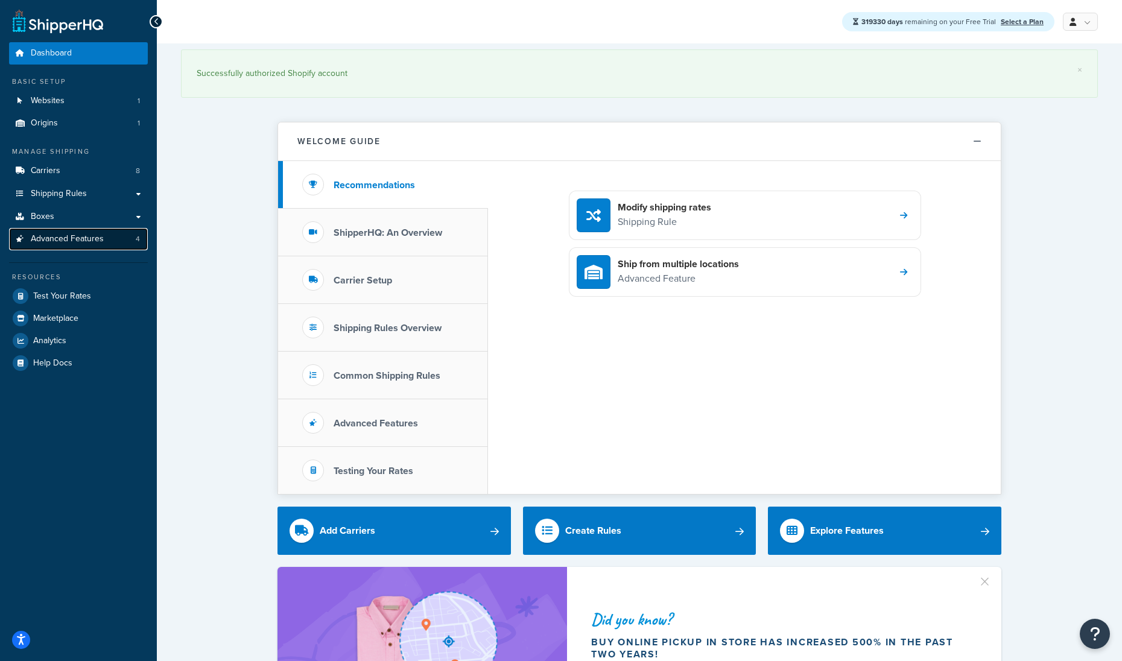
click at [75, 248] on link "Advanced Features 4" at bounding box center [78, 239] width 139 height 22
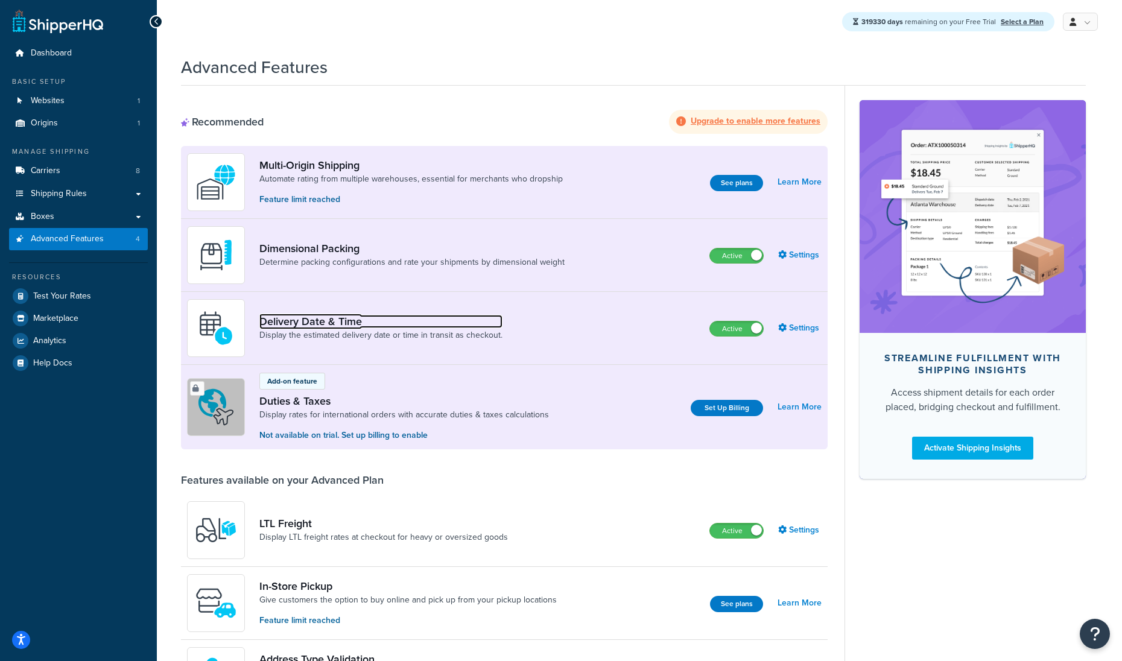
click at [284, 321] on link "Delivery Date & Time" at bounding box center [380, 321] width 243 height 13
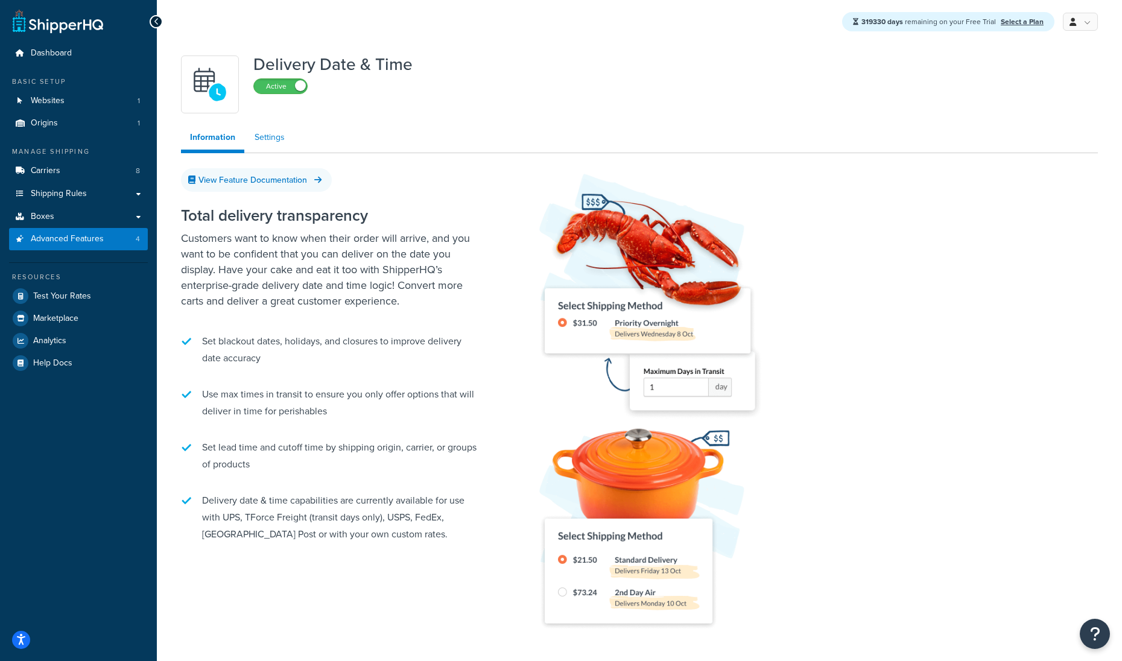
click at [272, 139] on link "Settings" at bounding box center [270, 137] width 48 height 24
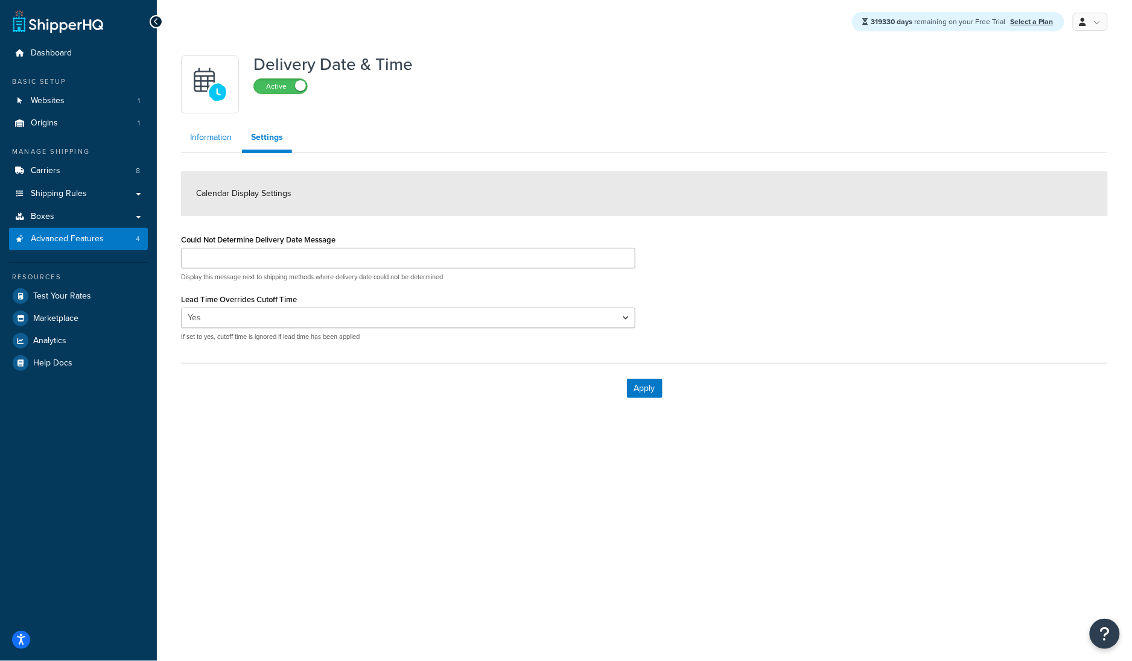
click at [208, 139] on link "Information" at bounding box center [211, 137] width 60 height 24
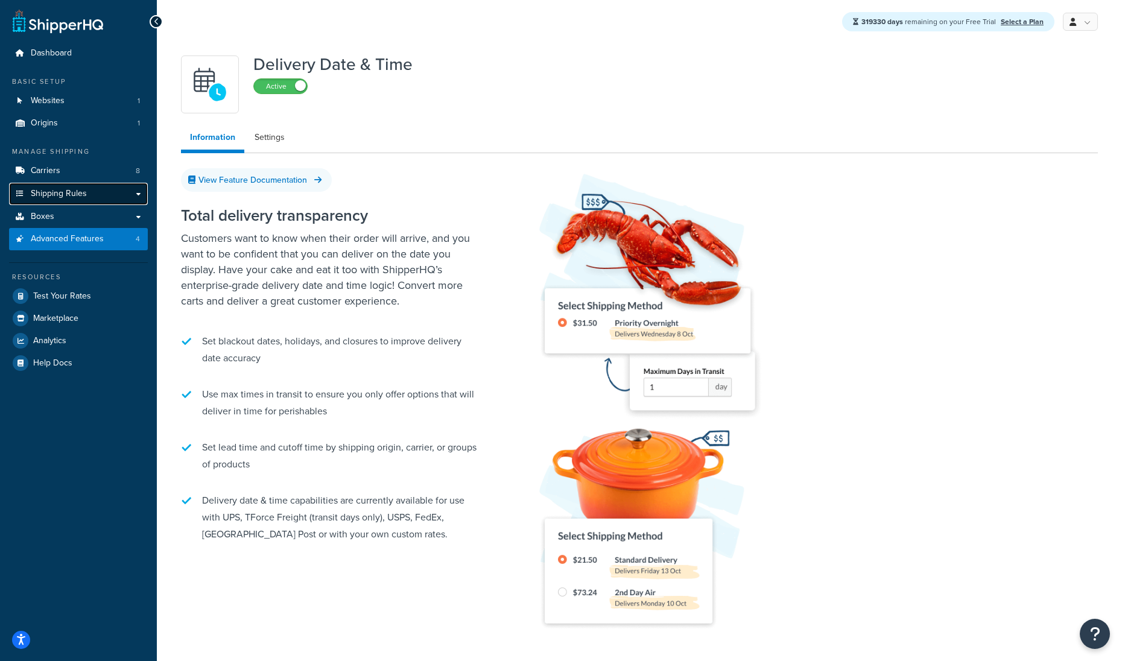
click at [104, 199] on link "Shipping Rules" at bounding box center [78, 194] width 139 height 22
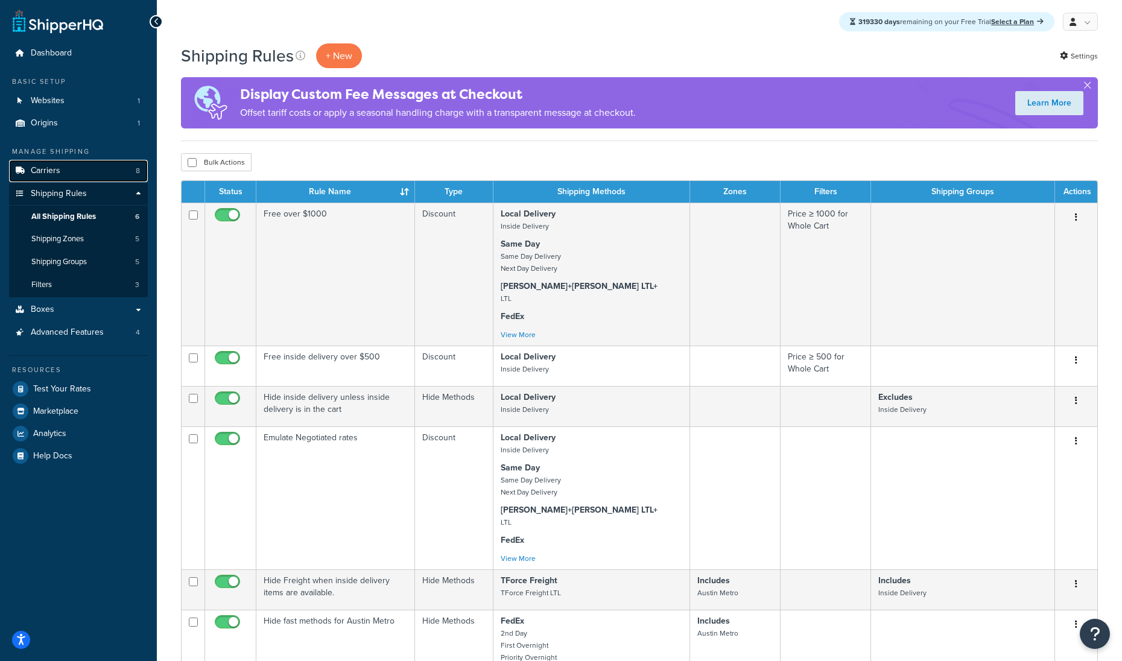
click at [65, 168] on link "Carriers 8" at bounding box center [78, 171] width 139 height 22
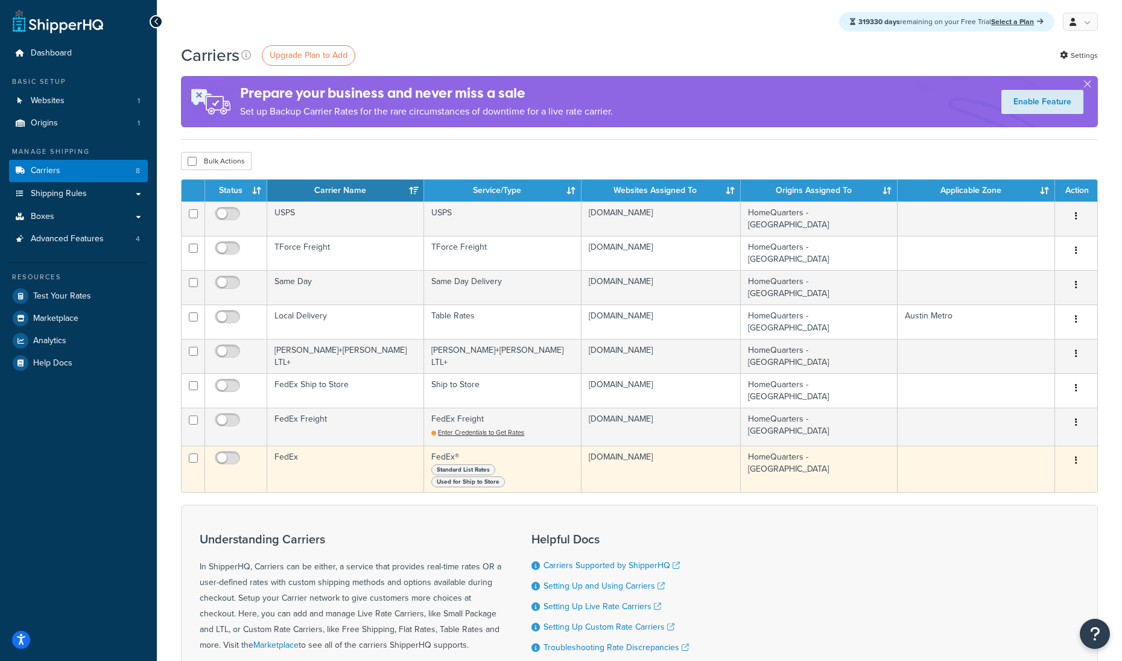
click at [342, 456] on td "FedEx" at bounding box center [345, 469] width 157 height 46
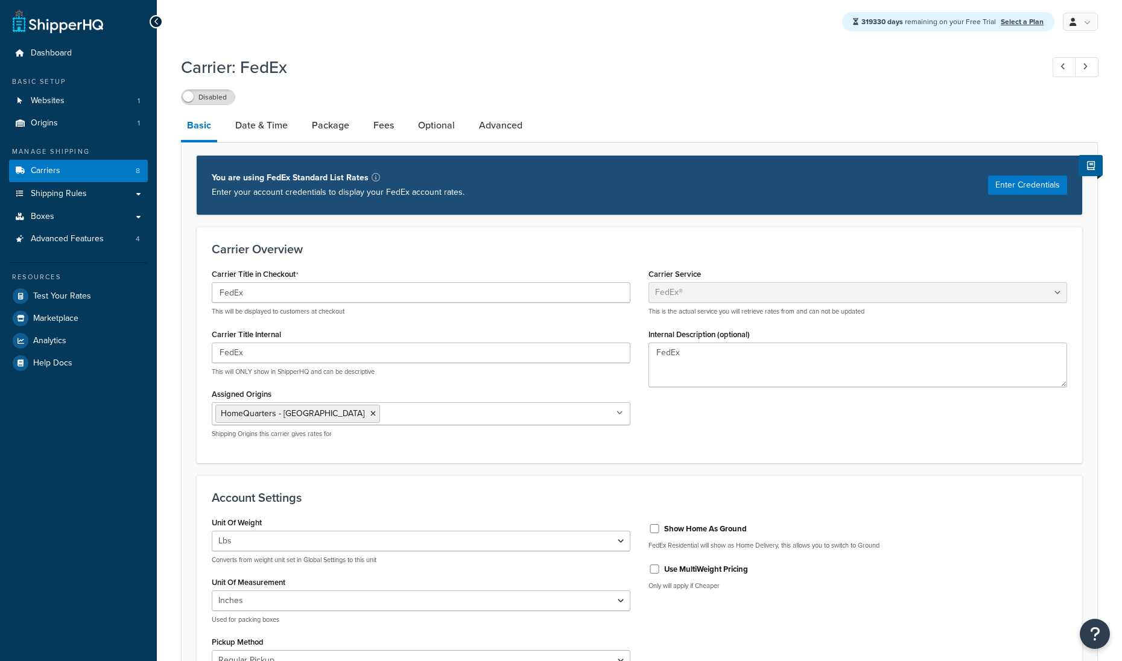
select select "fedEx"
select select "REGULAR_PICKUP"
select select "YOUR_PACKAGING"
click at [261, 127] on link "Date & Time" at bounding box center [261, 125] width 65 height 29
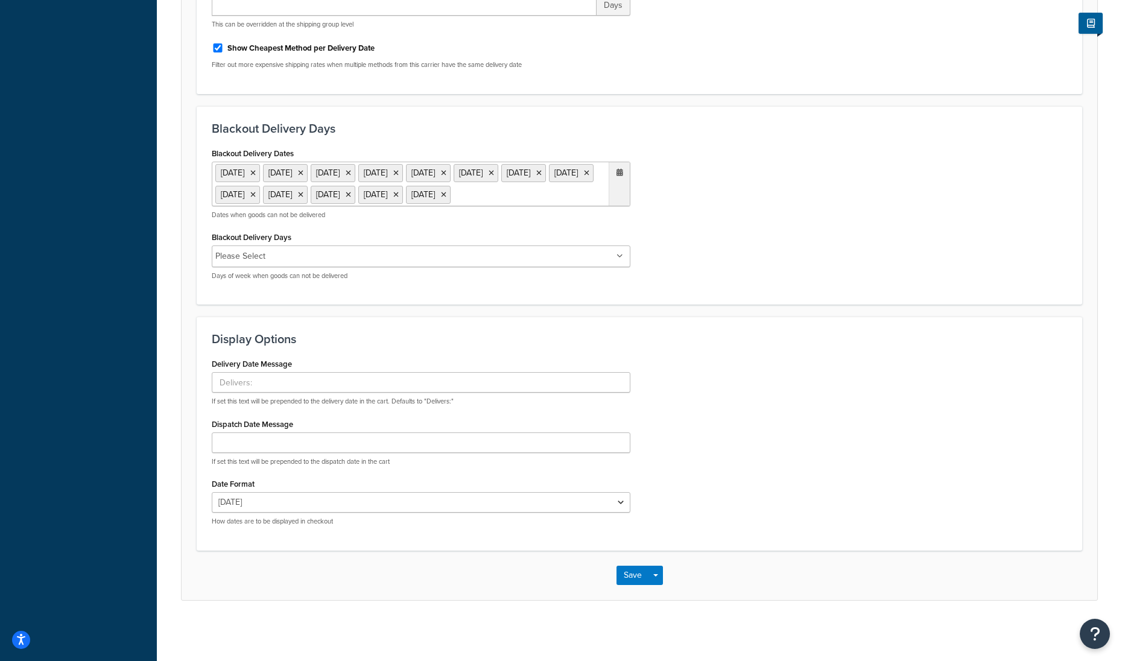
scroll to position [451, 0]
click at [392, 498] on div "Date Format [DATE] [DATE] [DATE] [DATE] [DATE] Sep 15 [DATE] 9/[DATE] How dates…" at bounding box center [421, 500] width 419 height 51
click at [381, 508] on select "[DATE] [DATE] [DATE] [DATE] [DATE] Sep 15 [DATE] 9/[DATE]" at bounding box center [421, 502] width 419 height 21
click at [501, 612] on div "Carrier: FedEx Disabled Basic Date & Time Package Fees Optional Advanced Select…" at bounding box center [639, 119] width 965 height 1023
click at [502, 597] on div "Save Save Dropdown Save and Edit" at bounding box center [640, 575] width 916 height 49
